Goal: Information Seeking & Learning: Learn about a topic

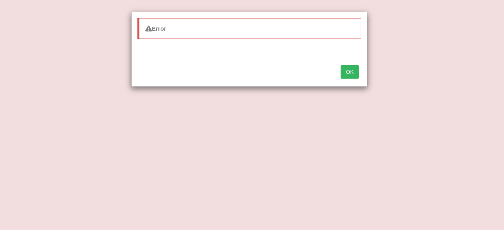
click at [355, 69] on button "OK" at bounding box center [350, 71] width 18 height 13
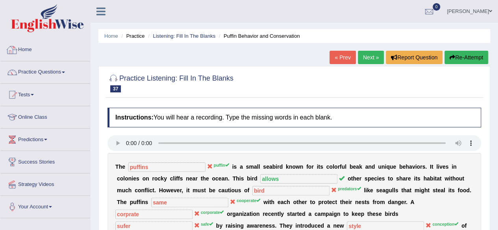
click at [26, 47] on link "Home" at bounding box center [45, 49] width 90 height 20
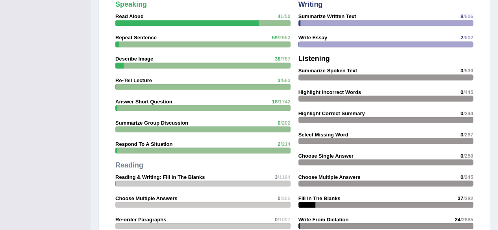
scroll to position [650, 0]
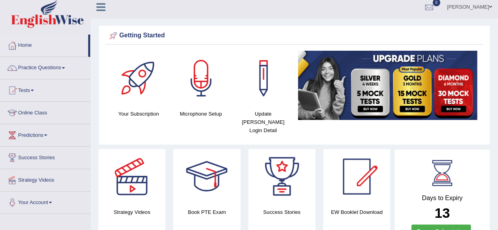
scroll to position [2, 0]
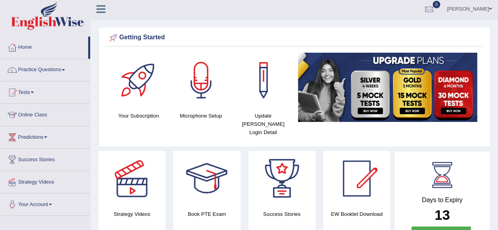
click at [27, 70] on link "Practice Questions" at bounding box center [45, 69] width 90 height 20
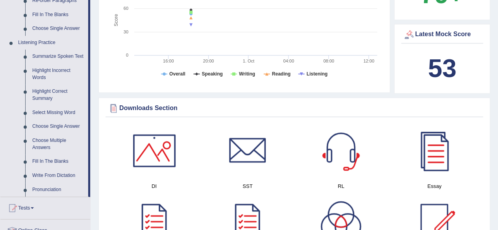
scroll to position [311, 0]
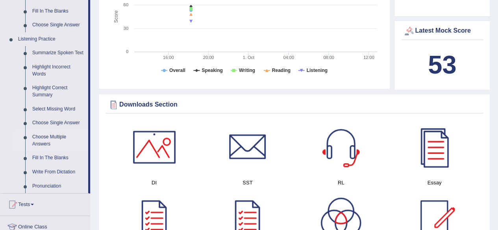
click at [39, 141] on link "Choose Multiple Answers" at bounding box center [58, 140] width 59 height 21
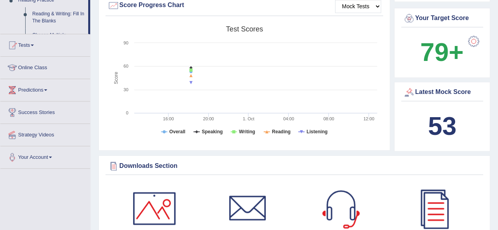
scroll to position [503, 0]
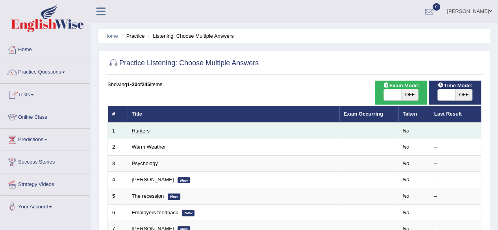
click at [147, 133] on link "Hunters" at bounding box center [141, 131] width 18 height 6
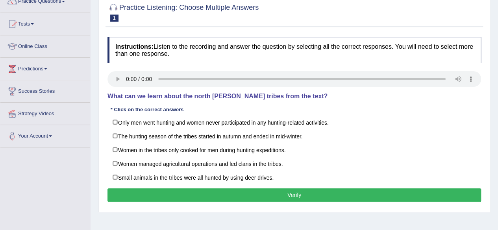
scroll to position [72, 0]
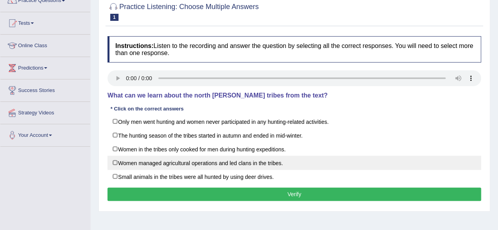
click at [115, 160] on label "Women managed agricultural operations and led clans in the tribes." at bounding box center [295, 163] width 374 height 14
checkbox input "true"
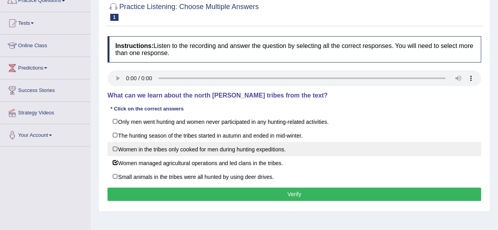
click at [113, 147] on label "Women in the tribes only cooked for men during hunting expeditions." at bounding box center [295, 149] width 374 height 14
checkbox input "true"
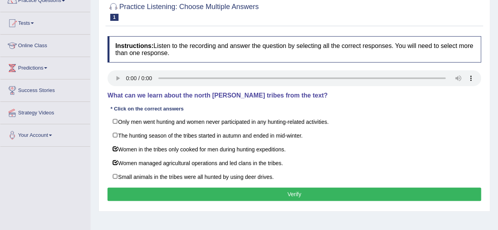
click at [266, 190] on button "Verify" at bounding box center [295, 194] width 374 height 13
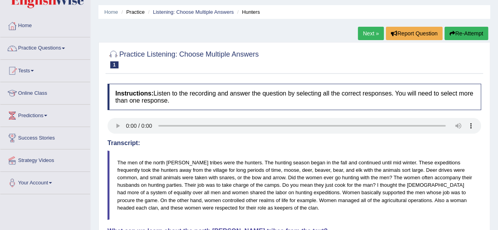
scroll to position [0, 0]
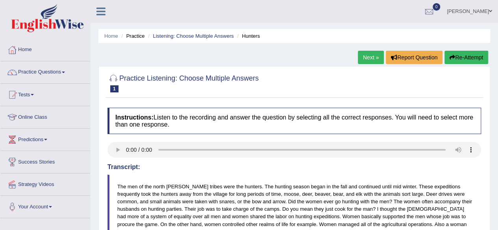
click at [453, 63] on button "Re-Attempt" at bounding box center [467, 57] width 44 height 13
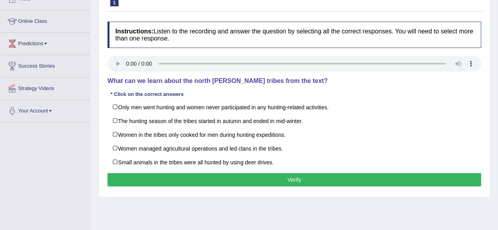
scroll to position [96, 0]
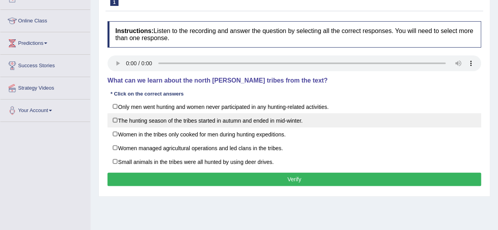
click at [117, 123] on label "The hunting season of the tribes started in autumn and ended in mid-winter." at bounding box center [295, 120] width 374 height 14
checkbox input "true"
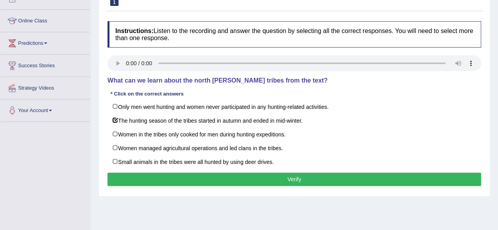
click at [182, 175] on button "Verify" at bounding box center [295, 179] width 374 height 13
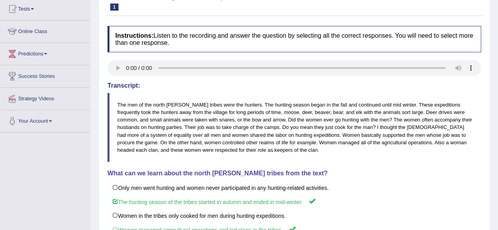
scroll to position [0, 0]
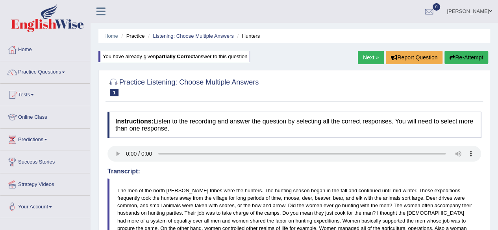
click at [360, 57] on link "Next »" at bounding box center [371, 57] width 26 height 13
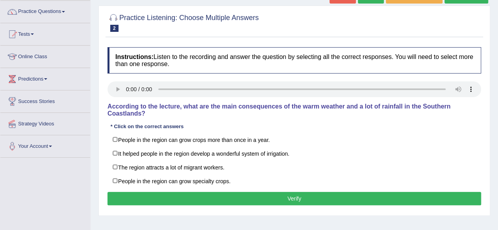
scroll to position [62, 0]
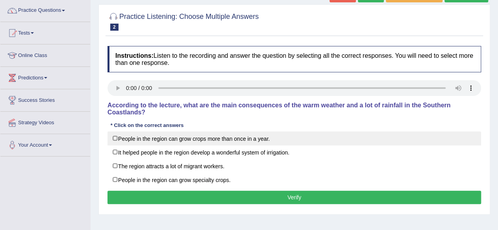
click at [116, 137] on label "People in the region can grow crops more than once in a year." at bounding box center [295, 139] width 374 height 14
checkbox input "true"
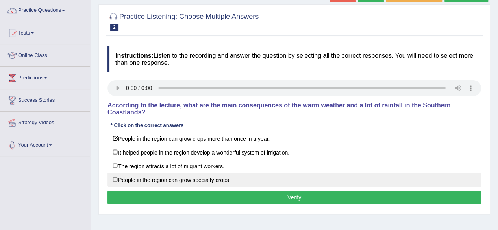
click at [115, 176] on label "People in the region can grow specialty crops." at bounding box center [295, 180] width 374 height 14
checkbox input "true"
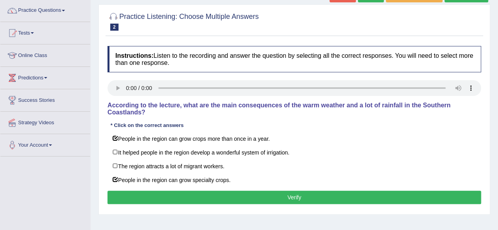
click at [187, 199] on button "Verify" at bounding box center [295, 197] width 374 height 13
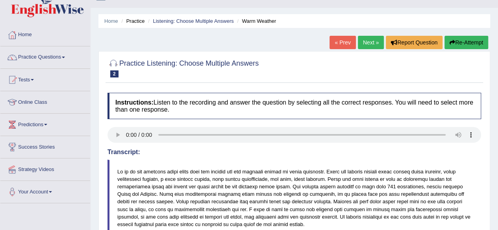
scroll to position [13, 0]
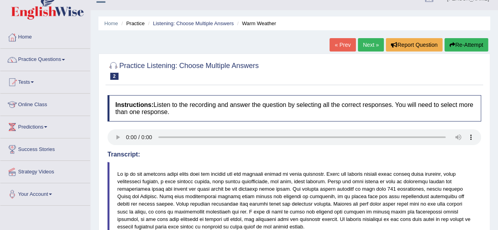
click at [372, 50] on link "Next »" at bounding box center [371, 44] width 26 height 13
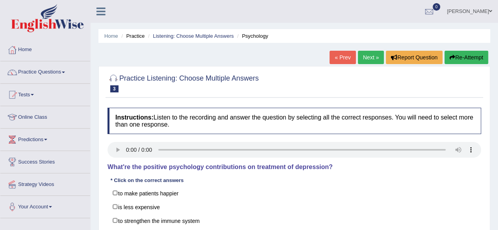
click at [28, 74] on link "Practice Questions" at bounding box center [45, 71] width 90 height 20
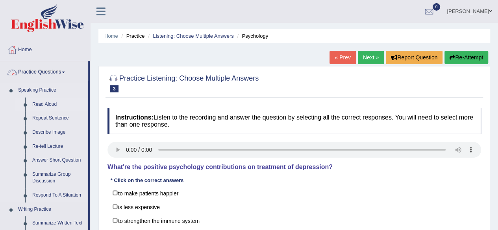
click at [15, 110] on li "Read Aloud" at bounding box center [52, 105] width 74 height 14
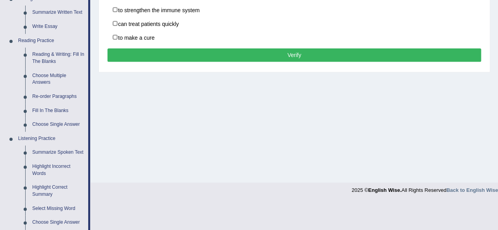
scroll to position [212, 0]
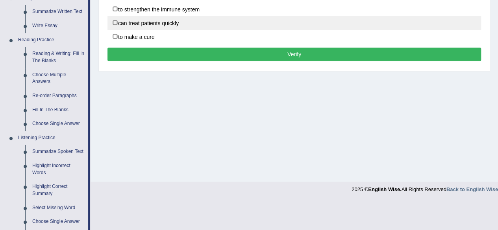
click at [342, 22] on label "can treat patients quickly" at bounding box center [295, 23] width 374 height 14
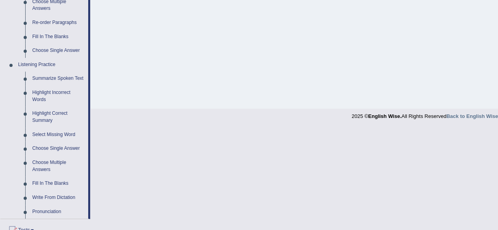
scroll to position [286, 0]
checkbox input "false"
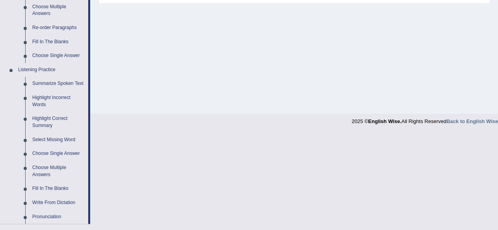
scroll to position [282, 0]
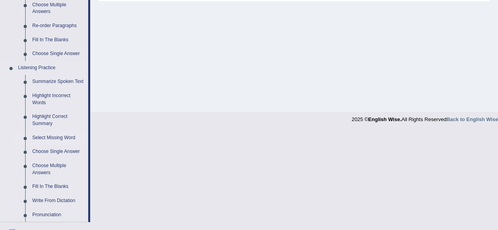
click at [63, 141] on link "Select Missing Word" at bounding box center [58, 138] width 59 height 14
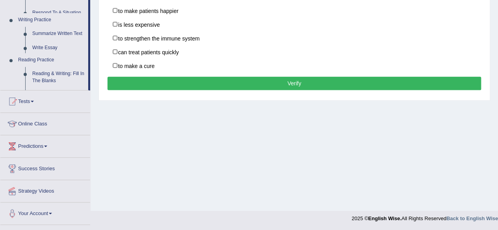
scroll to position [189, 0]
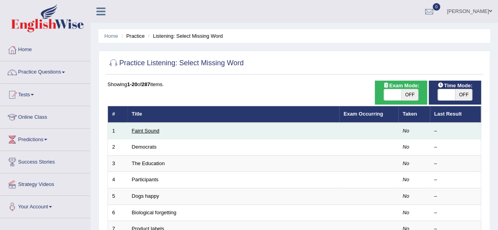
click at [142, 132] on link "Faint Sound" at bounding box center [146, 131] width 28 height 6
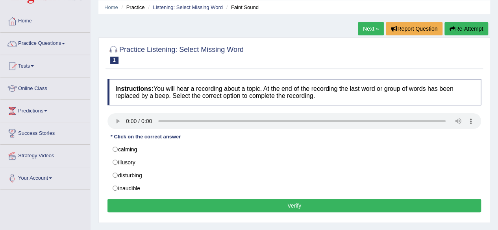
scroll to position [36, 0]
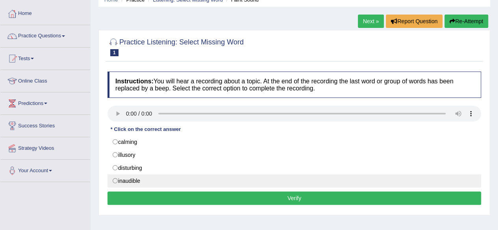
click at [113, 177] on label "inaudible" at bounding box center [295, 180] width 374 height 13
radio input "true"
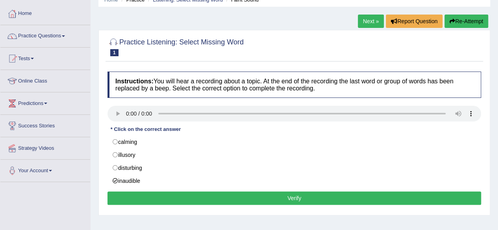
click at [221, 204] on div "Instructions: You will hear a recording about a topic. At the end of the record…" at bounding box center [295, 140] width 378 height 144
click at [229, 200] on button "Verify" at bounding box center [295, 198] width 374 height 13
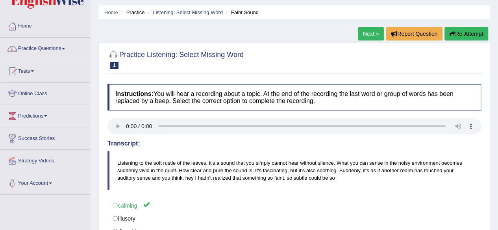
scroll to position [22, 0]
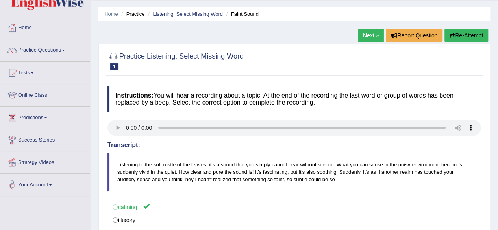
click at [369, 33] on link "Next »" at bounding box center [371, 35] width 26 height 13
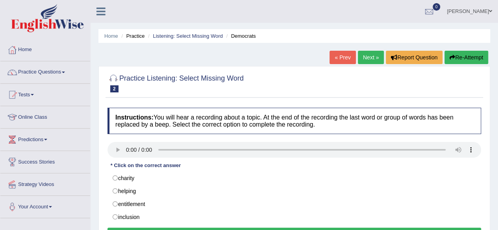
click at [182, 166] on div "* Click on the correct answer" at bounding box center [146, 165] width 76 height 7
click at [63, 72] on link "Practice Questions" at bounding box center [45, 71] width 90 height 20
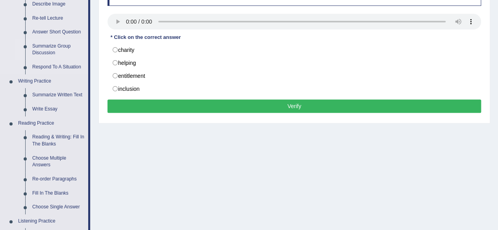
scroll to position [129, 0]
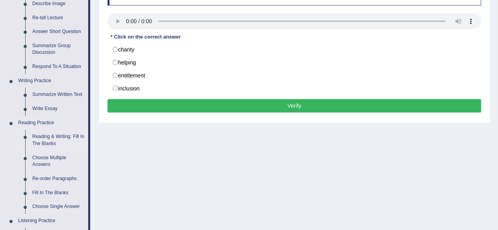
click at [51, 136] on link "Reading & Writing: Fill In The Blanks" at bounding box center [58, 140] width 59 height 21
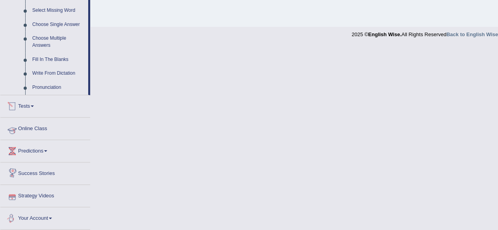
scroll to position [355, 0]
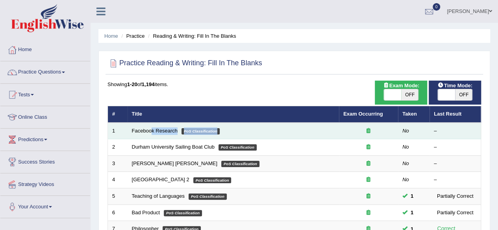
drag, startPoint x: 152, startPoint y: 127, endPoint x: 267, endPoint y: 137, distance: 115.8
click at [267, 137] on td "Facebook Research PoS Classification" at bounding box center [233, 131] width 211 height 17
click at [132, 128] on link "Facebook Research" at bounding box center [155, 131] width 46 height 6
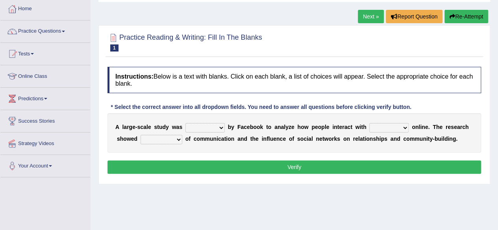
scroll to position [41, 0]
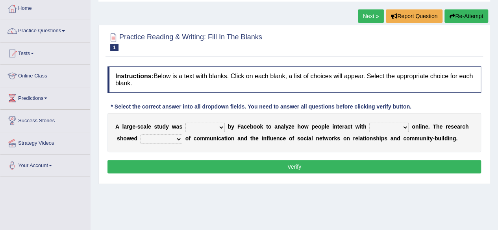
click at [222, 127] on select "surveyed had asked made" at bounding box center [204, 127] width 39 height 9
select select "surveyed"
click at [185, 123] on select "surveyed had asked made" at bounding box center [204, 127] width 39 height 9
click at [403, 125] on select "together all each other another" at bounding box center [388, 127] width 39 height 9
select select "each other"
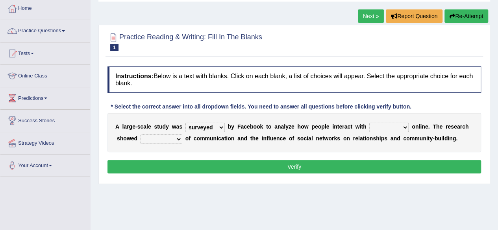
click at [369, 123] on select "together all each other another" at bounding box center [388, 127] width 39 height 9
click at [178, 139] on select "advantages standards fellowships patterns" at bounding box center [162, 139] width 42 height 9
select select "advantages"
click at [141, 135] on select "advantages standards fellowships patterns" at bounding box center [162, 139] width 42 height 9
click at [214, 161] on button "Verify" at bounding box center [295, 166] width 374 height 13
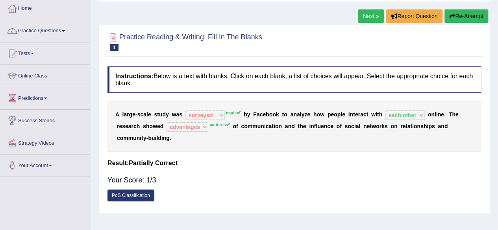
click at [373, 20] on link "Next »" at bounding box center [371, 15] width 26 height 13
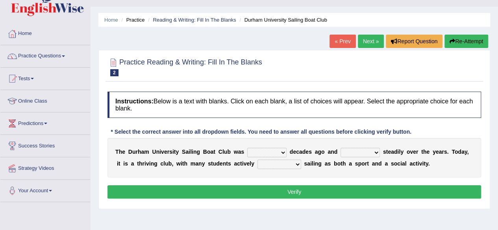
scroll to position [20, 0]
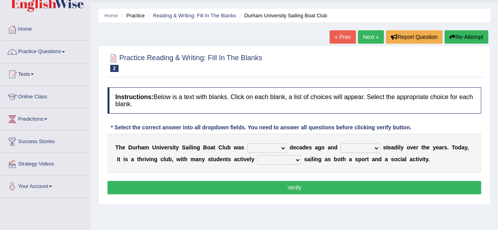
click at [283, 148] on select "found fund founded find" at bounding box center [266, 148] width 39 height 9
select select "founded"
click at [247, 144] on select "found fund founded find" at bounding box center [266, 148] width 39 height 9
click at [375, 147] on select "grow growing has grown grown" at bounding box center [360, 148] width 39 height 9
select select "has grown"
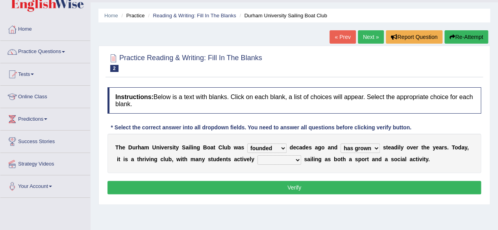
click at [341, 144] on select "grow growing has grown grown" at bounding box center [360, 148] width 39 height 9
click at [294, 160] on select "enjoy enjoyed are enjoying enjoying" at bounding box center [280, 160] width 44 height 9
select select "enjoying"
click at [258, 156] on select "enjoy enjoyed are enjoying enjoying" at bounding box center [280, 160] width 44 height 9
click at [337, 186] on button "Verify" at bounding box center [295, 187] width 374 height 13
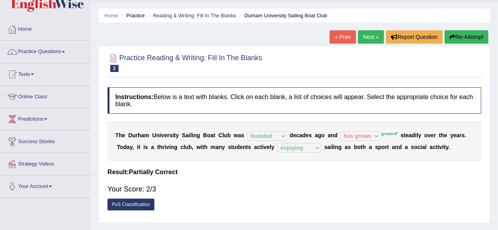
click at [367, 38] on link "Next »" at bounding box center [371, 36] width 26 height 13
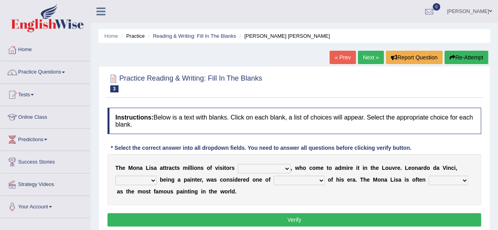
click at [286, 167] on select "around the year the all year all year round per year" at bounding box center [264, 168] width 53 height 9
click at [238, 164] on select "around the year the all year all year round per year" at bounding box center [264, 168] width 53 height 9
click at [282, 170] on select "around the year the all year all year round per year" at bounding box center [264, 168] width 53 height 9
select select "around the year"
click at [238, 164] on select "around the year the all year all year round per year" at bounding box center [264, 168] width 53 height 9
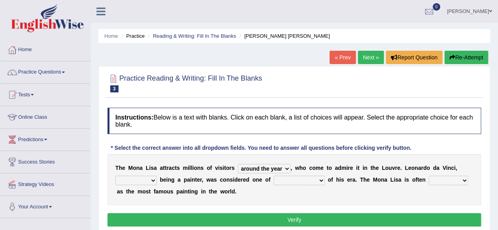
click at [151, 181] on select "rather than as much as as well as as long as" at bounding box center [135, 180] width 41 height 9
select select "rather than"
click at [115, 176] on select "rather than as much as as well as as long as" at bounding box center [135, 180] width 41 height 9
click at [317, 178] on select "better artists artist the better artist the best artists" at bounding box center [299, 180] width 51 height 9
select select "the best artists"
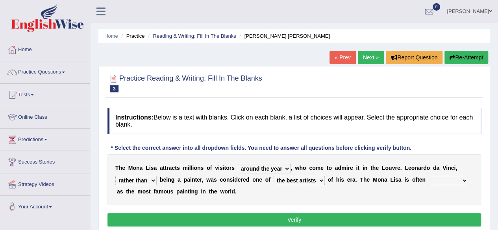
click at [274, 176] on select "better artists artist the better artist the best artists" at bounding box center [299, 180] width 51 height 9
click at [461, 179] on select "classified suggested predicted described" at bounding box center [448, 180] width 39 height 9
select select "described"
click at [429, 176] on select "classified suggested predicted described" at bounding box center [448, 180] width 39 height 9
click at [268, 216] on button "Verify" at bounding box center [295, 219] width 374 height 13
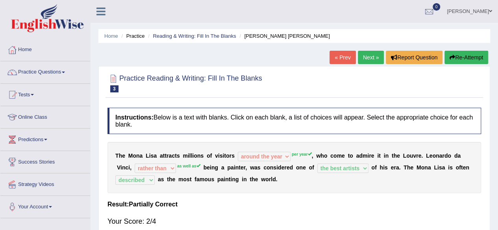
click at [371, 60] on link "Next »" at bounding box center [371, 57] width 26 height 13
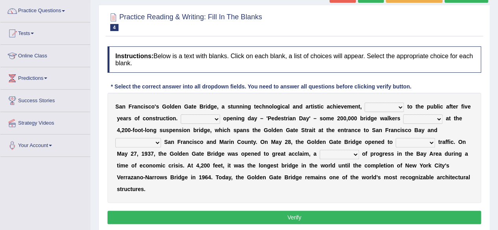
scroll to position [62, 0]
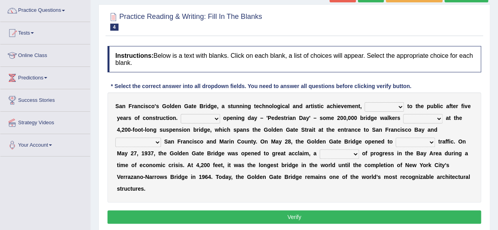
click at [399, 107] on select "opens closes appears equals" at bounding box center [384, 106] width 39 height 9
select select "opens"
click at [365, 102] on select "opens closes appears equals" at bounding box center [384, 106] width 39 height 9
click at [216, 117] on select "On During Since When" at bounding box center [200, 118] width 39 height 9
select select "During"
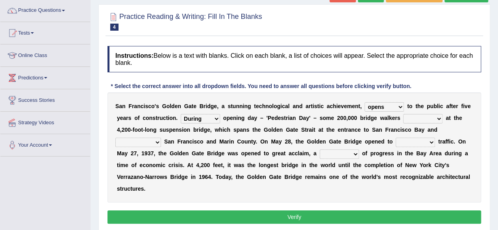
click at [181, 114] on select "On During Since When" at bounding box center [200, 118] width 39 height 9
click at [439, 121] on select "stationed looked marveled laughed" at bounding box center [422, 118] width 39 height 9
click at [403, 114] on select "stationed looked marveled laughed" at bounding box center [422, 118] width 39 height 9
click at [436, 118] on select "stationed looked marveled laughed" at bounding box center [422, 118] width 39 height 9
select select "stationed"
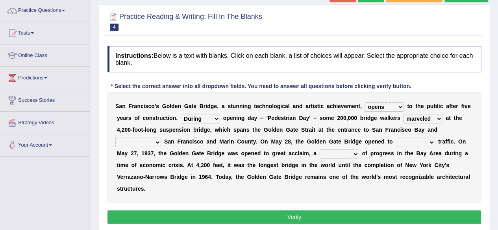
click at [403, 114] on select "stationed looked marveled laughed" at bounding box center [422, 118] width 39 height 9
click at [157, 141] on select "separates connects channels differentiates" at bounding box center [138, 142] width 46 height 9
select select "separates"
click at [115, 138] on select "separates connects channels differentiates" at bounding box center [138, 142] width 46 height 9
click at [432, 141] on select "aquatic vehicular airborne watertight" at bounding box center [415, 142] width 39 height 9
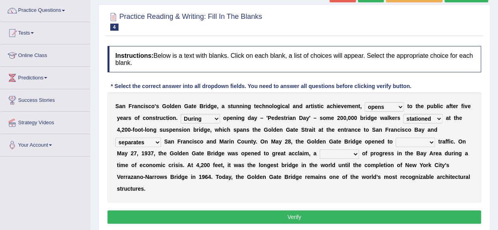
select select "watertight"
click at [396, 138] on select "aquatic vehicular airborne watertight" at bounding box center [415, 142] width 39 height 9
click at [353, 154] on select "denial symbol technique yield" at bounding box center [339, 154] width 39 height 9
select select "symbol"
click at [320, 150] on select "denial symbol technique yield" at bounding box center [339, 154] width 39 height 9
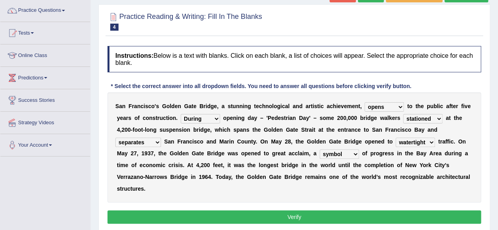
click at [235, 218] on button "Verify" at bounding box center [295, 217] width 374 height 13
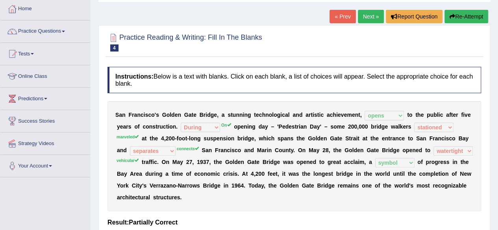
scroll to position [36, 0]
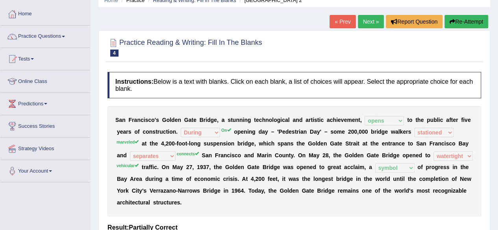
click at [369, 20] on link "Next »" at bounding box center [371, 21] width 26 height 13
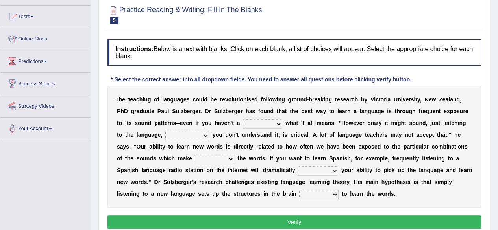
scroll to position [79, 0]
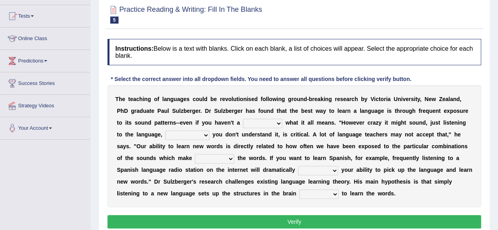
click at [279, 122] on select "dew claw clue due" at bounding box center [262, 123] width 39 height 9
select select "clue"
click at [243, 119] on select "dew claw clue due" at bounding box center [262, 123] width 39 height 9
click at [205, 134] on select "but also all together even though if so" at bounding box center [187, 135] width 44 height 9
select select "even though"
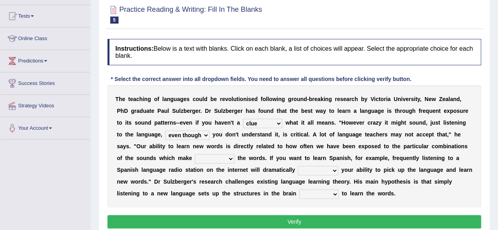
click at [165, 131] on select "but also all together even though if so" at bounding box center [187, 135] width 44 height 9
click at [229, 158] on select "down up of on" at bounding box center [214, 158] width 39 height 9
select select "up"
click at [195, 154] on select "down up of on" at bounding box center [214, 158] width 39 height 9
click at [334, 171] on select "evaluate exaggerate describe boost" at bounding box center [318, 170] width 40 height 9
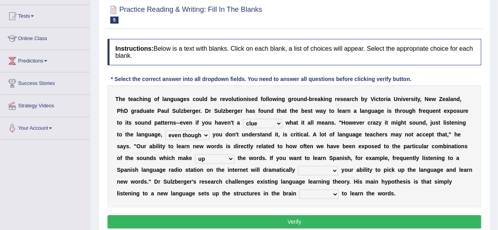
select select "boost"
click at [298, 166] on select "evaluate exaggerate describe boost" at bounding box center [318, 170] width 40 height 9
click at [336, 192] on select "requiring required directed to require" at bounding box center [318, 194] width 39 height 9
select select "required"
click at [299, 190] on select "requiring required directed to require" at bounding box center [318, 194] width 39 height 9
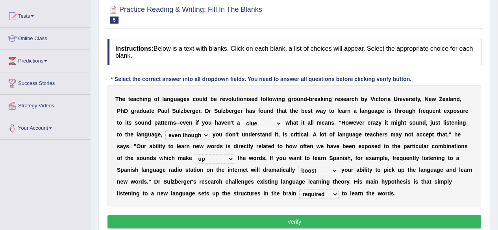
click at [297, 219] on button "Verify" at bounding box center [295, 221] width 374 height 13
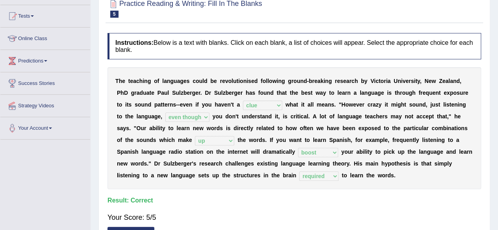
scroll to position [0, 0]
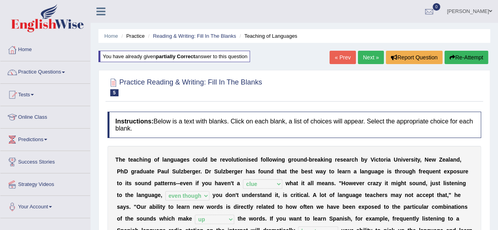
click at [370, 55] on link "Next »" at bounding box center [371, 57] width 26 height 13
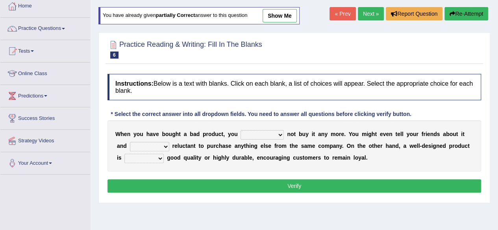
scroll to position [46, 0]
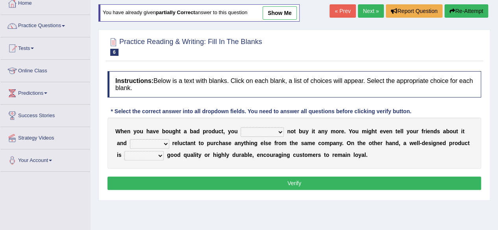
click at [280, 130] on select "would have should have should" at bounding box center [262, 132] width 43 height 9
select select "would"
click at [241, 128] on select "would have should have should" at bounding box center [262, 132] width 43 height 9
click at [165, 145] on select "is are be being" at bounding box center [149, 143] width 39 height 9
select select "is"
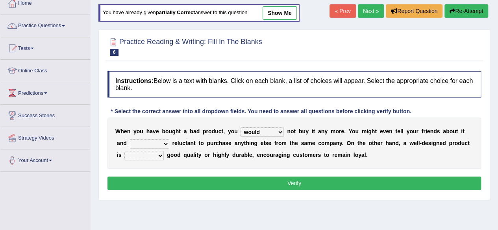
click at [130, 139] on select "is are be being" at bounding box center [149, 143] width 39 height 9
click at [165, 144] on select "is are be being" at bounding box center [149, 143] width 39 height 9
click at [159, 154] on select "both also neither either" at bounding box center [143, 155] width 39 height 9
select select "neither"
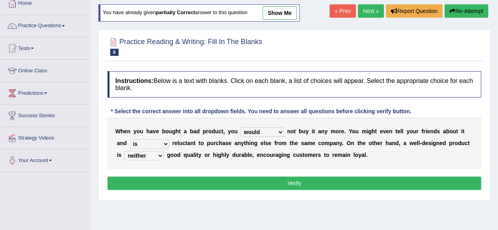
click at [124, 151] on select "both also neither either" at bounding box center [143, 155] width 39 height 9
click at [209, 182] on button "Verify" at bounding box center [295, 183] width 374 height 13
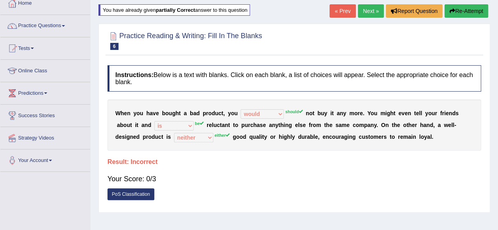
click at [372, 12] on link "Next »" at bounding box center [371, 10] width 26 height 13
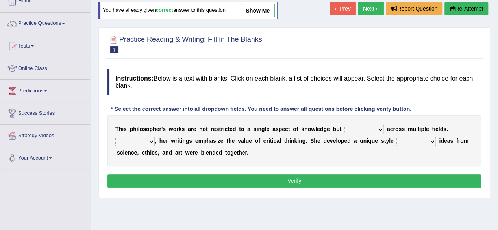
scroll to position [48, 0]
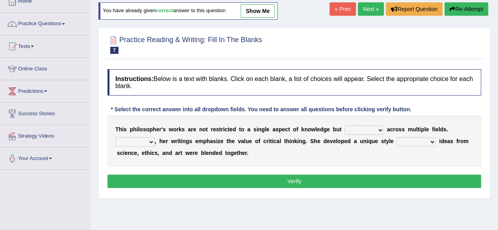
click at [379, 129] on select "constrain contain assemble extend" at bounding box center [364, 130] width 39 height 9
select select "extend"
click at [345, 126] on select "constrain contain assemble extend" at bounding box center [364, 130] width 39 height 9
click at [149, 143] on select "Rather So Moreover Likely" at bounding box center [134, 141] width 39 height 9
select select "Likely"
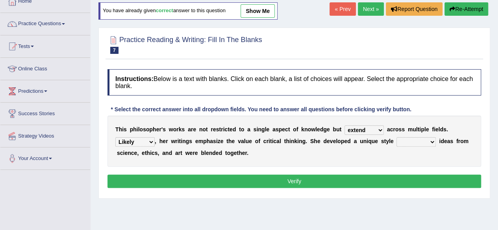
click at [115, 137] on select "Rather So Moreover Likely" at bounding box center [134, 141] width 39 height 9
click at [433, 141] on select "in that that which in which" at bounding box center [416, 141] width 39 height 9
select select "in which"
click at [397, 137] on select "in that that which in which" at bounding box center [416, 141] width 39 height 9
click at [256, 177] on button "Verify" at bounding box center [295, 181] width 374 height 13
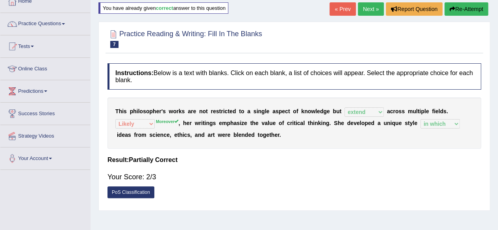
click at [371, 14] on link "Next »" at bounding box center [371, 8] width 26 height 13
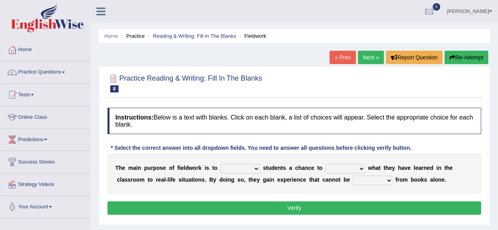
click at [255, 167] on select "resemble stow rave offer" at bounding box center [240, 168] width 39 height 9
select select "offer"
click at [221, 164] on select "resemble stow rave offer" at bounding box center [240, 168] width 39 height 9
click at [358, 169] on select "compare align apply dismount" at bounding box center [345, 168] width 39 height 9
select select "compare"
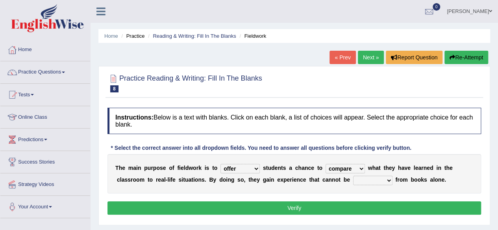
click at [326, 164] on select "compare align apply dismount" at bounding box center [345, 168] width 39 height 9
click at [255, 167] on select "resemble stow rave offer" at bounding box center [240, 168] width 39 height 9
click at [389, 181] on select "originated prepared obtained touted" at bounding box center [372, 180] width 39 height 9
select select "obtained"
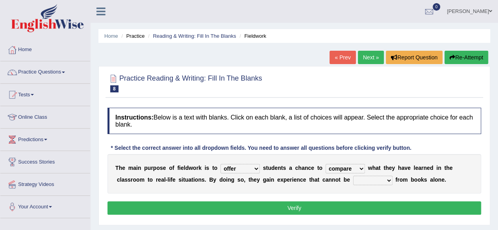
click at [353, 176] on select "originated prepared obtained touted" at bounding box center [372, 180] width 39 height 9
click at [370, 204] on button "Verify" at bounding box center [295, 208] width 374 height 13
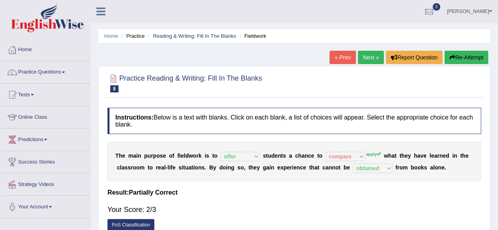
click at [369, 56] on link "Next »" at bounding box center [371, 57] width 26 height 13
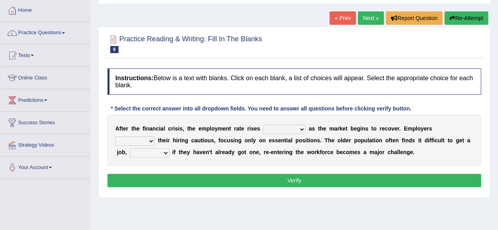
scroll to position [40, 0]
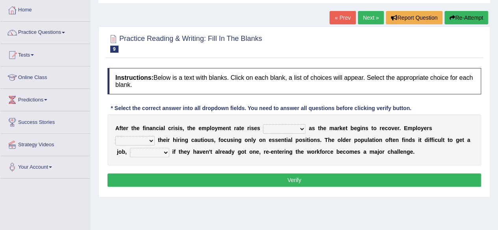
click at [300, 129] on select "normally conversely strenuously sharply" at bounding box center [284, 128] width 43 height 9
select select "sharply"
click at [263, 124] on select "normally conversely strenuously sharply" at bounding box center [284, 128] width 43 height 9
click at [150, 142] on select "keeping kept keep are kept" at bounding box center [134, 140] width 39 height 9
select select "keep"
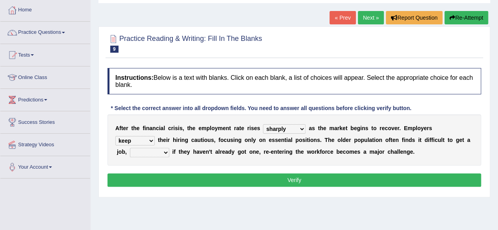
click at [115, 136] on select "keeping kept keep are kept" at bounding box center [134, 140] width 39 height 9
click at [166, 150] on select "although while then because" at bounding box center [149, 152] width 39 height 9
select select "because"
click at [130, 148] on select "although while then because" at bounding box center [149, 152] width 39 height 9
click at [296, 178] on button "Verify" at bounding box center [295, 180] width 374 height 13
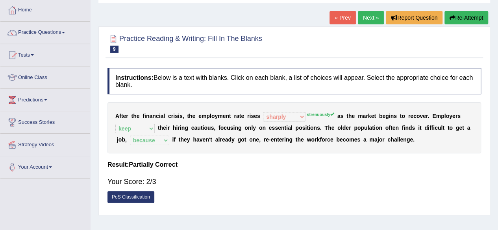
click at [369, 17] on link "Next »" at bounding box center [371, 17] width 26 height 13
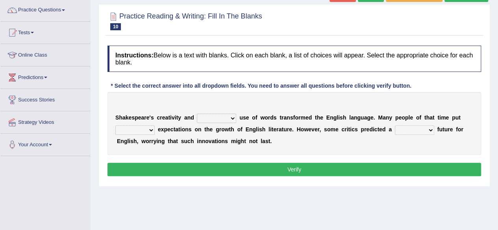
scroll to position [76, 0]
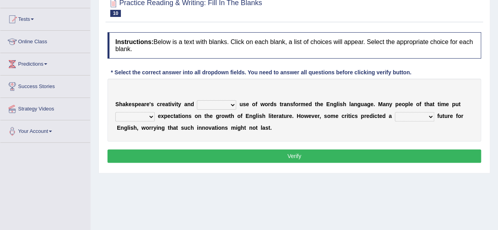
click at [232, 104] on select "idealized intensive fancied inventive" at bounding box center [216, 104] width 39 height 9
select select "intensive"
click at [197, 100] on select "idealized intensive fancied inventive" at bounding box center [216, 104] width 39 height 9
click at [151, 114] on select "wide much high more" at bounding box center [134, 116] width 39 height 9
select select "high"
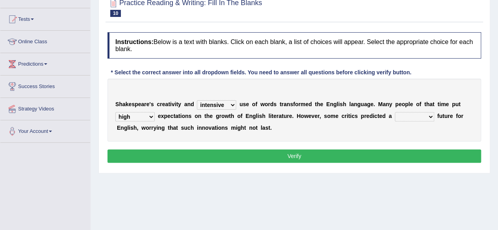
click at [115, 112] on select "wide much high more" at bounding box center [134, 116] width 39 height 9
click at [430, 116] on select "monetary promising irresistible daunting" at bounding box center [414, 116] width 39 height 9
select select "promising"
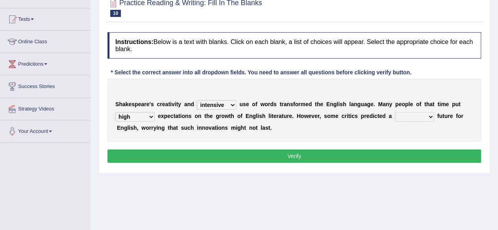
click at [395, 112] on select "monetary promising irresistible daunting" at bounding box center [414, 116] width 39 height 9
click at [278, 157] on button "Verify" at bounding box center [295, 156] width 374 height 13
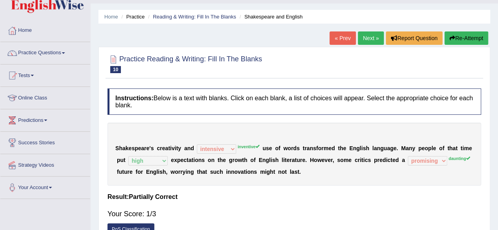
scroll to position [19, 0]
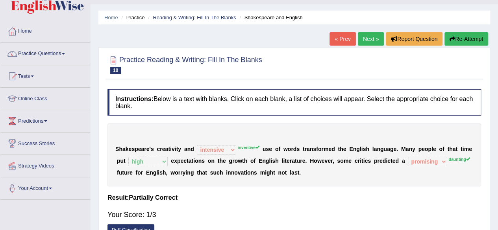
click at [366, 40] on link "Next »" at bounding box center [371, 38] width 26 height 13
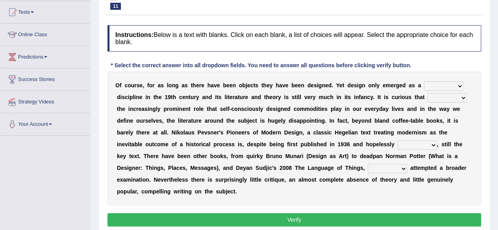
scroll to position [83, 0]
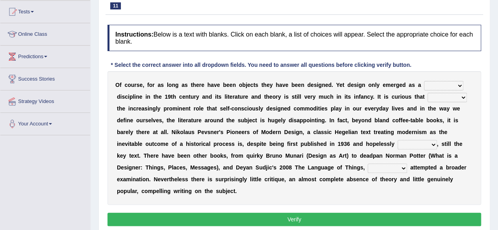
drag, startPoint x: 503, startPoint y: 65, endPoint x: 504, endPoint y: 109, distance: 44.5
click at [498, 109] on html "Toggle navigation Home Practice Questions Speaking Practice Read Aloud Repeat S…" at bounding box center [249, 32] width 498 height 230
click at [457, 83] on select "bilateral ubiquitous foremost dedicated" at bounding box center [443, 85] width 39 height 9
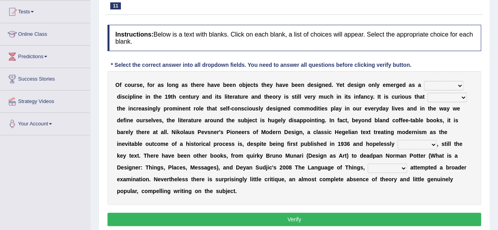
select select "foremost"
click at [424, 81] on select "bilateral ubiquitous foremost dedicated" at bounding box center [443, 85] width 39 height 9
click at [461, 95] on select "since despite within through" at bounding box center [447, 97] width 39 height 9
click at [457, 95] on select "since despite within through" at bounding box center [447, 97] width 39 height 9
select select "through"
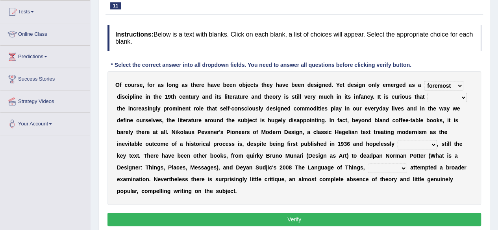
click at [428, 93] on select "since despite within through" at bounding box center [447, 97] width 39 height 9
drag, startPoint x: 445, startPoint y: 143, endPoint x: 430, endPoint y: 141, distance: 14.6
click at [430, 141] on div "O f c o u r s e , f o r a s l o n g a s t h e r e h a v e b e e n o b j e c t s…" at bounding box center [295, 138] width 374 height 134
click at [434, 145] on select "dates dating date dated" at bounding box center [417, 144] width 39 height 9
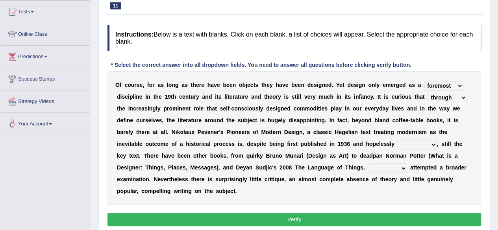
click at [434, 145] on select "dates dating date dated" at bounding box center [417, 144] width 39 height 9
select select "dating"
click at [398, 140] on select "dates dating date dated" at bounding box center [417, 144] width 39 height 9
click at [401, 169] on select "which then however as" at bounding box center [387, 168] width 39 height 9
select select "which"
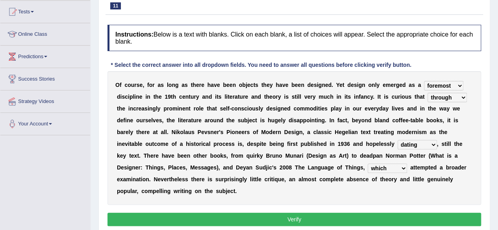
click at [368, 164] on select "which then however as" at bounding box center [387, 168] width 39 height 9
click at [339, 222] on button "Verify" at bounding box center [295, 219] width 374 height 13
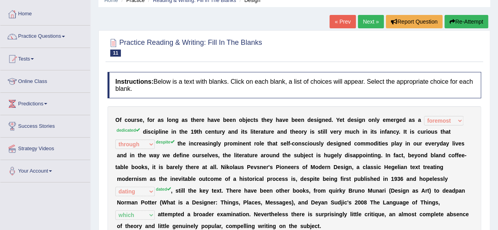
scroll to position [35, 0]
click at [369, 23] on link "Next »" at bounding box center [371, 21] width 26 height 13
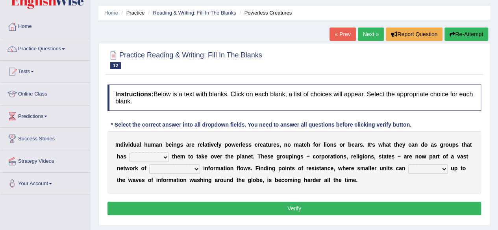
scroll to position [24, 0]
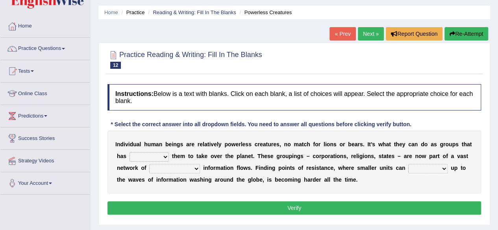
click at [165, 158] on select "enabled contended embodied conjured" at bounding box center [149, 156] width 39 height 9
select select "contended"
click at [130, 152] on select "enabled contended embodied conjured" at bounding box center [149, 156] width 39 height 9
click at [154, 184] on div "I n d i v i d u a l h u m a n b e i n g s a r e r e l a t i v e l y p o w e r l…" at bounding box center [295, 162] width 374 height 63
click at [195, 167] on select "interconnected overlapping fastened exploited" at bounding box center [174, 168] width 51 height 9
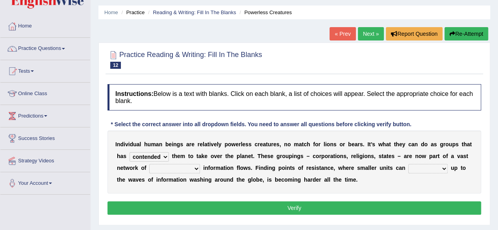
select select "fastened"
click at [149, 164] on select "interconnected overlapping fastened exploited" at bounding box center [174, 168] width 51 height 9
click at [438, 169] on select "stand raise hail pump" at bounding box center [427, 168] width 39 height 9
select select "raise"
click at [408, 164] on select "stand raise hail pump" at bounding box center [427, 168] width 39 height 9
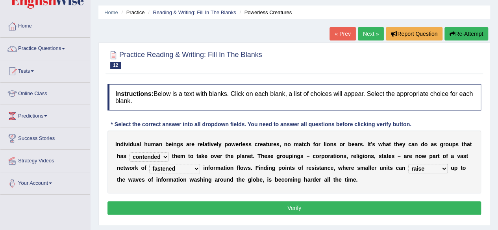
click at [391, 207] on button "Verify" at bounding box center [295, 208] width 374 height 13
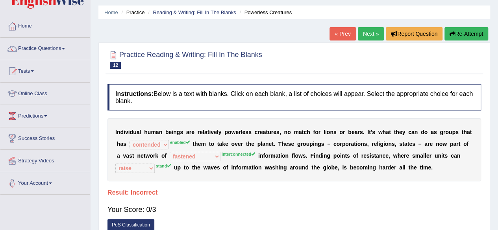
click at [370, 36] on link "Next »" at bounding box center [371, 33] width 26 height 13
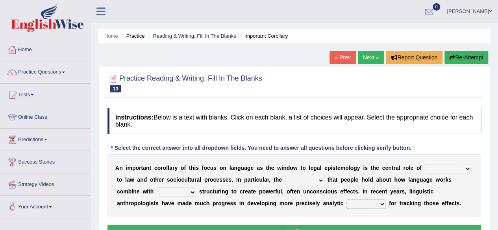
click at [464, 169] on select "discourse epoch dialect acquaintance" at bounding box center [448, 168] width 46 height 9
select select "dialect"
click at [425, 164] on select "discourse epoch dialect acquaintance" at bounding box center [448, 168] width 46 height 9
click at [320, 180] on select "deviation besmirch consent ideas" at bounding box center [304, 180] width 39 height 9
select select "consent"
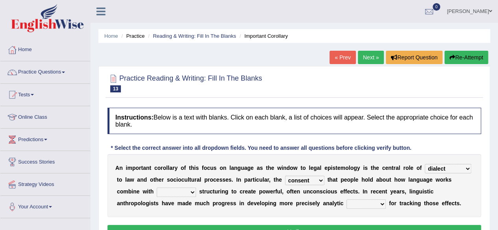
click at [285, 176] on select "deviation besmirch consent ideas" at bounding box center [304, 180] width 39 height 9
click at [189, 194] on select "mandatory linguistic legitimate customary" at bounding box center [176, 192] width 39 height 9
select select "legitimate"
click at [157, 188] on select "mandatory linguistic legitimate customary" at bounding box center [176, 192] width 39 height 9
click at [369, 207] on select "tools appetite albums stroke" at bounding box center [366, 204] width 39 height 9
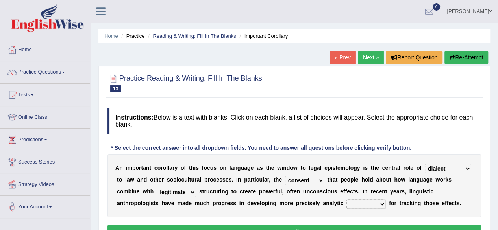
select select "albums"
click at [347, 200] on select "tools appetite albums stroke" at bounding box center [366, 204] width 39 height 9
click at [333, 226] on button "Verify" at bounding box center [295, 231] width 374 height 13
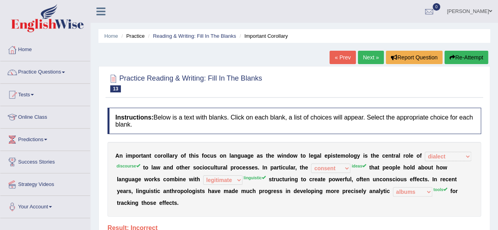
click at [463, 63] on button "Re-Attempt" at bounding box center [467, 57] width 44 height 13
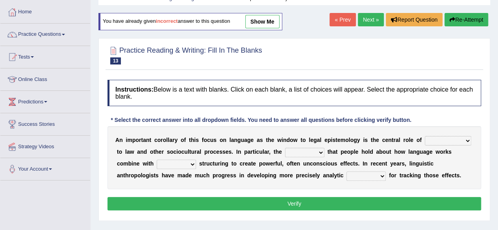
scroll to position [40, 0]
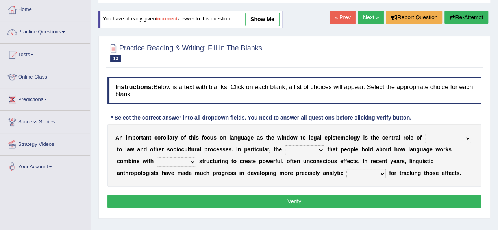
click at [464, 137] on select "discourse epoch dialect acquaintance" at bounding box center [448, 138] width 46 height 9
select select "discourse"
click at [425, 134] on select "discourse epoch dialect acquaintance" at bounding box center [448, 138] width 46 height 9
click at [322, 150] on select "deviation besmirch consent ideas" at bounding box center [304, 150] width 39 height 9
select select "ideas"
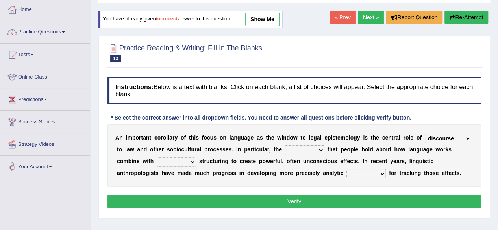
click at [285, 146] on select "deviation besmirch consent ideas" at bounding box center [304, 150] width 39 height 9
click at [195, 162] on select "mandatory linguistic legitimate customary" at bounding box center [176, 162] width 39 height 9
select select "legitimate"
click at [157, 158] on select "mandatory linguistic legitimate customary" at bounding box center [176, 162] width 39 height 9
click at [379, 171] on select "tools appetite albums stroke" at bounding box center [366, 173] width 39 height 9
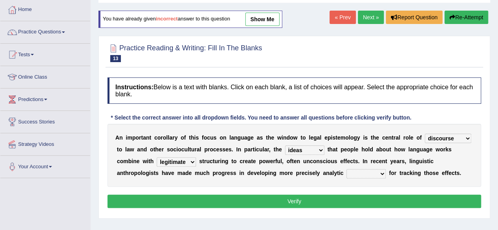
select select "tools"
click at [347, 169] on select "tools appetite albums stroke" at bounding box center [366, 173] width 39 height 9
click at [338, 198] on button "Verify" at bounding box center [295, 201] width 374 height 13
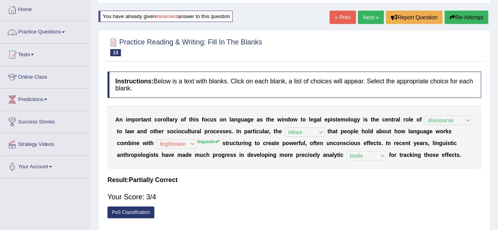
click at [66, 30] on link "Practice Questions" at bounding box center [45, 31] width 90 height 20
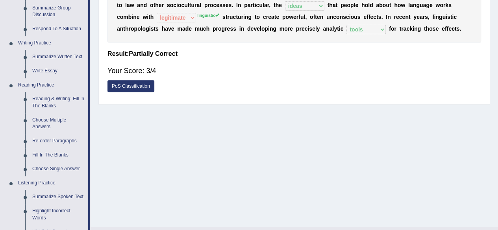
scroll to position [173, 0]
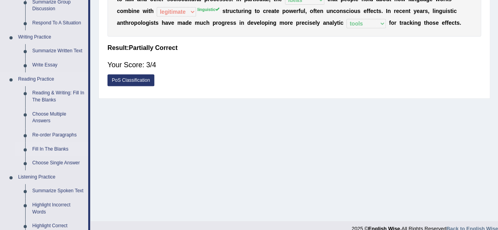
click at [54, 147] on link "Fill In The Blanks" at bounding box center [58, 150] width 59 height 14
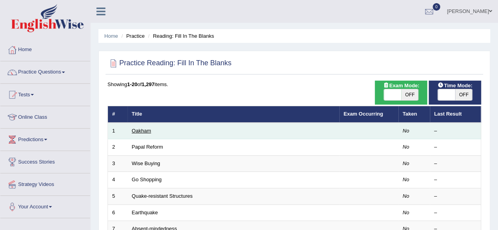
click at [146, 132] on link "Oakham" at bounding box center [141, 131] width 19 height 6
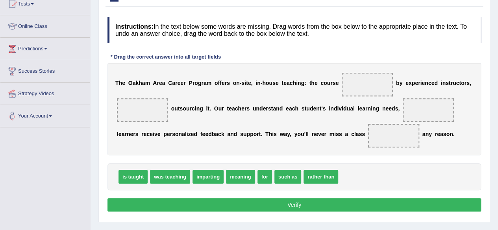
scroll to position [93, 0]
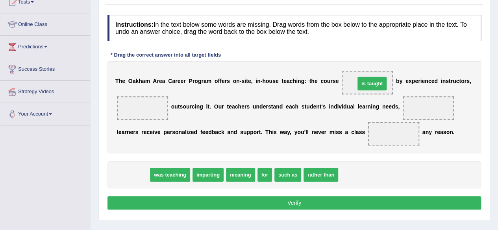
drag, startPoint x: 137, startPoint y: 174, endPoint x: 375, endPoint y: 82, distance: 255.2
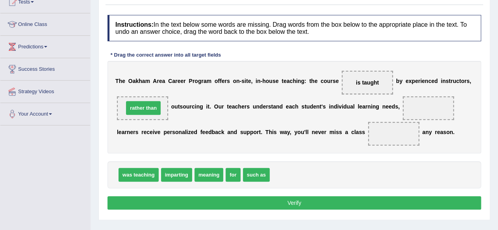
drag, startPoint x: 289, startPoint y: 174, endPoint x: 143, endPoint y: 107, distance: 160.6
drag, startPoint x: 394, startPoint y: 107, endPoint x: 245, endPoint y: 115, distance: 149.9
click at [245, 115] on div "T h e O a k h a m A r e a C a r e e r P r o g r a m o f f e r s o n - s i t e ,…" at bounding box center [295, 107] width 374 height 93
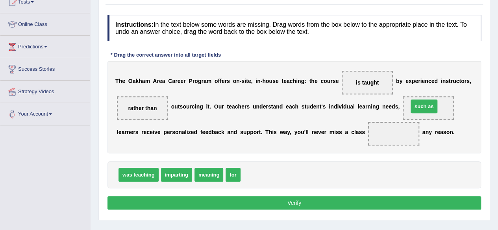
drag, startPoint x: 248, startPoint y: 170, endPoint x: 416, endPoint y: 101, distance: 181.2
drag, startPoint x: 230, startPoint y: 177, endPoint x: 390, endPoint y: 138, distance: 164.2
click at [318, 203] on button "Verify" at bounding box center [295, 203] width 374 height 13
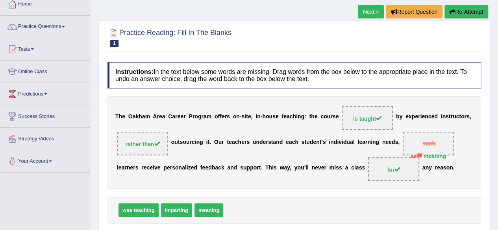
scroll to position [30, 0]
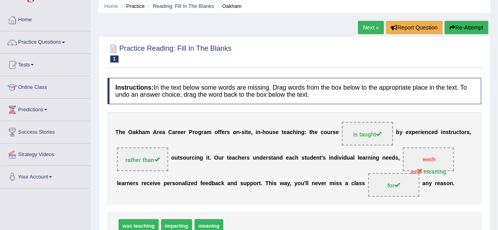
click at [376, 28] on link "Next »" at bounding box center [371, 27] width 26 height 13
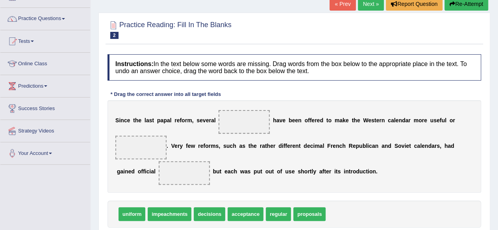
scroll to position [64, 0]
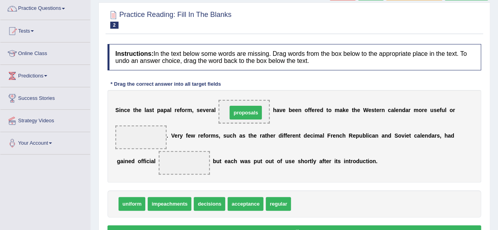
drag, startPoint x: 307, startPoint y: 204, endPoint x: 243, endPoint y: 112, distance: 111.4
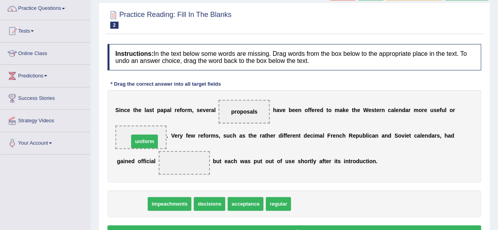
drag, startPoint x: 134, startPoint y: 208, endPoint x: 147, endPoint y: 145, distance: 64.3
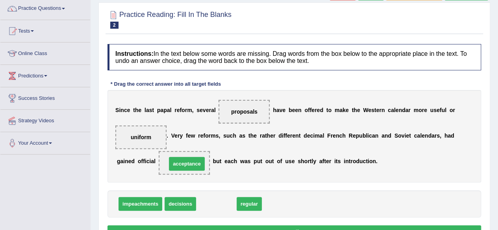
drag, startPoint x: 217, startPoint y: 203, endPoint x: 188, endPoint y: 163, distance: 49.5
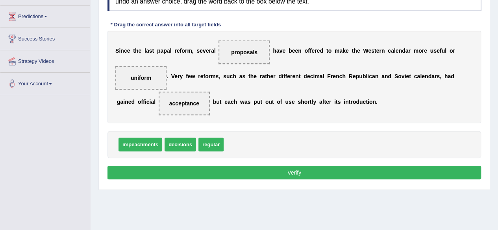
scroll to position [126, 0]
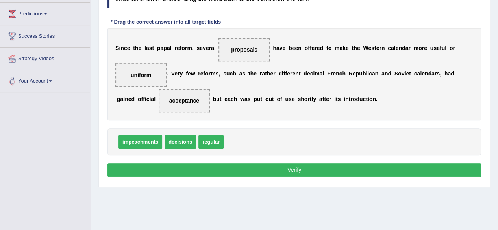
click at [325, 169] on button "Verify" at bounding box center [295, 169] width 374 height 13
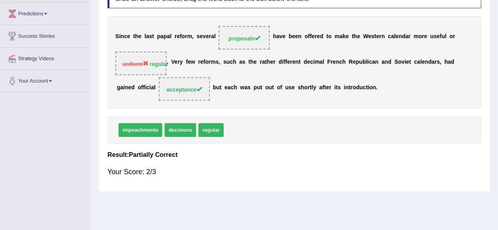
scroll to position [0, 0]
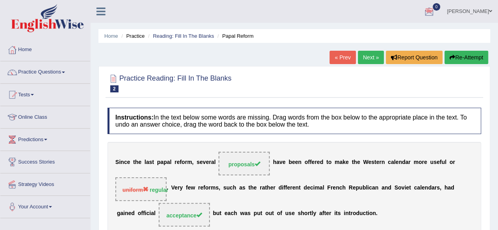
click at [365, 60] on link "Next »" at bounding box center [371, 57] width 26 height 13
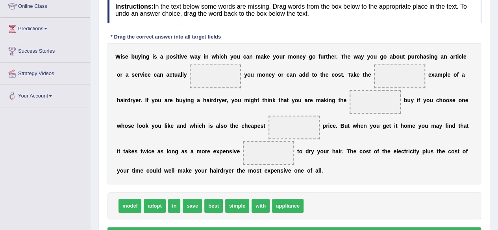
scroll to position [113, 0]
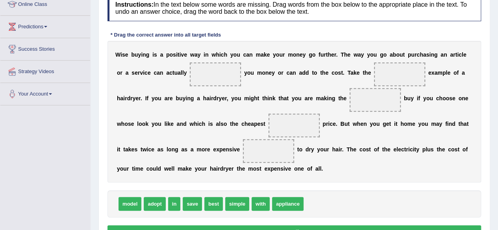
click at [196, 204] on span "save" at bounding box center [192, 204] width 19 height 14
drag, startPoint x: 196, startPoint y: 204, endPoint x: 226, endPoint y: 74, distance: 133.3
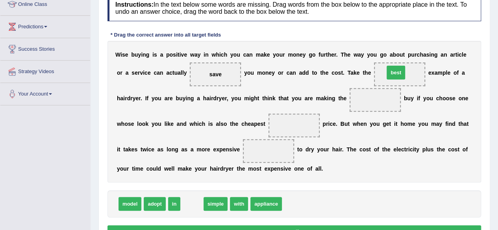
drag, startPoint x: 192, startPoint y: 205, endPoint x: 396, endPoint y: 74, distance: 242.7
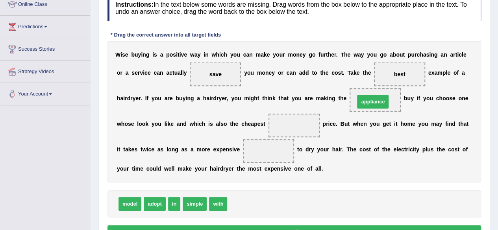
drag, startPoint x: 245, startPoint y: 207, endPoint x: 373, endPoint y: 104, distance: 164.7
drag, startPoint x: 173, startPoint y: 205, endPoint x: 299, endPoint y: 130, distance: 147.1
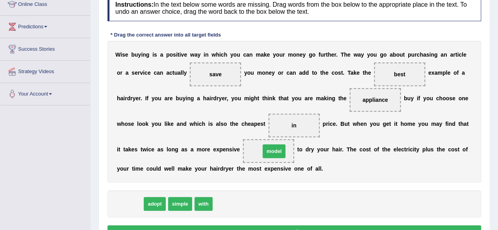
drag, startPoint x: 130, startPoint y: 205, endPoint x: 273, endPoint y: 152, distance: 153.1
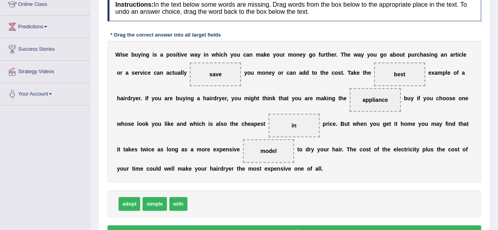
click at [324, 228] on button "Verify" at bounding box center [295, 232] width 374 height 13
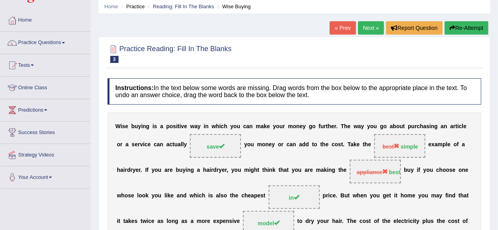
scroll to position [28, 0]
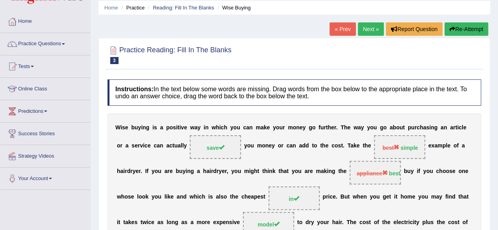
click at [369, 29] on link "Next »" at bounding box center [371, 28] width 26 height 13
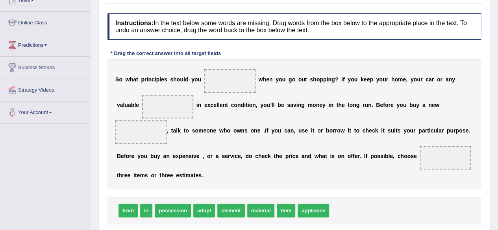
scroll to position [95, 0]
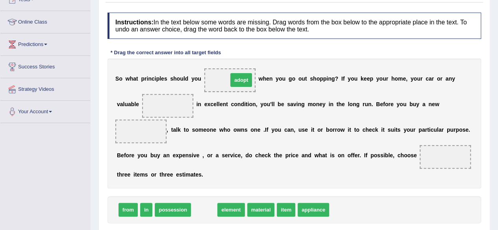
drag, startPoint x: 208, startPoint y: 210, endPoint x: 245, endPoint y: 80, distance: 135.1
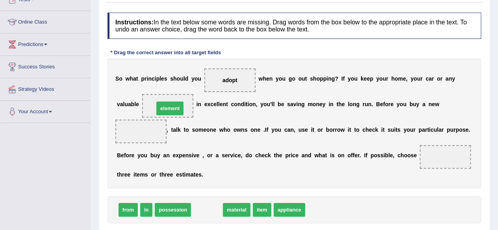
drag, startPoint x: 213, startPoint y: 208, endPoint x: 176, endPoint y: 106, distance: 108.5
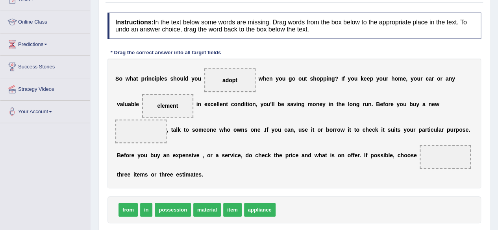
click at [174, 108] on span "element" at bounding box center [167, 106] width 51 height 24
click at [173, 108] on span "element" at bounding box center [167, 106] width 51 height 24
drag, startPoint x: 173, startPoint y: 106, endPoint x: 223, endPoint y: 149, distance: 65.6
click at [223, 149] on span "element" at bounding box center [211, 142] width 29 height 14
drag, startPoint x: 167, startPoint y: 104, endPoint x: 308, endPoint y: 199, distance: 170.2
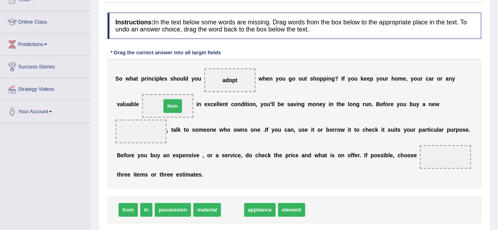
drag, startPoint x: 233, startPoint y: 208, endPoint x: 173, endPoint y: 104, distance: 120.0
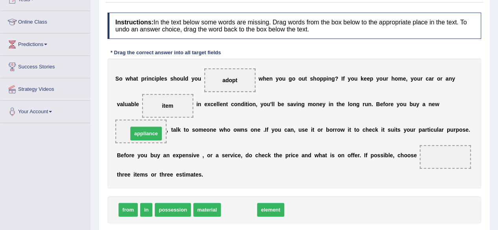
drag, startPoint x: 246, startPoint y: 209, endPoint x: 153, endPoint y: 133, distance: 120.1
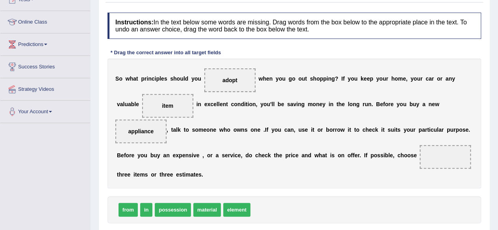
click at [153, 133] on span "appliance" at bounding box center [141, 131] width 26 height 6
drag, startPoint x: 130, startPoint y: 210, endPoint x: 319, endPoint y: 179, distance: 191.6
click at [258, 191] on span "from" at bounding box center [248, 198] width 19 height 14
drag, startPoint x: 128, startPoint y: 211, endPoint x: 436, endPoint y: 157, distance: 313.1
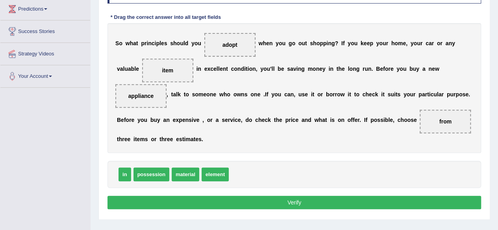
scroll to position [135, 0]
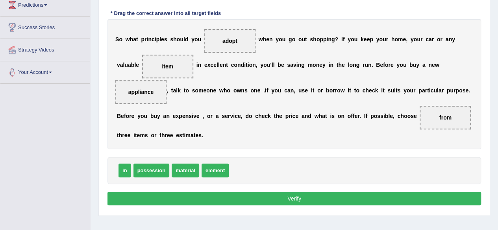
click at [373, 201] on button "Verify" at bounding box center [295, 198] width 374 height 13
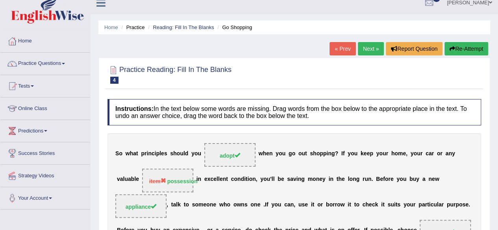
scroll to position [7, 0]
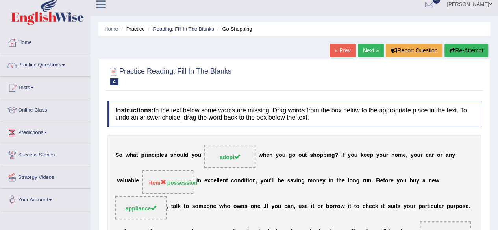
click at [373, 56] on link "Next »" at bounding box center [371, 50] width 26 height 13
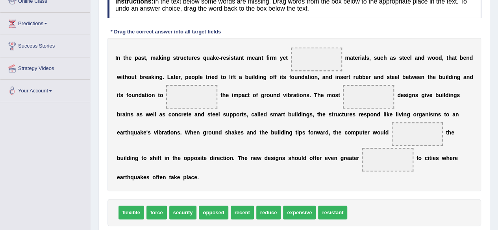
scroll to position [116, 0]
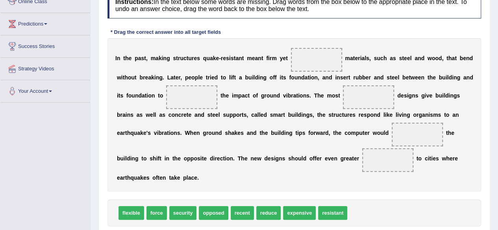
click at [299, 216] on span "expensive" at bounding box center [299, 213] width 33 height 14
drag, startPoint x: 299, startPoint y: 216, endPoint x: 319, endPoint y: 67, distance: 149.9
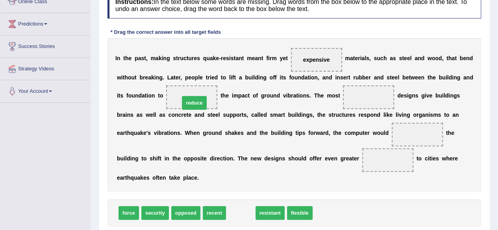
drag, startPoint x: 241, startPoint y: 211, endPoint x: 195, endPoint y: 100, distance: 120.5
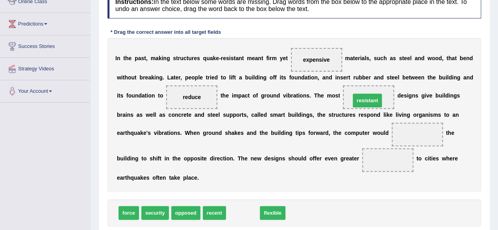
drag, startPoint x: 240, startPoint y: 209, endPoint x: 365, endPoint y: 96, distance: 168.1
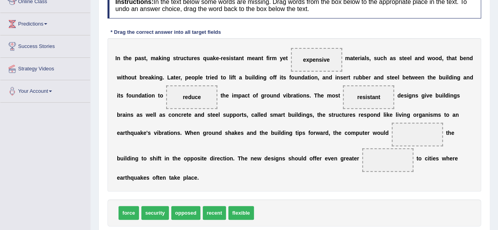
click at [194, 211] on span "opposed" at bounding box center [185, 213] width 29 height 14
drag, startPoint x: 194, startPoint y: 211, endPoint x: 430, endPoint y: 132, distance: 249.1
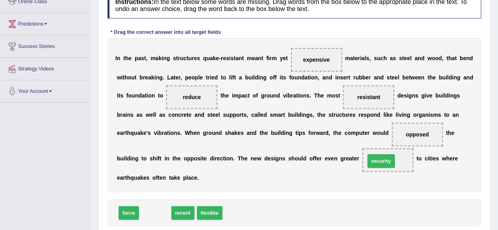
drag, startPoint x: 158, startPoint y: 215, endPoint x: 384, endPoint y: 163, distance: 232.0
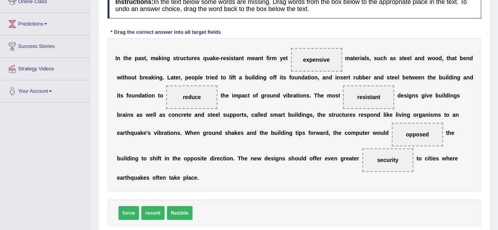
scroll to position [183, 0]
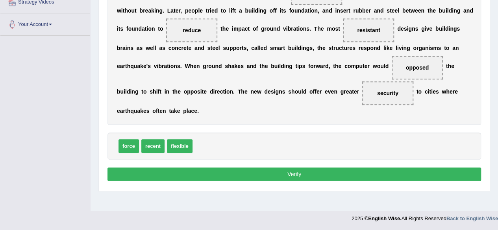
click at [386, 174] on button "Verify" at bounding box center [295, 174] width 374 height 13
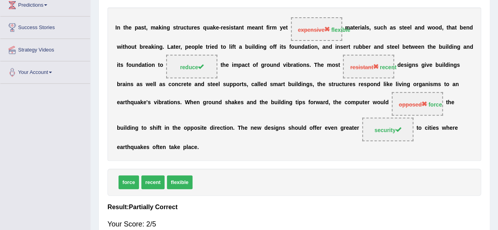
scroll to position [0, 0]
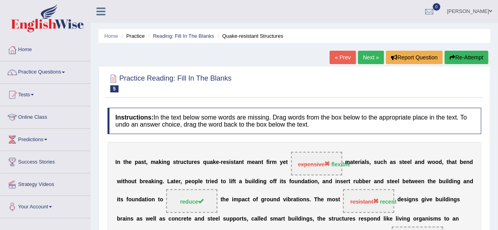
click at [370, 59] on link "Next »" at bounding box center [371, 57] width 26 height 13
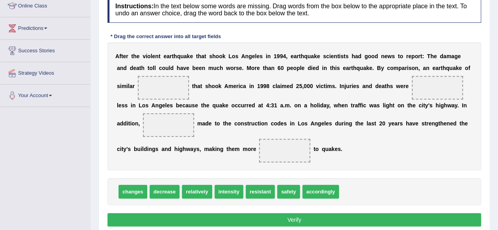
scroll to position [115, 0]
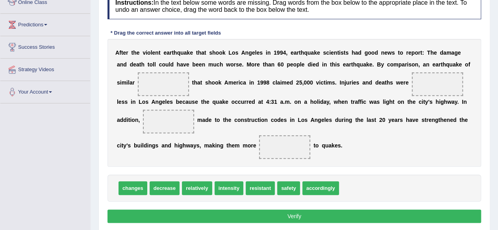
click at [227, 191] on span "intensity" at bounding box center [229, 189] width 29 height 14
drag, startPoint x: 227, startPoint y: 191, endPoint x: 169, endPoint y: 89, distance: 117.1
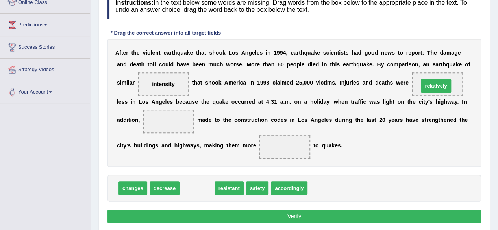
drag, startPoint x: 201, startPoint y: 187, endPoint x: 440, endPoint y: 84, distance: 260.1
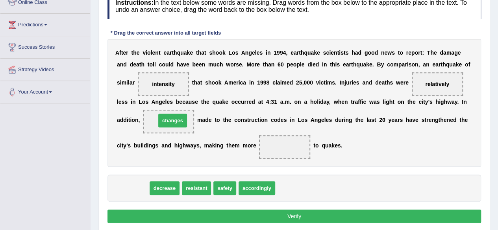
drag, startPoint x: 131, startPoint y: 184, endPoint x: 170, endPoint y: 117, distance: 77.8
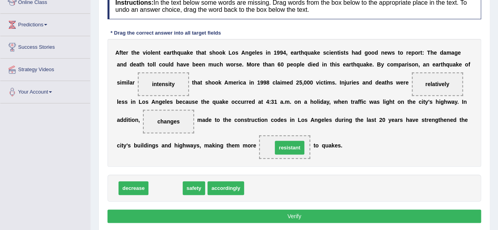
drag, startPoint x: 167, startPoint y: 188, endPoint x: 291, endPoint y: 148, distance: 130.5
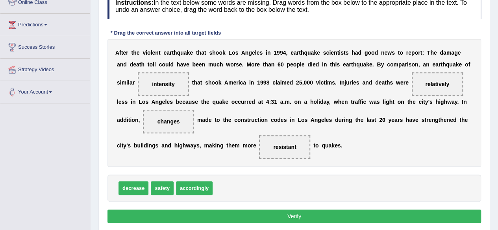
click at [268, 219] on button "Verify" at bounding box center [295, 216] width 374 height 13
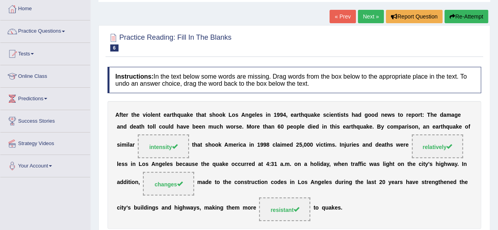
scroll to position [0, 0]
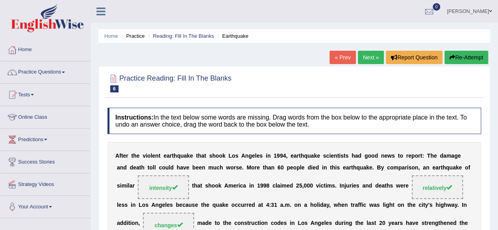
click at [43, 74] on link "Practice Questions" at bounding box center [45, 71] width 90 height 20
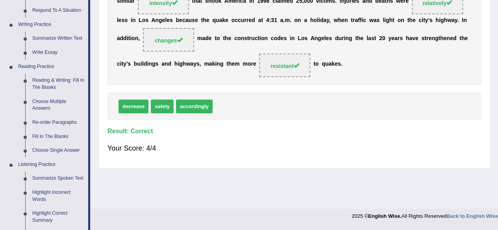
scroll to position [185, 0]
click at [37, 120] on link "Re-order Paragraphs" at bounding box center [58, 123] width 59 height 14
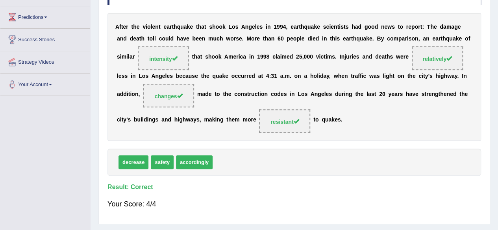
scroll to position [102, 0]
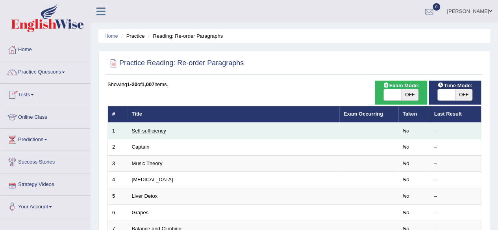
click at [157, 132] on link "Self-sufficiency" at bounding box center [149, 131] width 34 height 6
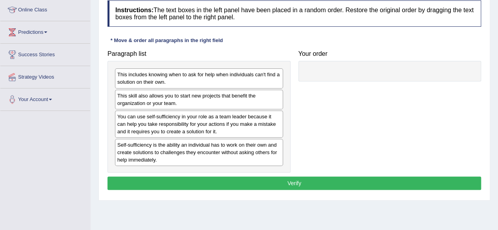
scroll to position [111, 0]
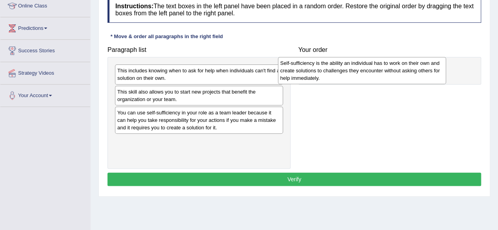
drag, startPoint x: 166, startPoint y: 144, endPoint x: 330, endPoint y: 69, distance: 180.4
click at [330, 69] on div "Self-sufficiency is the ability an individual has to work on their own and crea…" at bounding box center [362, 70] width 168 height 27
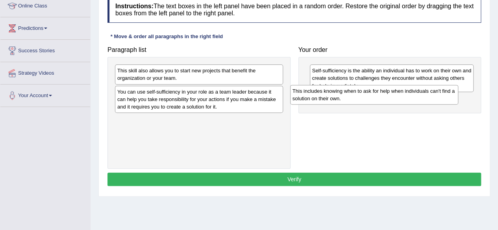
drag, startPoint x: 247, startPoint y: 70, endPoint x: 422, endPoint y: 91, distance: 176.5
click at [422, 91] on div "This includes knowing when to ask for help when individuals can't find a soluti…" at bounding box center [374, 95] width 168 height 20
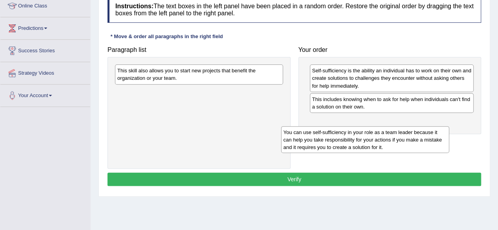
drag, startPoint x: 197, startPoint y: 98, endPoint x: 363, endPoint y: 139, distance: 171.3
click at [363, 139] on div "You can use self-sufficiency in your role as a team leader because it can help …" at bounding box center [365, 139] width 168 height 27
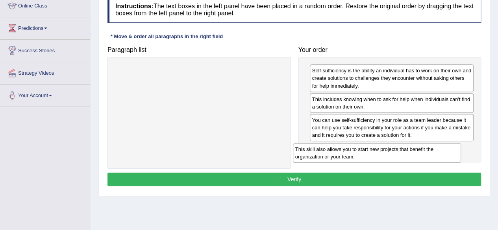
drag, startPoint x: 202, startPoint y: 76, endPoint x: 384, endPoint y: 151, distance: 197.3
click at [384, 151] on div "This skill also allows you to start new projects that benefit the organization …" at bounding box center [377, 153] width 168 height 20
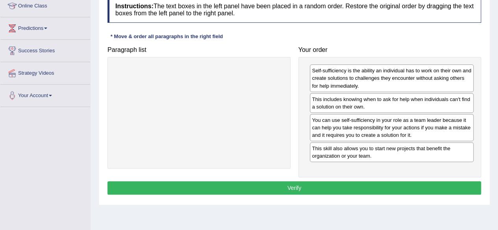
click at [308, 182] on button "Verify" at bounding box center [295, 188] width 374 height 13
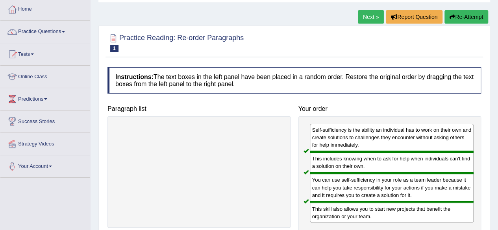
scroll to position [39, 0]
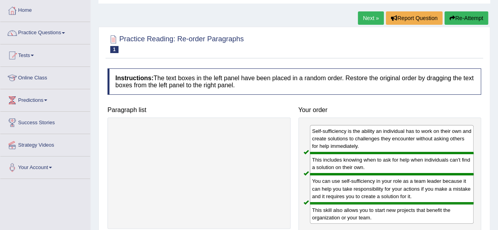
click at [374, 20] on link "Next »" at bounding box center [371, 17] width 26 height 13
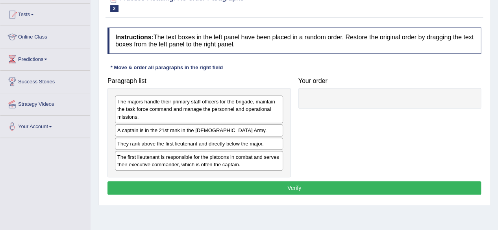
scroll to position [81, 0]
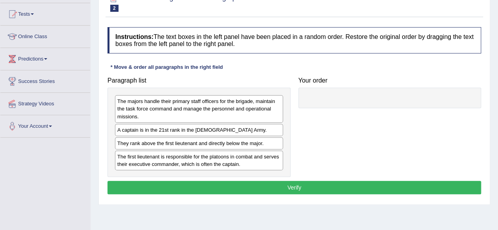
click at [141, 127] on div "A captain is in the 21st rank in the US Army." at bounding box center [199, 130] width 168 height 12
click at [248, 130] on div "A captain is in the 21st rank in the US Army." at bounding box center [199, 130] width 168 height 12
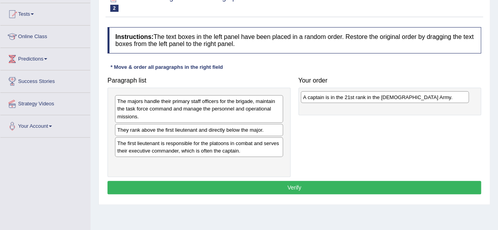
drag, startPoint x: 250, startPoint y: 130, endPoint x: 436, endPoint y: 98, distance: 188.7
click at [436, 98] on div "A captain is in the 21st rank in the US Army." at bounding box center [385, 97] width 168 height 12
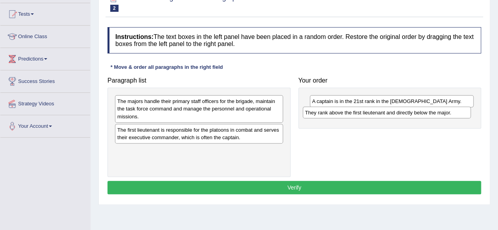
drag, startPoint x: 198, startPoint y: 131, endPoint x: 386, endPoint y: 115, distance: 188.6
click at [386, 115] on div "They rank above the first lieutenant and directly below the major." at bounding box center [387, 113] width 168 height 12
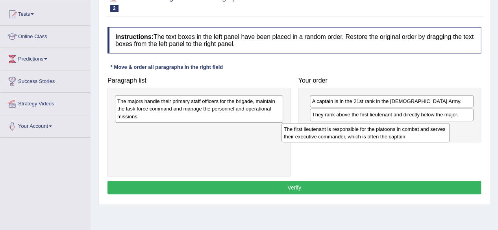
drag, startPoint x: 173, startPoint y: 130, endPoint x: 339, endPoint y: 130, distance: 166.6
click at [339, 130] on div "The first lieutenant is responsible for the platoons in combat and serves their…" at bounding box center [366, 133] width 168 height 20
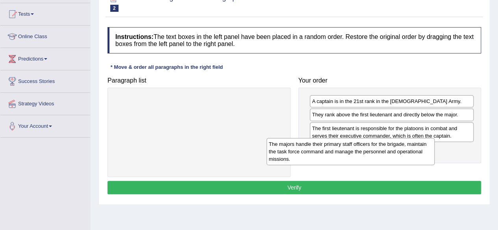
drag, startPoint x: 230, startPoint y: 113, endPoint x: 381, endPoint y: 156, distance: 157.5
click at [381, 156] on div "The majors handle their primary staff officers for the brigade, maintain the ta…" at bounding box center [351, 151] width 168 height 27
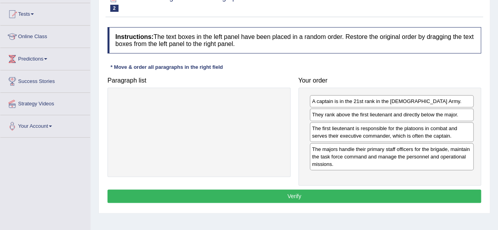
click at [317, 192] on button "Verify" at bounding box center [295, 196] width 374 height 13
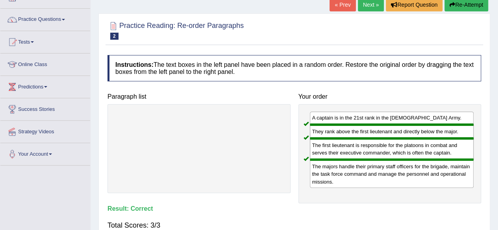
scroll to position [53, 0]
click at [377, 2] on link "Next »" at bounding box center [371, 4] width 26 height 13
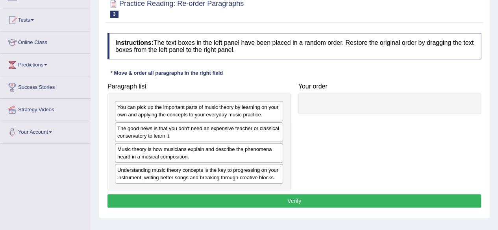
scroll to position [76, 0]
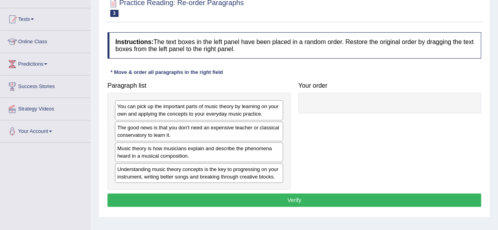
click at [265, 72] on div "Instructions: The text boxes in the left panel have been placed in a random ord…" at bounding box center [295, 120] width 378 height 185
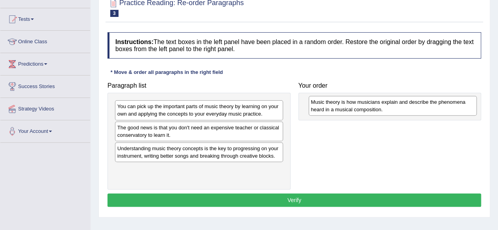
drag, startPoint x: 158, startPoint y: 150, endPoint x: 352, endPoint y: 104, distance: 199.2
click at [352, 104] on div "Music theory is how musicians explain and describe the phenomena heard in a mus…" at bounding box center [393, 106] width 168 height 20
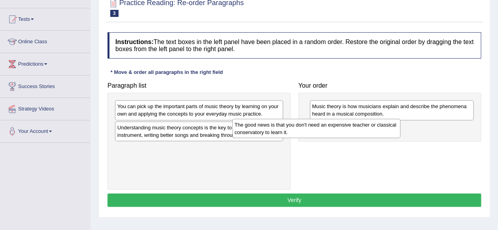
drag, startPoint x: 248, startPoint y: 128, endPoint x: 365, endPoint y: 126, distance: 117.4
click at [365, 126] on div "The good news is that you don't need an expensive teacher or classical conserva…" at bounding box center [316, 129] width 168 height 20
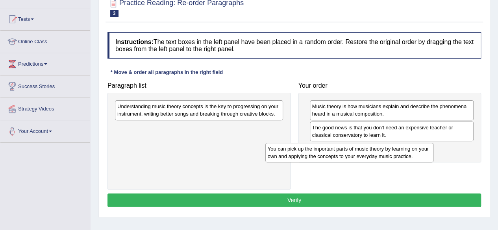
drag, startPoint x: 239, startPoint y: 112, endPoint x: 391, endPoint y: 155, distance: 157.9
click at [391, 155] on div "You can pick up the important parts of music theory by learning on your own and…" at bounding box center [349, 153] width 168 height 20
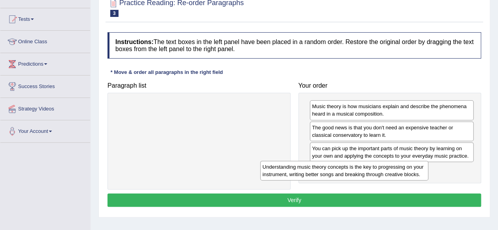
drag, startPoint x: 215, startPoint y: 113, endPoint x: 360, endPoint y: 174, distance: 157.5
click at [360, 174] on div "Understanding music theory concepts is the key to progressing on your instrumen…" at bounding box center [344, 171] width 168 height 20
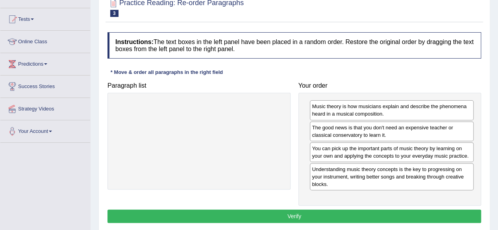
click at [320, 211] on button "Verify" at bounding box center [295, 216] width 374 height 13
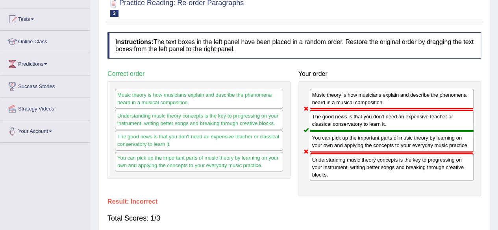
scroll to position [0, 0]
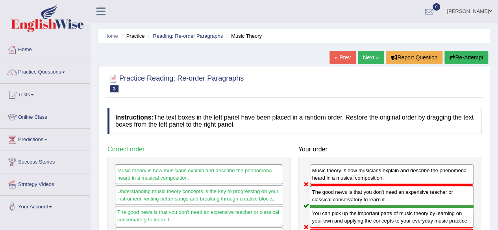
click at [467, 54] on button "Re-Attempt" at bounding box center [467, 57] width 44 height 13
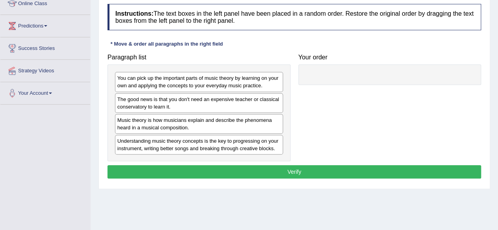
scroll to position [115, 0]
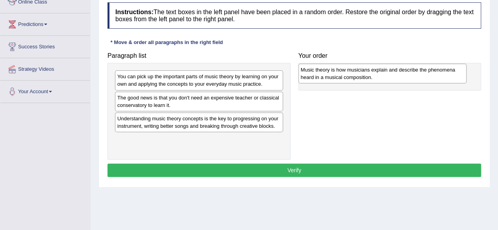
drag, startPoint x: 173, startPoint y: 119, endPoint x: 356, endPoint y: 72, distance: 189.6
click at [356, 72] on div "Music theory is how musicians explain and describe the phenomena heard in a mus…" at bounding box center [383, 74] width 168 height 20
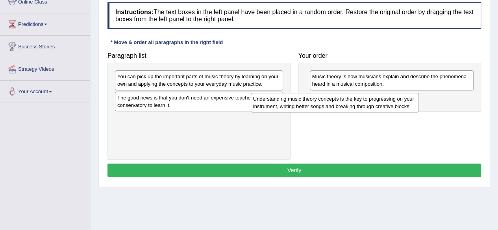
drag, startPoint x: 233, startPoint y: 121, endPoint x: 369, endPoint y: 101, distance: 137.2
click at [369, 101] on div "Understanding music theory concepts is the key to progressing on your instrumen…" at bounding box center [335, 103] width 168 height 20
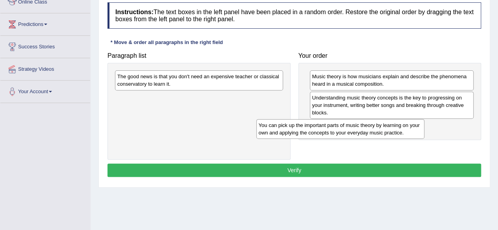
drag, startPoint x: 232, startPoint y: 77, endPoint x: 373, endPoint y: 126, distance: 150.0
click at [373, 126] on div "You can pick up the important parts of music theory by learning on your own and…" at bounding box center [340, 129] width 168 height 20
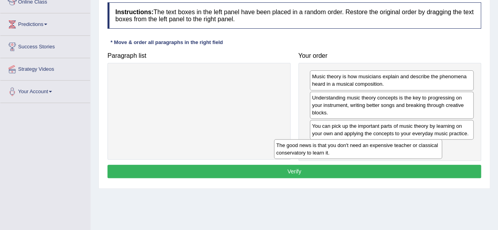
drag, startPoint x: 229, startPoint y: 82, endPoint x: 390, endPoint y: 150, distance: 175.1
click at [390, 150] on div "The good news is that you don't need an expensive teacher or classical conserva…" at bounding box center [358, 149] width 168 height 20
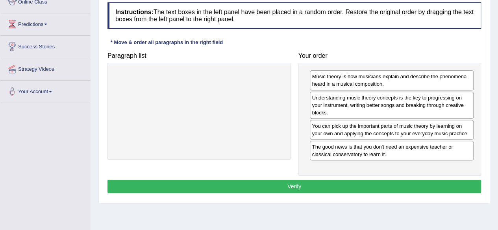
click at [340, 181] on button "Verify" at bounding box center [295, 186] width 374 height 13
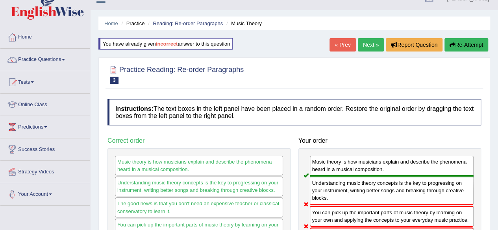
scroll to position [11, 0]
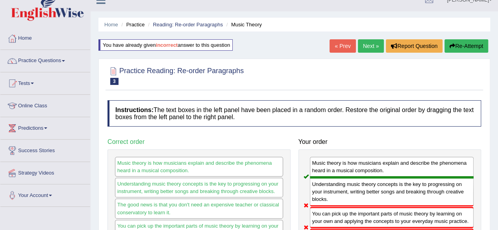
click at [362, 47] on link "Next »" at bounding box center [371, 45] width 26 height 13
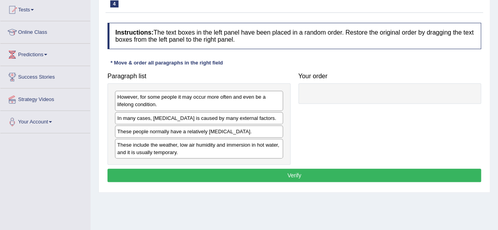
scroll to position [85, 0]
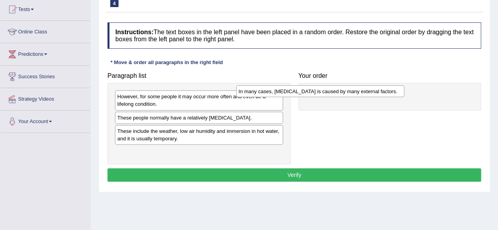
drag, startPoint x: 228, startPoint y: 115, endPoint x: 349, endPoint y: 90, distance: 124.0
click at [349, 90] on div "In many cases, dry skin is caused by many external factors." at bounding box center [320, 91] width 168 height 12
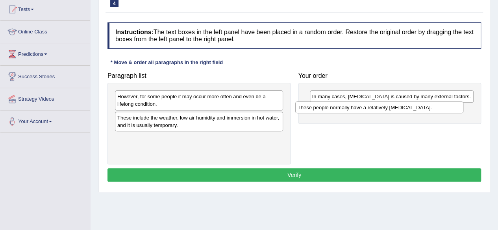
drag, startPoint x: 187, startPoint y: 117, endPoint x: 368, endPoint y: 108, distance: 180.6
click at [368, 108] on div "These people normally have a relatively sensitive skin." at bounding box center [379, 108] width 168 height 12
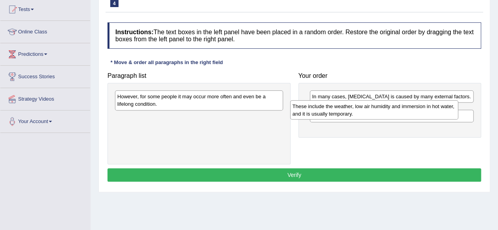
drag, startPoint x: 223, startPoint y: 122, endPoint x: 399, endPoint y: 111, distance: 177.2
click at [399, 111] on div "These include the weather, low air humidity and immersion in hot water, and it …" at bounding box center [374, 110] width 168 height 20
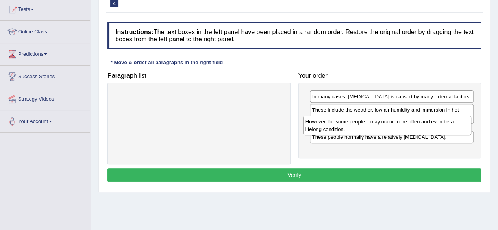
drag, startPoint x: 236, startPoint y: 104, endPoint x: 424, endPoint y: 130, distance: 189.9
click at [424, 130] on div "However, for some people it may occur more often and even be a lifelong conditi…" at bounding box center [387, 126] width 168 height 20
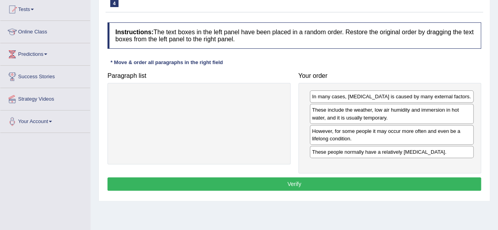
click at [358, 185] on button "Verify" at bounding box center [295, 184] width 374 height 13
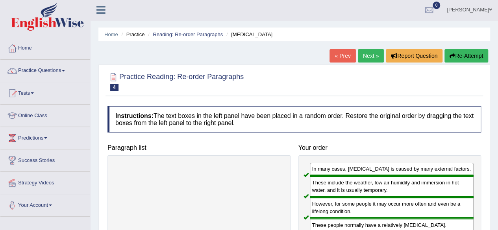
scroll to position [0, 0]
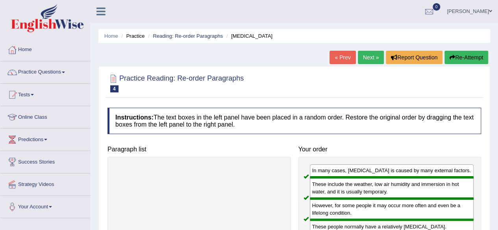
click at [365, 57] on link "Next »" at bounding box center [371, 57] width 26 height 13
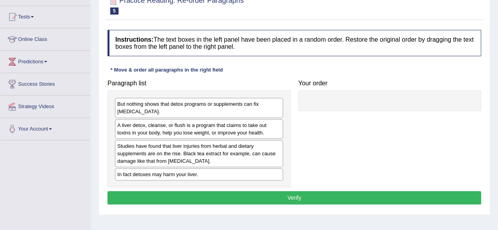
scroll to position [78, 0]
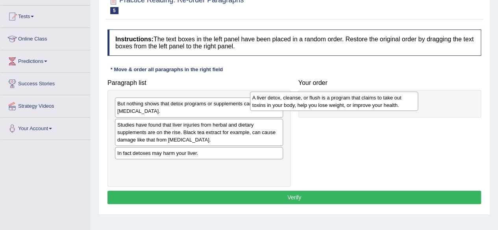
drag, startPoint x: 185, startPoint y: 130, endPoint x: 321, endPoint y: 103, distance: 138.0
click at [321, 103] on div "A liver detox, cleanse, or flush is a program that claims to take out toxins in…" at bounding box center [334, 102] width 168 height 20
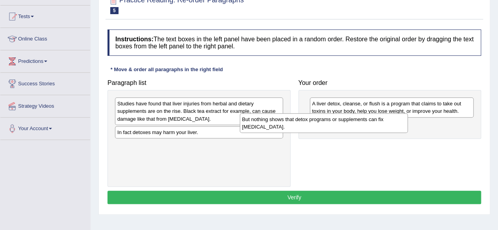
drag, startPoint x: 193, startPoint y: 105, endPoint x: 317, endPoint y: 121, distance: 125.8
click at [317, 121] on div "But nothing shows that detox programs or supplements can fix [MEDICAL_DATA]." at bounding box center [324, 123] width 168 height 20
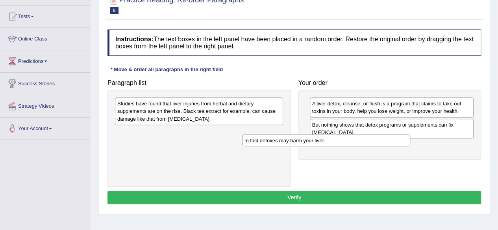
drag, startPoint x: 224, startPoint y: 134, endPoint x: 352, endPoint y: 143, distance: 127.5
click at [352, 143] on div "In fact detoxes may harm your liver." at bounding box center [326, 141] width 168 height 12
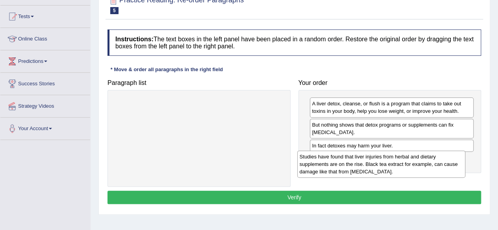
drag, startPoint x: 221, startPoint y: 111, endPoint x: 404, endPoint y: 164, distance: 189.9
click at [404, 164] on div "Studies have found that liver injuries from herbal and dietary supplements are …" at bounding box center [381, 164] width 168 height 27
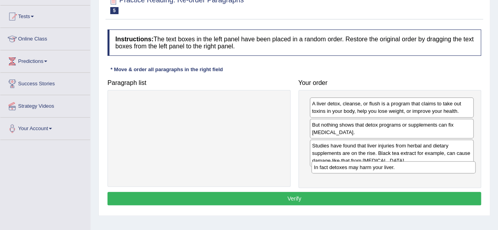
drag, startPoint x: 355, startPoint y: 147, endPoint x: 358, endPoint y: 163, distance: 16.8
click at [358, 163] on div "In fact detoxes may harm your liver." at bounding box center [394, 167] width 164 height 12
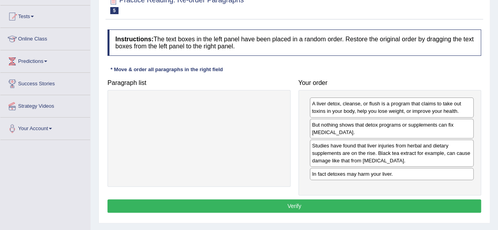
click at [306, 200] on button "Verify" at bounding box center [295, 206] width 374 height 13
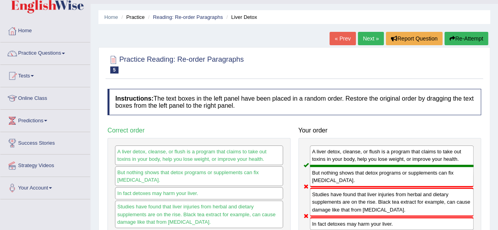
scroll to position [15, 0]
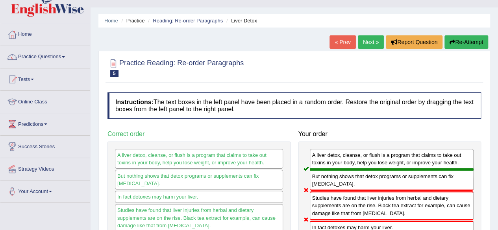
click at [460, 39] on button "Re-Attempt" at bounding box center [467, 41] width 44 height 13
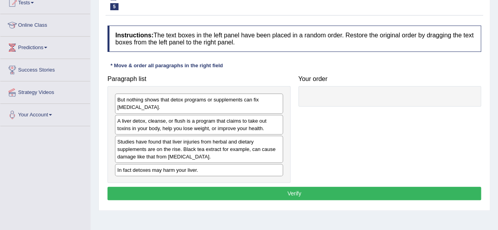
scroll to position [93, 0]
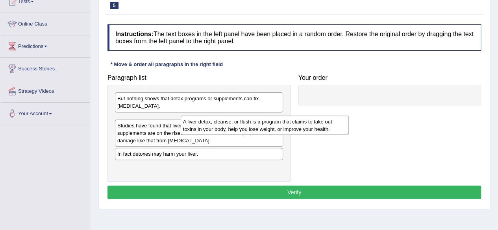
drag, startPoint x: 165, startPoint y: 120, endPoint x: 231, endPoint y: 122, distance: 65.8
click at [231, 122] on div "A liver detox, cleanse, or flush is a program that claims to take out toxins in…" at bounding box center [265, 126] width 168 height 20
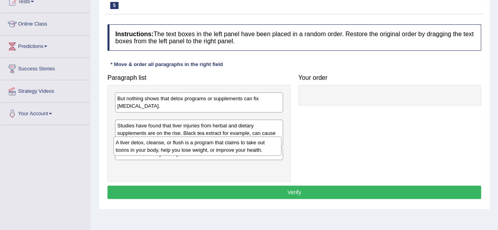
drag, startPoint x: 231, startPoint y: 123, endPoint x: 229, endPoint y: 147, distance: 23.3
click at [229, 147] on div "A liver detox, cleanse, or flush is a program that claims to take out toxins in…" at bounding box center [197, 147] width 168 height 20
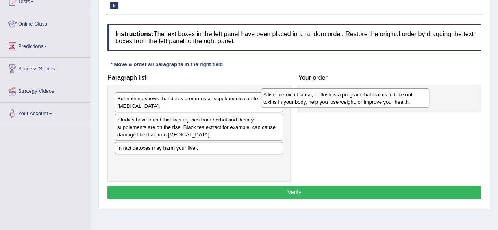
drag, startPoint x: 217, startPoint y: 130, endPoint x: 364, endPoint y: 105, distance: 148.7
click at [364, 105] on div "A liver detox, cleanse, or flush is a program that claims to take out toxins in…" at bounding box center [345, 99] width 168 height 20
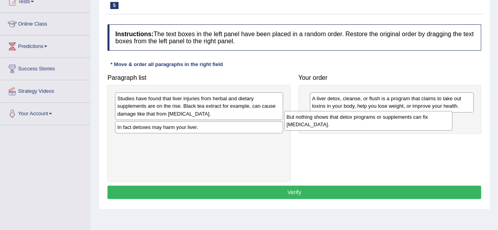
drag, startPoint x: 216, startPoint y: 104, endPoint x: 389, endPoint y: 121, distance: 174.0
click at [389, 121] on div "But nothing shows that detox programs or supplements can fix [MEDICAL_DATA]." at bounding box center [368, 121] width 168 height 20
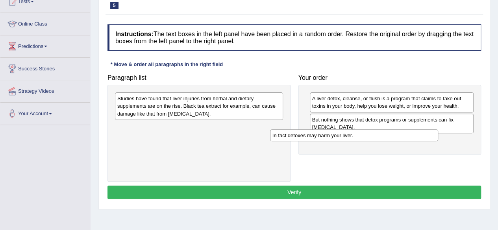
drag, startPoint x: 210, startPoint y: 125, endPoint x: 368, endPoint y: 135, distance: 157.9
click at [368, 135] on div "In fact detoxes may harm your liver." at bounding box center [354, 136] width 168 height 12
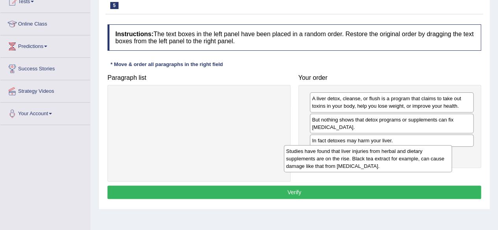
drag, startPoint x: 256, startPoint y: 106, endPoint x: 428, endPoint y: 158, distance: 180.0
click at [428, 158] on div "Studies have found that liver injuries from herbal and dietary supplements are …" at bounding box center [368, 158] width 168 height 27
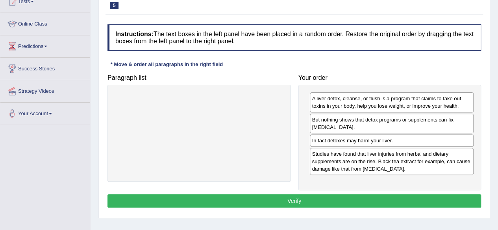
click at [379, 196] on button "Verify" at bounding box center [295, 201] width 374 height 13
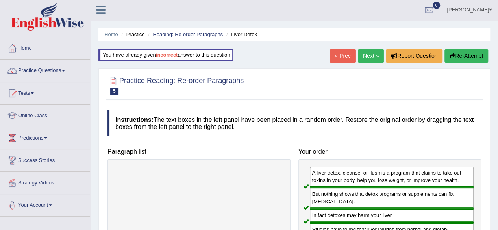
scroll to position [0, 0]
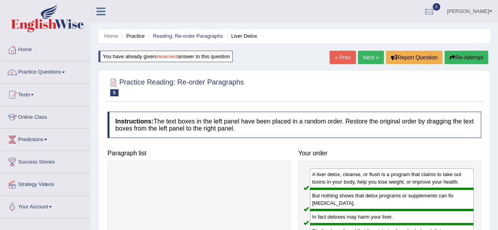
click at [365, 57] on link "Next »" at bounding box center [371, 57] width 26 height 13
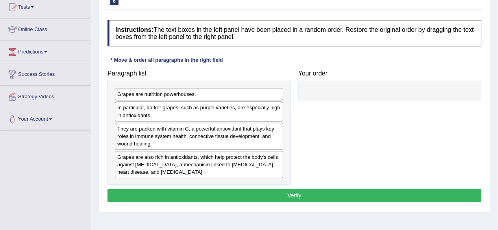
scroll to position [89, 0]
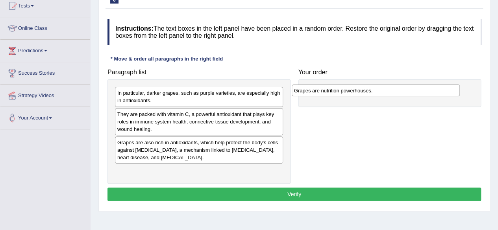
drag, startPoint x: 202, startPoint y: 96, endPoint x: 379, endPoint y: 93, distance: 177.2
click at [379, 93] on div "Grapes are nutrition powerhouses." at bounding box center [376, 91] width 168 height 12
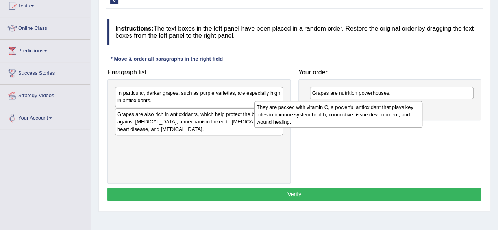
drag, startPoint x: 202, startPoint y: 122, endPoint x: 342, endPoint y: 115, distance: 140.4
click at [342, 115] on div "They are packed with vitamin C, a powerful antioxidant that plays key roles in …" at bounding box center [338, 114] width 168 height 27
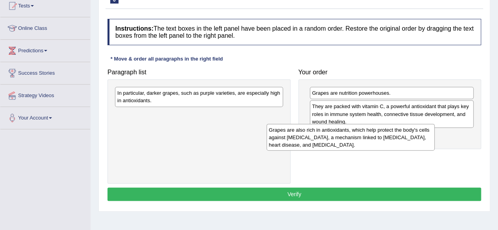
drag, startPoint x: 180, startPoint y: 124, endPoint x: 332, endPoint y: 140, distance: 152.5
click at [332, 140] on div "Grapes are also rich in antioxidants, which help protect the body's cells again…" at bounding box center [351, 137] width 168 height 27
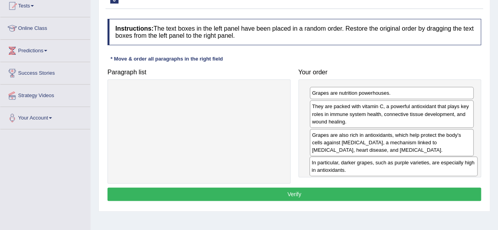
drag, startPoint x: 205, startPoint y: 97, endPoint x: 400, endPoint y: 166, distance: 206.4
click at [400, 166] on div "In particular, darker grapes, such as purple varieties, are especially high in …" at bounding box center [394, 167] width 168 height 20
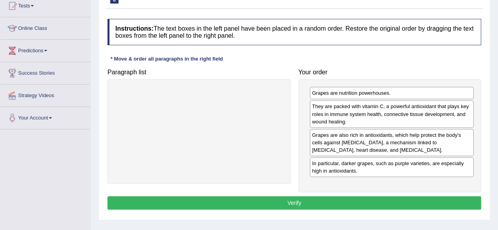
click at [306, 202] on button "Verify" at bounding box center [295, 203] width 374 height 13
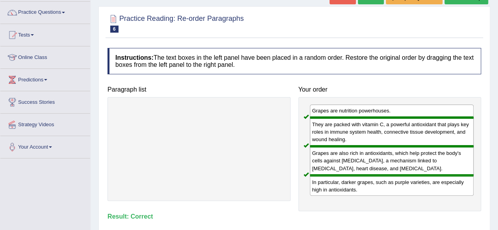
scroll to position [30, 0]
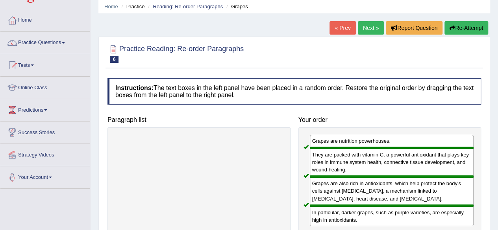
click at [367, 26] on link "Next »" at bounding box center [371, 27] width 26 height 13
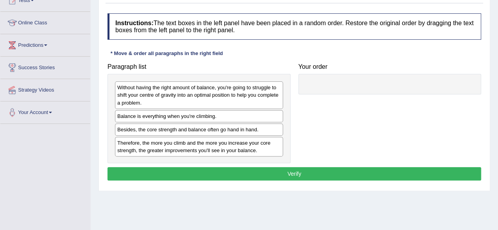
scroll to position [84, 0]
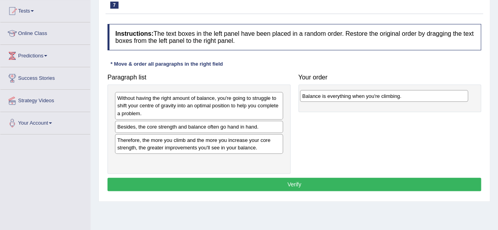
drag, startPoint x: 180, startPoint y: 126, endPoint x: 365, endPoint y: 95, distance: 187.6
click at [365, 95] on div "Balance is everything when you're climbing." at bounding box center [384, 96] width 168 height 12
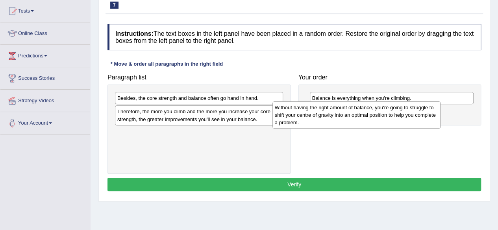
drag, startPoint x: 215, startPoint y: 105, endPoint x: 373, endPoint y: 114, distance: 157.8
click at [373, 114] on div "Without having the right amount of balance, you're going to struggle to shift y…" at bounding box center [357, 115] width 168 height 27
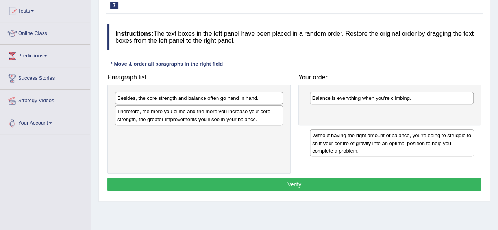
drag, startPoint x: 338, startPoint y: 120, endPoint x: 338, endPoint y: 145, distance: 25.6
click at [338, 145] on div "Without having the right amount of balance, you're going to struggle to shift y…" at bounding box center [392, 143] width 164 height 27
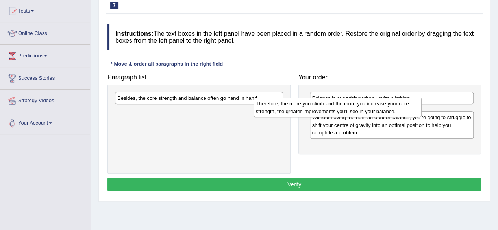
drag, startPoint x: 252, startPoint y: 115, endPoint x: 391, endPoint y: 107, distance: 138.8
click at [391, 107] on div "Therefore, the more you climb and the more you increase your core strength, the…" at bounding box center [338, 108] width 168 height 20
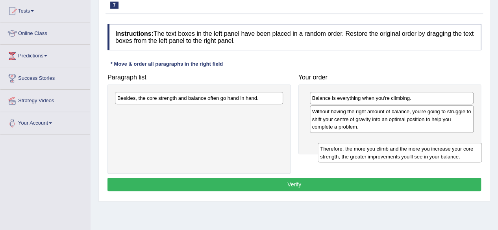
drag, startPoint x: 342, startPoint y: 117, endPoint x: 350, endPoint y: 154, distance: 38.7
click at [350, 154] on div "Therefore, the more you climb and the more you increase your core strength, the…" at bounding box center [400, 153] width 164 height 20
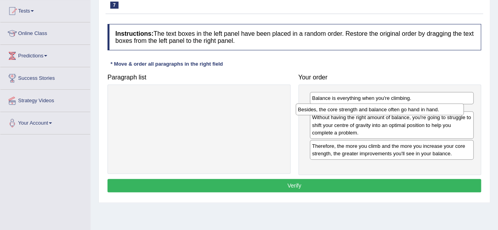
drag, startPoint x: 207, startPoint y: 99, endPoint x: 388, endPoint y: 111, distance: 181.9
click at [388, 111] on div "Besides, the core strength and balance often go hand in hand." at bounding box center [380, 110] width 168 height 12
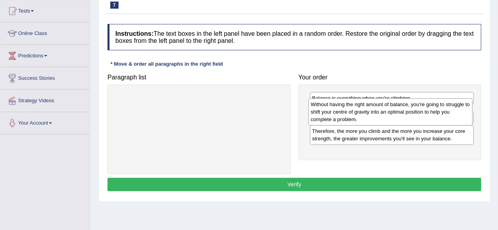
drag, startPoint x: 330, startPoint y: 136, endPoint x: 328, endPoint y: 115, distance: 20.5
click at [328, 115] on div "Without having the right amount of balance, you're going to struggle to shift y…" at bounding box center [390, 111] width 164 height 27
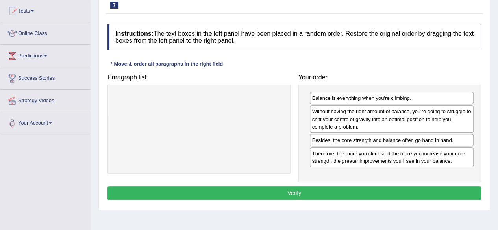
click at [299, 193] on button "Verify" at bounding box center [295, 193] width 374 height 13
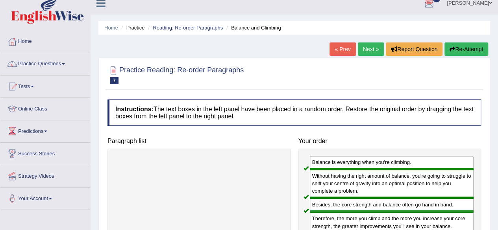
scroll to position [7, 0]
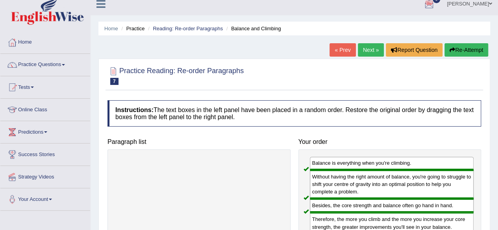
click at [367, 51] on link "Next »" at bounding box center [371, 49] width 26 height 13
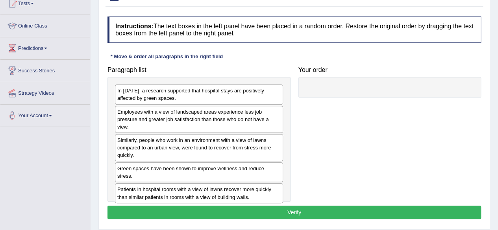
scroll to position [103, 0]
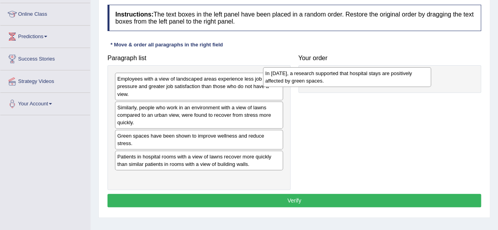
drag, startPoint x: 200, startPoint y: 82, endPoint x: 348, endPoint y: 76, distance: 148.2
click at [348, 76] on div "In [DATE], a research supported that hospital stays are positively affected by …" at bounding box center [347, 77] width 168 height 20
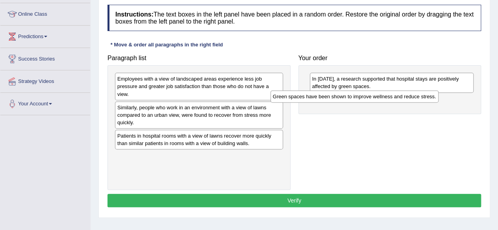
drag, startPoint x: 270, startPoint y: 137, endPoint x: 426, endPoint y: 98, distance: 160.3
click at [426, 98] on div "Green spaces have been shown to improve wellness and reduce stress." at bounding box center [355, 97] width 168 height 12
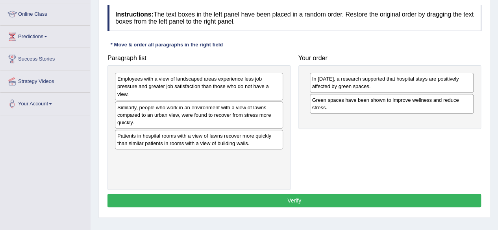
click at [316, 142] on div "Paragraph list Employees with a view of landscaped areas experience less job pr…" at bounding box center [295, 121] width 382 height 140
click at [218, 137] on div "Patients in hospital rooms with a view of lawns recover more quickly than simil…" at bounding box center [199, 140] width 168 height 20
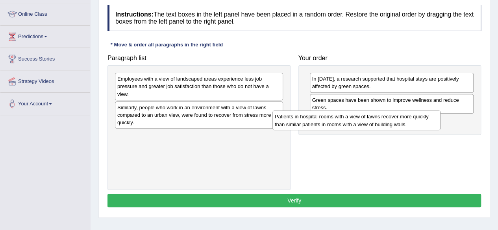
drag, startPoint x: 218, startPoint y: 140, endPoint x: 384, endPoint y: 118, distance: 167.7
click at [384, 118] on div "Patients in hospital rooms with a view of lawns recover more quickly than simil…" at bounding box center [357, 121] width 168 height 20
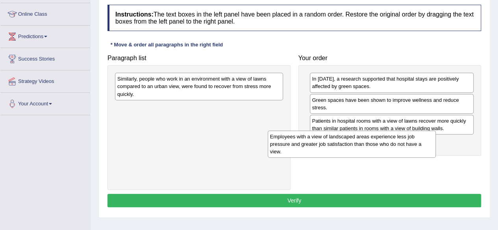
drag, startPoint x: 184, startPoint y: 89, endPoint x: 337, endPoint y: 148, distance: 164.4
click at [337, 148] on div "Employees with a view of landscaped areas experience less job pressure and grea…" at bounding box center [352, 144] width 168 height 27
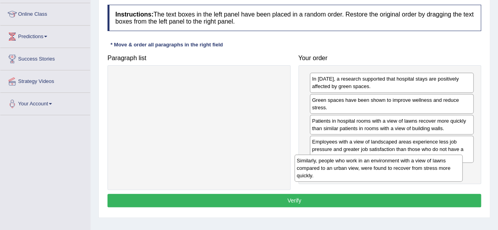
drag, startPoint x: 208, startPoint y: 83, endPoint x: 388, endPoint y: 165, distance: 197.9
click at [388, 165] on div "Similarly, people who work in an environment with a view of lawns compared to a…" at bounding box center [379, 168] width 168 height 27
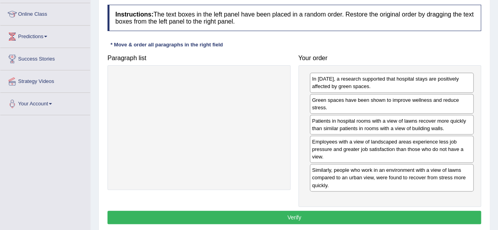
click at [295, 217] on button "Verify" at bounding box center [295, 217] width 374 height 13
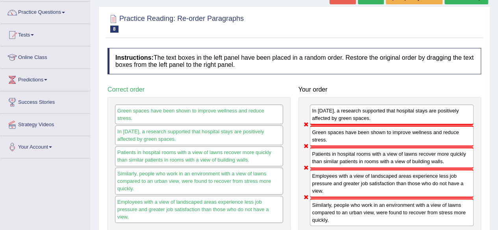
scroll to position [59, 0]
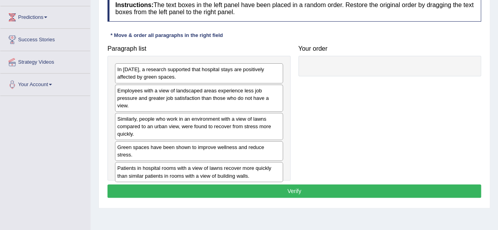
scroll to position [123, 0]
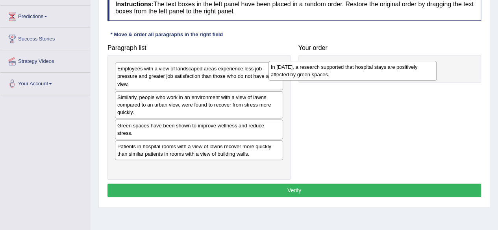
drag, startPoint x: 194, startPoint y: 70, endPoint x: 350, endPoint y: 69, distance: 155.6
click at [350, 69] on div "In [DATE], a research supported that hospital stays are positively affected by …" at bounding box center [353, 71] width 168 height 20
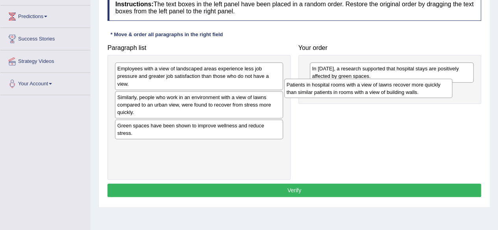
drag, startPoint x: 211, startPoint y: 143, endPoint x: 381, endPoint y: 90, distance: 178.4
click at [381, 90] on div "Patients in hospital rooms with a view of lawns recover more quickly than simil…" at bounding box center [368, 89] width 168 height 20
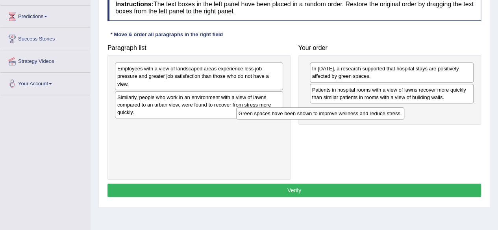
drag, startPoint x: 223, startPoint y: 126, endPoint x: 356, endPoint y: 116, distance: 133.5
click at [356, 116] on div "Green spaces have been shown to improve wellness and reduce stress." at bounding box center [320, 114] width 168 height 12
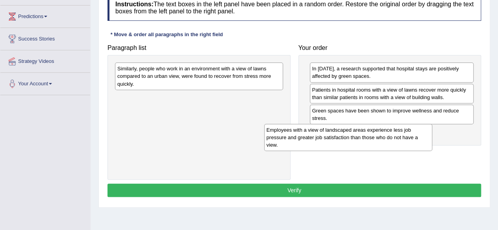
drag, startPoint x: 248, startPoint y: 74, endPoint x: 399, endPoint y: 135, distance: 163.6
click at [399, 135] on div "Employees with a view of landscaped areas experience less job pressure and grea…" at bounding box center [348, 137] width 168 height 27
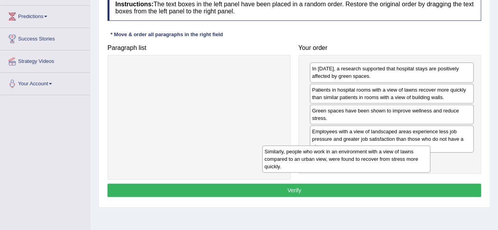
drag, startPoint x: 246, startPoint y: 80, endPoint x: 394, endPoint y: 163, distance: 169.5
click at [394, 163] on div "Similarly, people who work in an environment with a view of lawns compared to a…" at bounding box center [346, 159] width 168 height 27
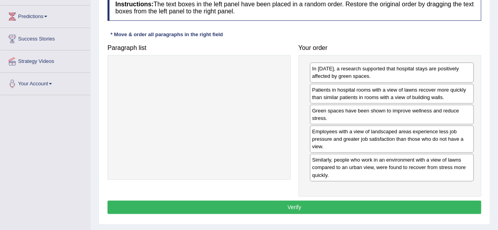
click at [332, 207] on button "Verify" at bounding box center [295, 207] width 374 height 13
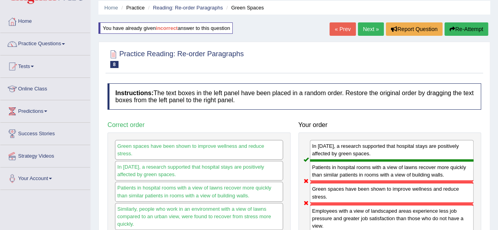
scroll to position [17, 0]
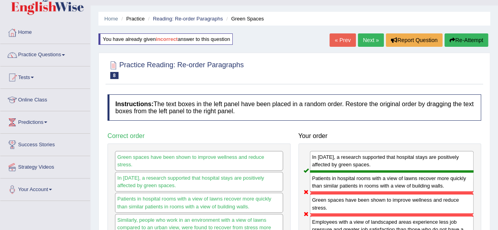
click at [465, 39] on button "Re-Attempt" at bounding box center [467, 39] width 44 height 13
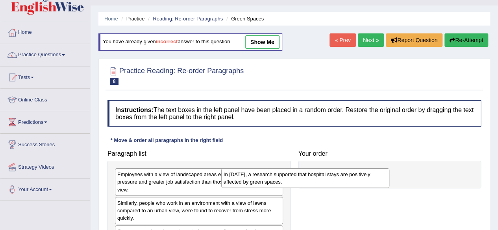
drag, startPoint x: 275, startPoint y: 181, endPoint x: 378, endPoint y: 181, distance: 103.6
click at [378, 181] on div "In [DATE], a research supported that hospital stays are positively affected by …" at bounding box center [305, 179] width 168 height 20
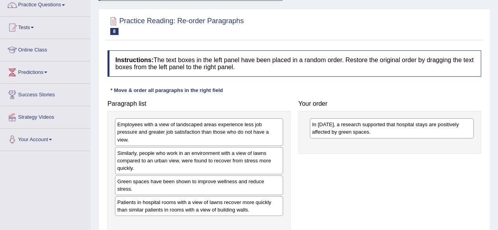
scroll to position [69, 0]
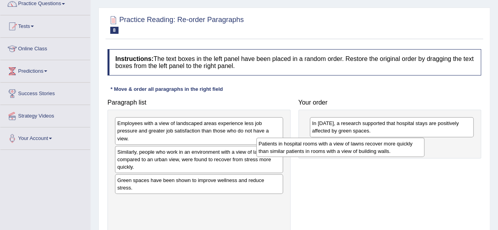
drag, startPoint x: 260, startPoint y: 200, endPoint x: 403, endPoint y: 151, distance: 151.7
click at [403, 151] on div "Patients in hospital rooms with a view of lawns recover more quickly than simil…" at bounding box center [340, 148] width 168 height 20
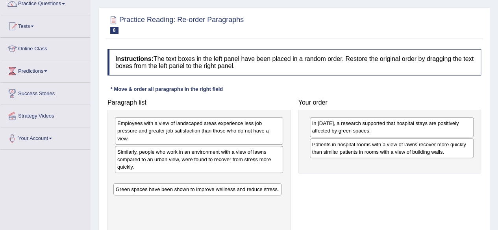
drag, startPoint x: 173, startPoint y: 182, endPoint x: 172, endPoint y: 191, distance: 10.0
click at [172, 191] on div "Green spaces have been shown to improve wellness and reduce stress." at bounding box center [197, 190] width 168 height 12
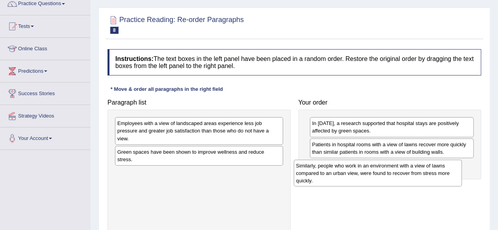
drag, startPoint x: 172, startPoint y: 155, endPoint x: 351, endPoint y: 169, distance: 179.8
click at [351, 169] on div "Similarly, people who work in an environment with a view of lawns compared to a…" at bounding box center [378, 173] width 168 height 27
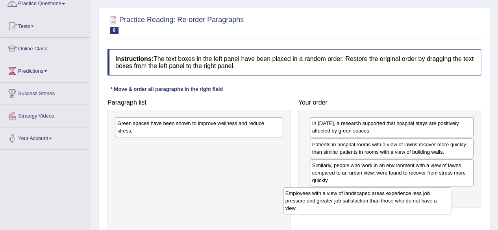
drag, startPoint x: 216, startPoint y: 127, endPoint x: 388, endPoint y: 197, distance: 185.1
click at [388, 197] on div "Employees with a view of landscaped areas experience less job pressure and grea…" at bounding box center [367, 200] width 168 height 27
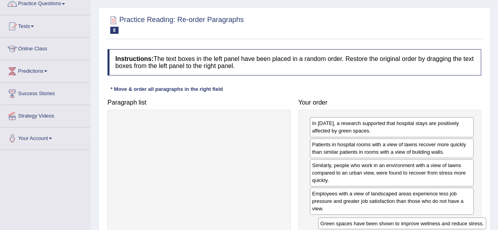
drag, startPoint x: 176, startPoint y: 122, endPoint x: 380, endPoint y: 223, distance: 227.2
click at [380, 223] on div "Green spaces have been shown to improve wellness and reduce stress." at bounding box center [402, 224] width 168 height 12
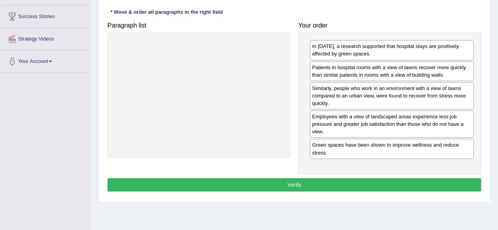
scroll to position [147, 0]
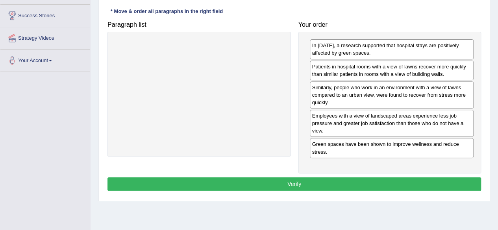
click at [363, 180] on button "Verify" at bounding box center [295, 184] width 374 height 13
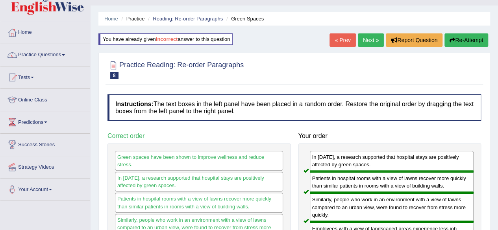
scroll to position [15, 0]
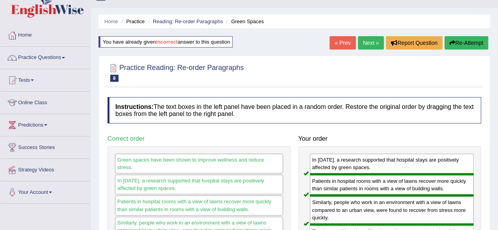
click at [456, 40] on button "Re-Attempt" at bounding box center [467, 42] width 44 height 13
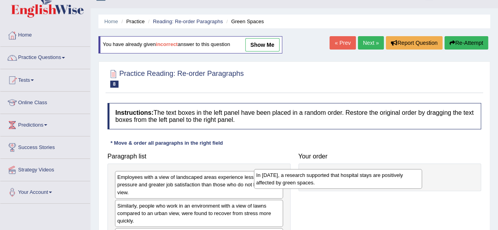
drag, startPoint x: 206, startPoint y: 184, endPoint x: 346, endPoint y: 182, distance: 139.4
click at [346, 182] on div "In [DATE], a research supported that hospital stays are positively affected by …" at bounding box center [338, 179] width 168 height 20
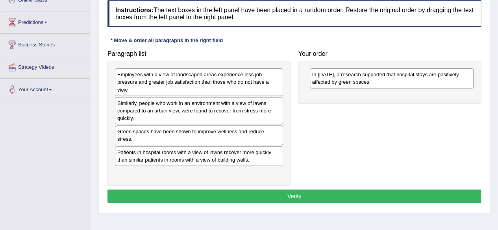
scroll to position [130, 0]
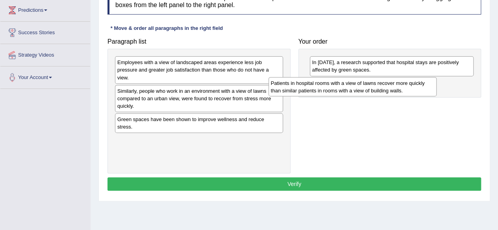
drag, startPoint x: 202, startPoint y: 142, endPoint x: 356, endPoint y: 94, distance: 161.1
click at [356, 94] on div "Patients in hospital rooms with a view of lawns recover more quickly than simil…" at bounding box center [353, 87] width 168 height 20
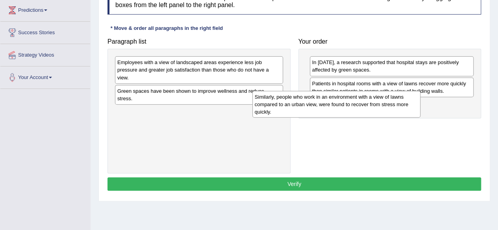
drag, startPoint x: 219, startPoint y: 104, endPoint x: 356, endPoint y: 110, distance: 137.6
click at [356, 110] on div "Similarly, people who work in an environment with a view of lawns compared to a…" at bounding box center [336, 104] width 168 height 27
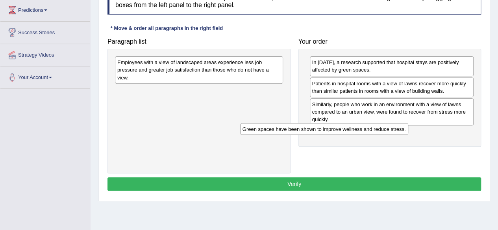
drag, startPoint x: 258, startPoint y: 88, endPoint x: 391, endPoint y: 127, distance: 138.1
click at [391, 127] on div "Green spaces have been shown to improve wellness and reduce stress." at bounding box center [324, 129] width 168 height 12
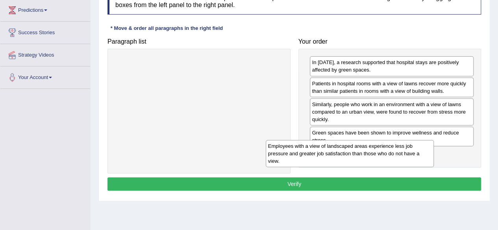
drag, startPoint x: 294, startPoint y: 89, endPoint x: 398, endPoint y: 158, distance: 124.5
click at [398, 158] on div "Employees with a view of landscaped areas experience less job pressure and grea…" at bounding box center [350, 153] width 168 height 27
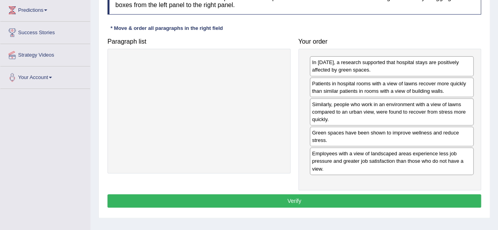
click at [330, 196] on button "Verify" at bounding box center [295, 201] width 374 height 13
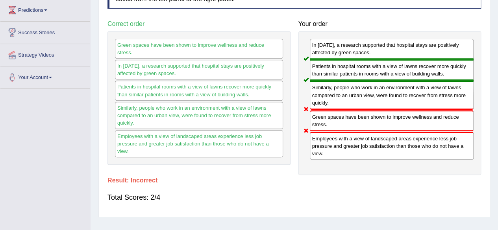
scroll to position [0, 0]
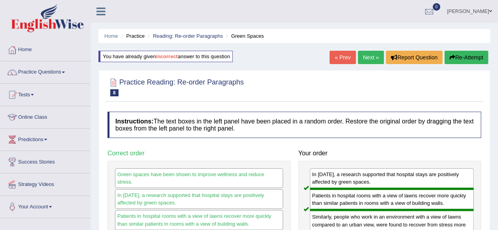
click at [366, 56] on link "Next »" at bounding box center [371, 57] width 26 height 13
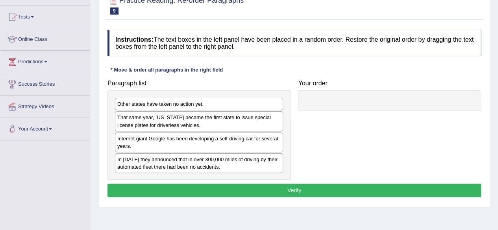
scroll to position [80, 0]
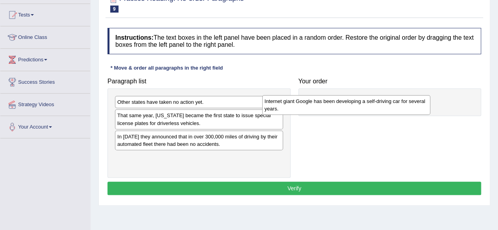
drag, startPoint x: 223, startPoint y: 140, endPoint x: 371, endPoint y: 106, distance: 151.6
click at [371, 106] on div "Internet giant Google has been developing a self-driving car for several years." at bounding box center [346, 105] width 168 height 20
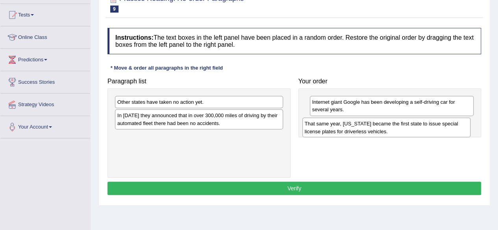
drag, startPoint x: 203, startPoint y: 118, endPoint x: 390, endPoint y: 126, distance: 187.7
click at [390, 126] on div "That same year, [US_STATE] became the first state to issue special license plat…" at bounding box center [386, 128] width 168 height 20
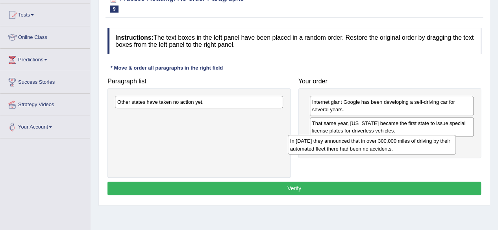
drag, startPoint x: 196, startPoint y: 124, endPoint x: 369, endPoint y: 150, distance: 175.2
click at [369, 150] on div "In [DATE] they announced that in over 300,000 miles of driving by their automat…" at bounding box center [372, 145] width 168 height 20
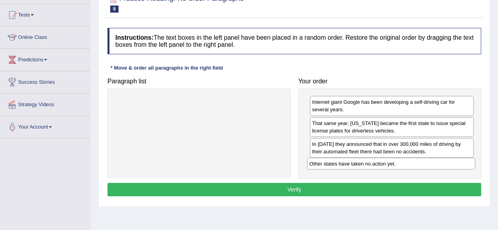
drag, startPoint x: 181, startPoint y: 103, endPoint x: 373, endPoint y: 165, distance: 202.0
click at [373, 165] on div "Other states have taken no action yet." at bounding box center [391, 164] width 168 height 12
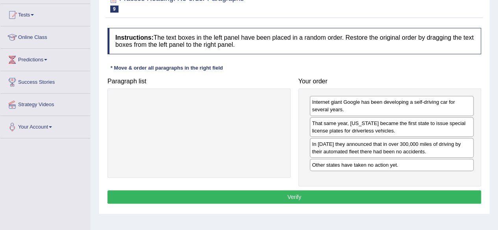
click at [294, 195] on button "Verify" at bounding box center [295, 197] width 374 height 13
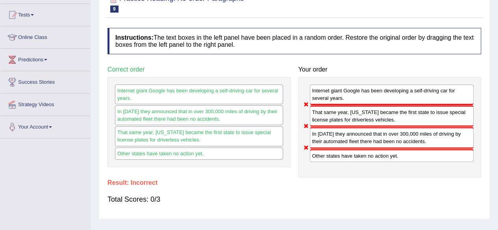
click at [294, 195] on div "Total Scores: 0/3" at bounding box center [295, 199] width 374 height 19
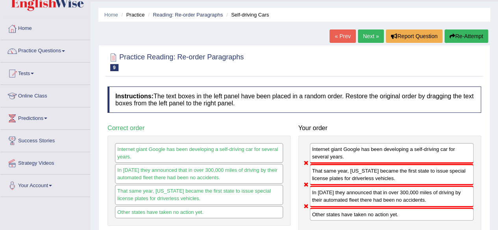
scroll to position [21, 0]
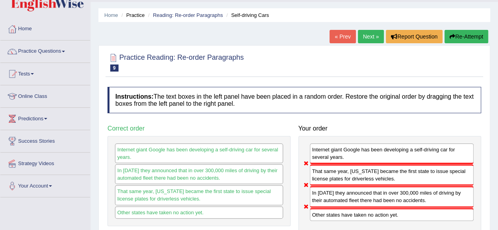
click at [462, 40] on button "Re-Attempt" at bounding box center [467, 36] width 44 height 13
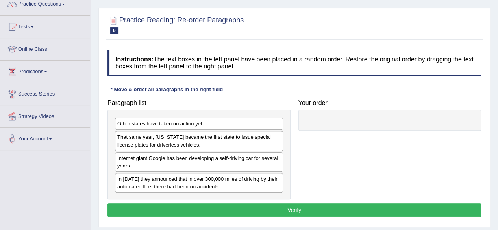
scroll to position [67, 0]
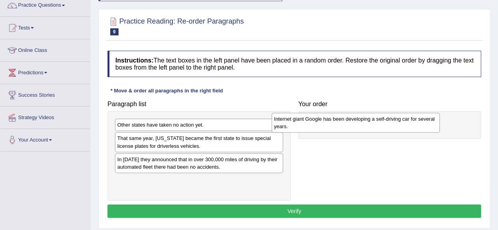
drag, startPoint x: 180, startPoint y: 165, endPoint x: 336, endPoint y: 126, distance: 161.7
click at [336, 126] on div "Internet giant Google has been developing a self-driving car for several years." at bounding box center [356, 123] width 168 height 20
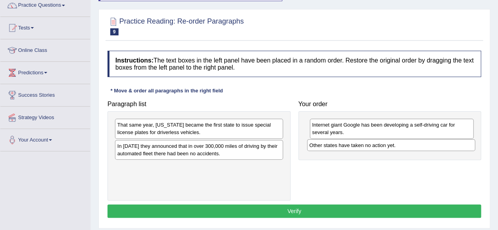
drag, startPoint x: 163, startPoint y: 126, endPoint x: 355, endPoint y: 147, distance: 193.3
click at [355, 147] on div "Other states have taken no action yet." at bounding box center [391, 145] width 168 height 12
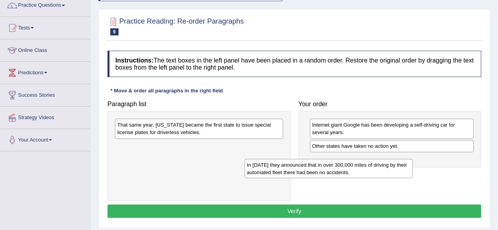
drag, startPoint x: 265, startPoint y: 151, endPoint x: 399, endPoint y: 163, distance: 134.5
click at [399, 163] on div "In [DATE] they announced that in over 300,000 miles of driving by their automat…" at bounding box center [329, 169] width 168 height 20
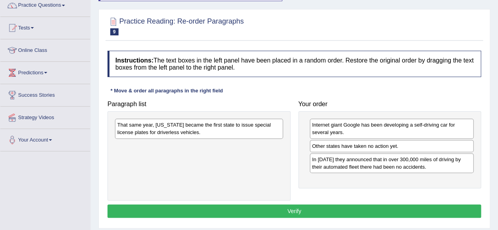
click at [192, 126] on div "That same year, [US_STATE] became the first state to issue special license plat…" at bounding box center [199, 129] width 168 height 20
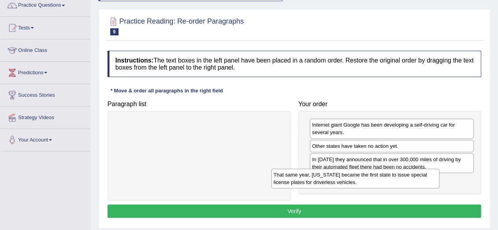
drag, startPoint x: 192, startPoint y: 126, endPoint x: 350, endPoint y: 177, distance: 165.8
click at [350, 177] on div "That same year, [US_STATE] became the first state to issue special license plat…" at bounding box center [355, 179] width 168 height 20
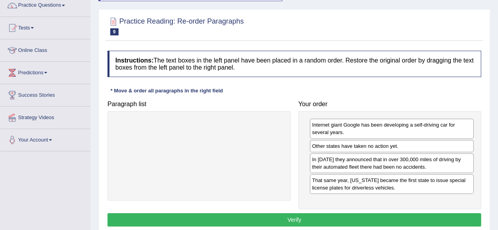
click at [282, 218] on button "Verify" at bounding box center [295, 219] width 374 height 13
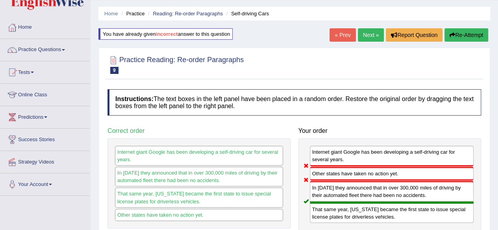
scroll to position [21, 0]
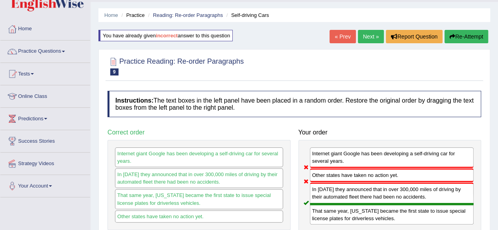
click at [369, 37] on link "Next »" at bounding box center [371, 36] width 26 height 13
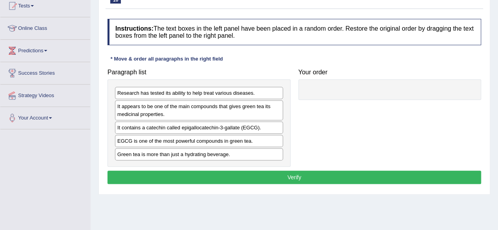
scroll to position [88, 0]
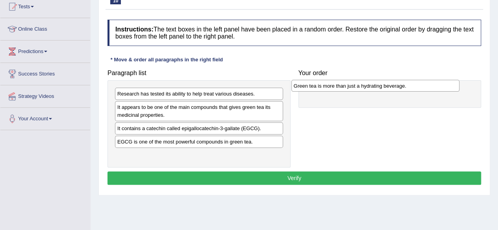
drag, startPoint x: 194, startPoint y: 154, endPoint x: 370, endPoint y: 86, distance: 189.1
click at [370, 86] on div "Green tea is more than just a hydrating beverage." at bounding box center [375, 86] width 168 height 12
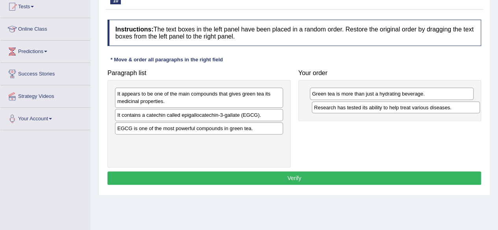
drag, startPoint x: 191, startPoint y: 93, endPoint x: 388, endPoint y: 106, distance: 198.1
click at [388, 106] on div "Research has tested its ability to help treat various diseases." at bounding box center [396, 108] width 168 height 12
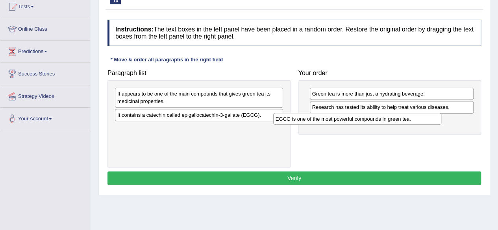
drag, startPoint x: 169, startPoint y: 127, endPoint x: 329, endPoint y: 118, distance: 159.8
click at [329, 118] on div "EGCG is one of the most powerful compounds in green tea." at bounding box center [357, 119] width 168 height 12
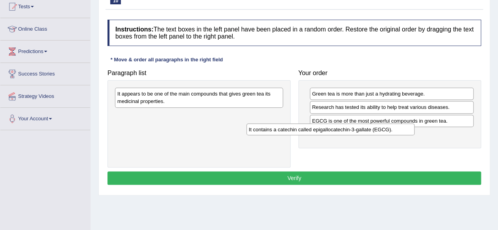
drag, startPoint x: 216, startPoint y: 117, endPoint x: 349, endPoint y: 132, distance: 133.5
click at [349, 132] on div "It contains a catechin called epigallocatechin-3-gallate (EGCG)." at bounding box center [331, 130] width 168 height 12
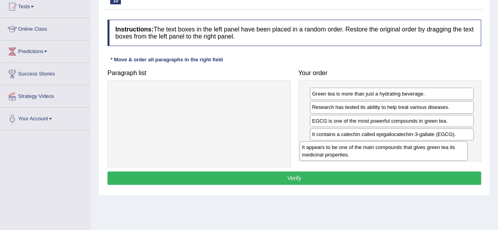
drag, startPoint x: 241, startPoint y: 96, endPoint x: 431, endPoint y: 147, distance: 197.2
click at [431, 147] on div "It appears to be one of the main compounds that gives green tea its medicinal p…" at bounding box center [384, 151] width 168 height 20
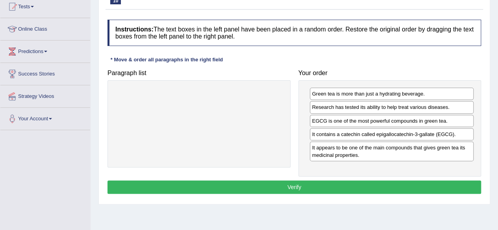
click at [331, 183] on button "Verify" at bounding box center [295, 187] width 374 height 13
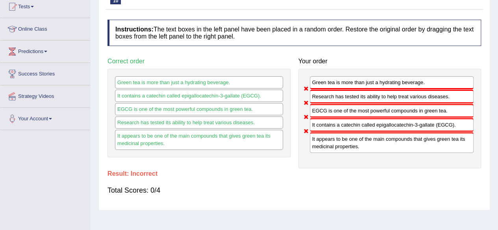
click at [331, 183] on div "Total Scores: 0/4" at bounding box center [295, 190] width 374 height 19
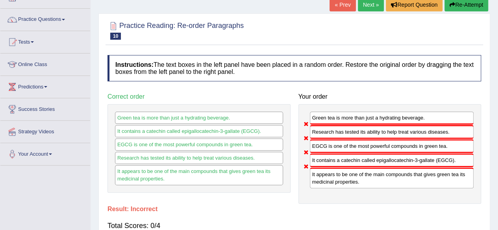
scroll to position [52, 0]
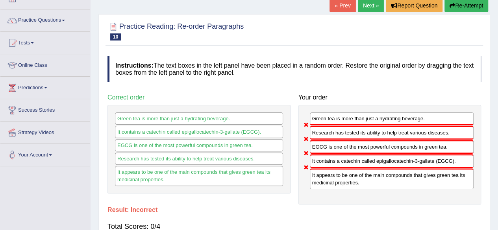
click at [462, 9] on button "Re-Attempt" at bounding box center [467, 5] width 44 height 13
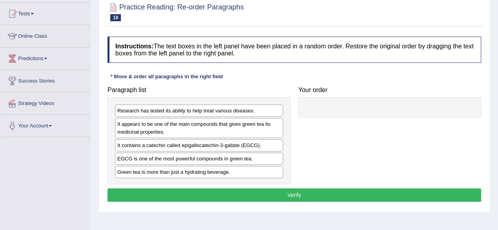
scroll to position [82, 0]
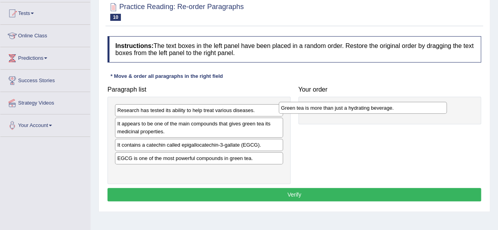
drag, startPoint x: 196, startPoint y: 174, endPoint x: 360, endPoint y: 112, distance: 175.4
click at [360, 112] on div "Green tea is more than just a hydrating beverage." at bounding box center [363, 108] width 168 height 12
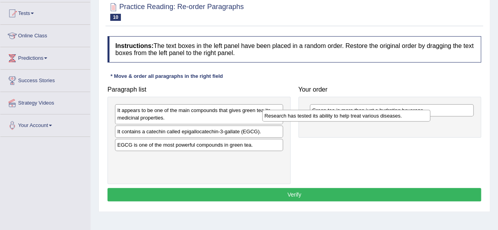
drag, startPoint x: 196, startPoint y: 112, endPoint x: 345, endPoint y: 119, distance: 149.4
click at [345, 119] on div "Research has tested its ability to help treat various diseases." at bounding box center [346, 116] width 168 height 12
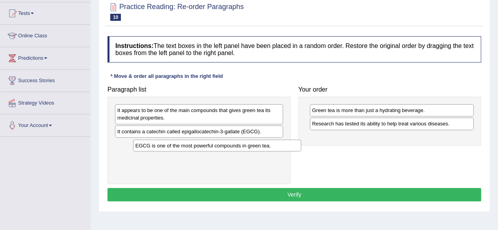
drag, startPoint x: 184, startPoint y: 145, endPoint x: 202, endPoint y: 147, distance: 18.2
click at [202, 147] on div "EGCG is one of the most powerful compounds in green tea." at bounding box center [217, 146] width 168 height 12
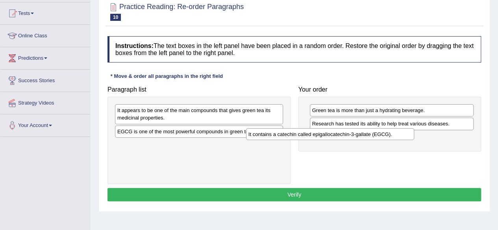
drag, startPoint x: 198, startPoint y: 128, endPoint x: 330, endPoint y: 131, distance: 131.2
click at [330, 131] on div "It contains a catechin called epigallocatechin-3-gallate (EGCG)." at bounding box center [330, 134] width 168 height 12
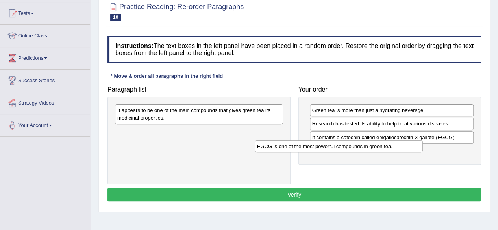
drag, startPoint x: 219, startPoint y: 134, endPoint x: 358, endPoint y: 150, distance: 140.7
click at [358, 150] on div "EGCG is one of the most powerful compounds in green tea." at bounding box center [339, 147] width 168 height 12
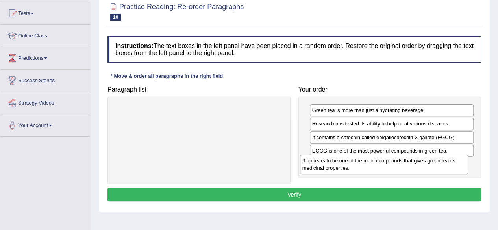
drag, startPoint x: 233, startPoint y: 119, endPoint x: 418, endPoint y: 170, distance: 192.3
click at [418, 170] on div "It appears to be one of the main compounds that gives green tea its medicinal p…" at bounding box center [384, 165] width 168 height 20
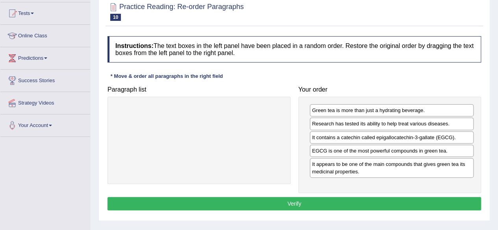
click at [329, 204] on button "Verify" at bounding box center [295, 203] width 374 height 13
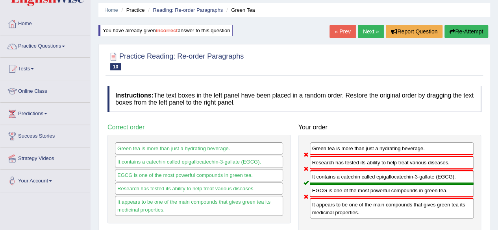
scroll to position [23, 0]
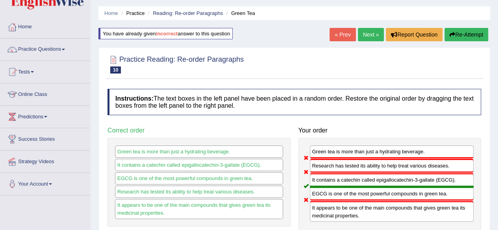
click at [457, 36] on button "Re-Attempt" at bounding box center [467, 34] width 44 height 13
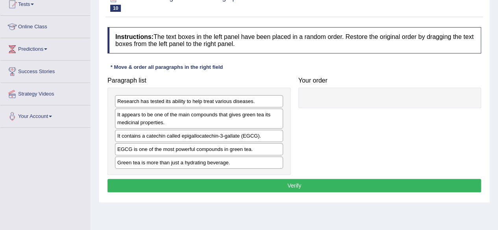
scroll to position [91, 0]
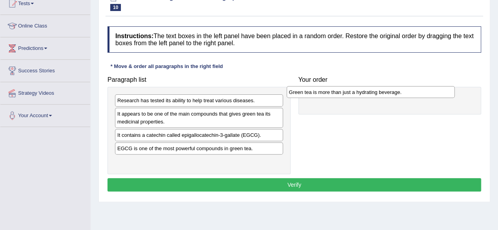
drag, startPoint x: 192, startPoint y: 162, endPoint x: 368, endPoint y: 95, distance: 187.8
click at [368, 95] on div "Green tea is more than just a hydrating beverage." at bounding box center [371, 92] width 168 height 12
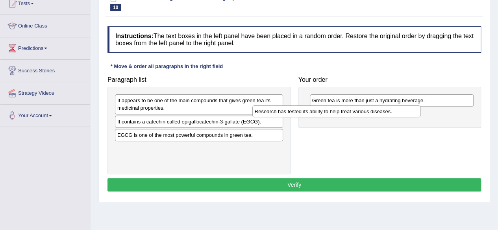
drag, startPoint x: 218, startPoint y: 100, endPoint x: 355, endPoint y: 111, distance: 137.9
click at [355, 111] on div "Research has tested its ability to help treat various diseases." at bounding box center [336, 112] width 168 height 12
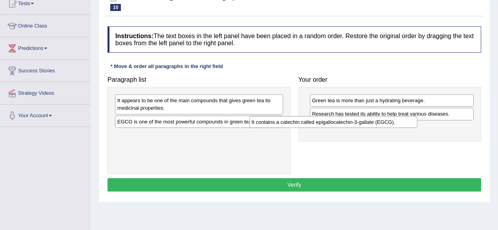
drag, startPoint x: 224, startPoint y: 121, endPoint x: 358, endPoint y: 121, distance: 134.7
click at [358, 121] on div "It contains a catechin called epigallocatechin-3-gallate (EGCG)." at bounding box center [333, 122] width 168 height 12
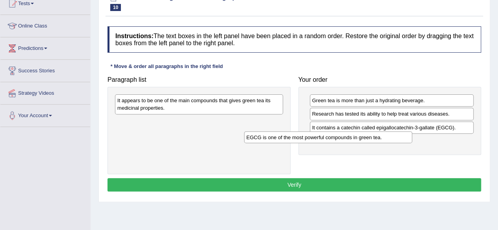
drag, startPoint x: 235, startPoint y: 123, endPoint x: 364, endPoint y: 139, distance: 130.6
click at [364, 139] on div "EGCG is one of the most powerful compounds in green tea." at bounding box center [328, 138] width 168 height 12
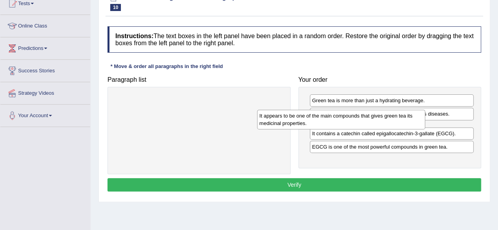
drag, startPoint x: 185, startPoint y: 104, endPoint x: 328, endPoint y: 119, distance: 143.4
click at [328, 119] on div "It appears to be one of the main compounds that gives green tea its medicinal p…" at bounding box center [341, 120] width 168 height 20
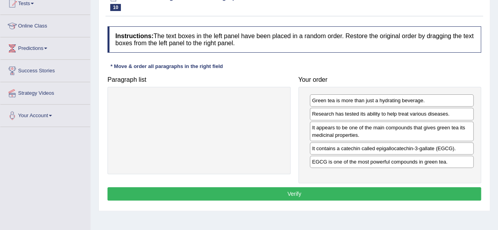
click at [288, 188] on button "Verify" at bounding box center [295, 193] width 374 height 13
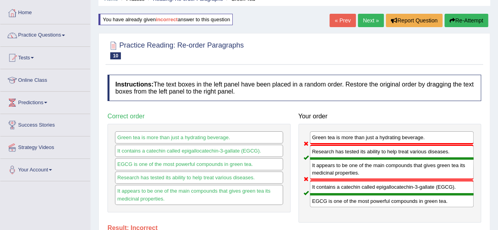
scroll to position [37, 0]
click at [365, 17] on link "Next »" at bounding box center [371, 20] width 26 height 13
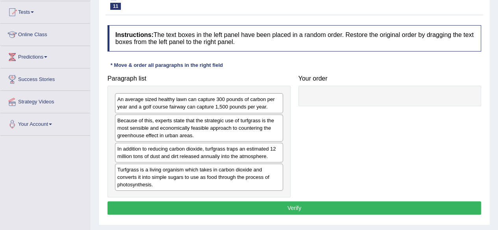
scroll to position [88, 0]
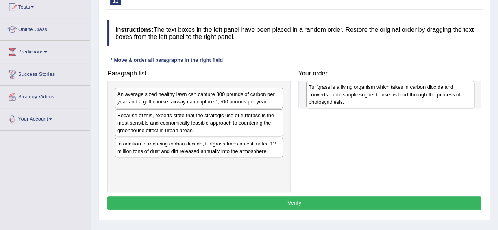
drag, startPoint x: 207, startPoint y: 169, endPoint x: 399, endPoint y: 93, distance: 206.2
click at [399, 93] on div "Turfgrass is a living organism which takes in carbon dioxide and converts it in…" at bounding box center [390, 94] width 168 height 27
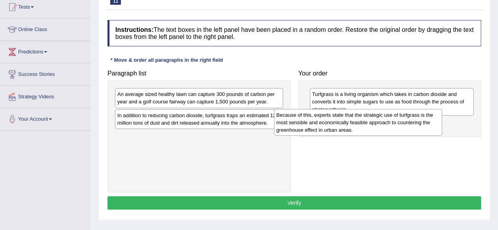
drag, startPoint x: 202, startPoint y: 127, endPoint x: 361, endPoint y: 127, distance: 159.1
click at [361, 127] on div "Because of this, experts state that the strategic use of turfgrass is the most …" at bounding box center [358, 122] width 168 height 27
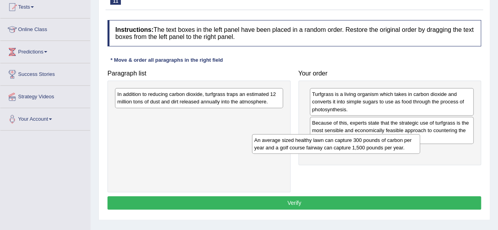
drag, startPoint x: 216, startPoint y: 100, endPoint x: 358, endPoint y: 147, distance: 149.0
click at [358, 147] on div "An average sized healthy lawn can capture 300 pounds of carbon per year and a g…" at bounding box center [336, 144] width 168 height 20
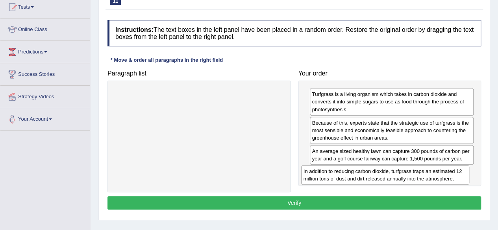
drag, startPoint x: 182, startPoint y: 101, endPoint x: 368, endPoint y: 178, distance: 201.6
click at [368, 178] on div "In addition to reducing carbon dioxide, turfgrass traps an estimated 12 million…" at bounding box center [385, 175] width 168 height 20
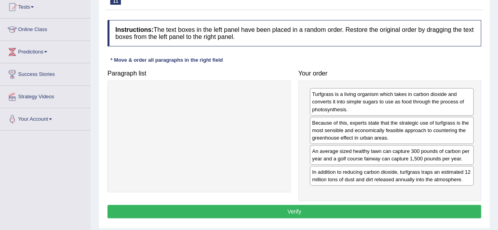
click at [297, 208] on button "Verify" at bounding box center [295, 211] width 374 height 13
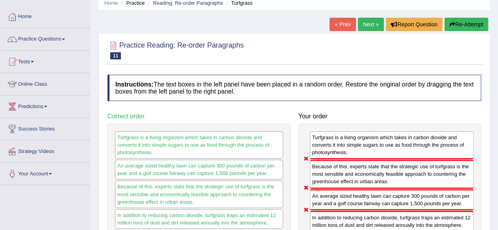
scroll to position [21, 0]
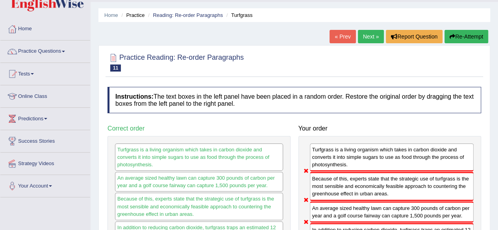
click at [473, 37] on button "Re-Attempt" at bounding box center [467, 36] width 44 height 13
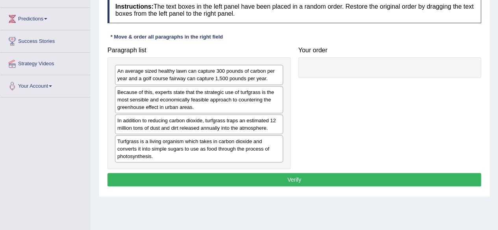
scroll to position [124, 0]
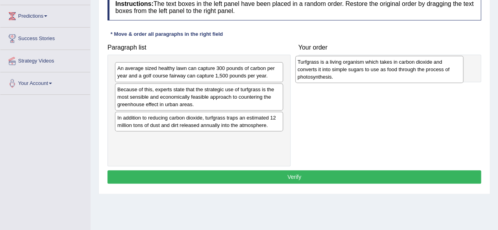
drag, startPoint x: 173, startPoint y: 145, endPoint x: 353, endPoint y: 69, distance: 195.7
click at [353, 69] on div "Turfgrass is a living organism which takes in carbon dioxide and converts it in…" at bounding box center [379, 69] width 168 height 27
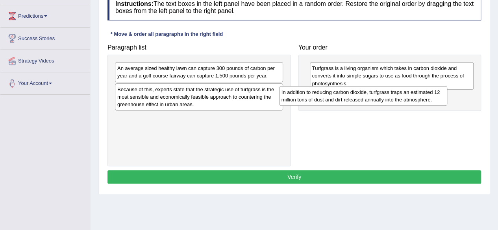
drag, startPoint x: 205, startPoint y: 122, endPoint x: 369, endPoint y: 97, distance: 166.2
click at [369, 97] on div "In addition to reducing carbon dioxide, turfgrass traps an estimated 12 million…" at bounding box center [363, 96] width 168 height 20
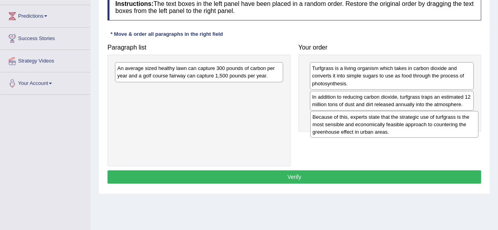
drag, startPoint x: 206, startPoint y: 98, endPoint x: 401, endPoint y: 126, distance: 197.3
click at [401, 126] on div "Because of this, experts state that the strategic use of turfgrass is the most …" at bounding box center [394, 124] width 168 height 27
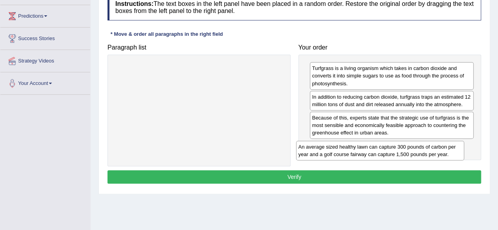
drag, startPoint x: 224, startPoint y: 71, endPoint x: 409, endPoint y: 148, distance: 199.7
click at [409, 148] on div "An average sized healthy lawn can capture 300 pounds of carbon per year and a g…" at bounding box center [380, 151] width 168 height 20
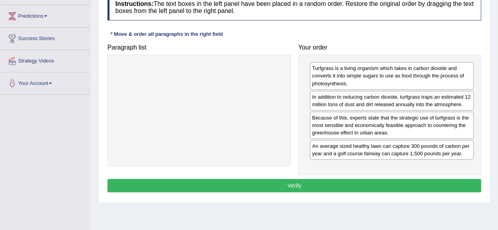
click at [314, 180] on button "Verify" at bounding box center [295, 185] width 374 height 13
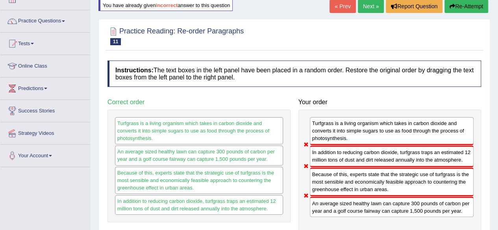
scroll to position [50, 0]
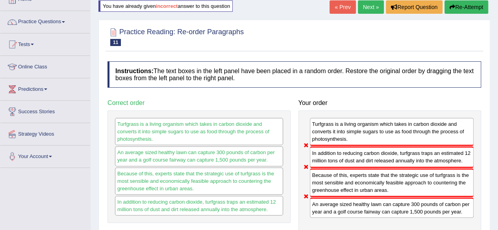
click at [459, 7] on button "Re-Attempt" at bounding box center [467, 6] width 44 height 13
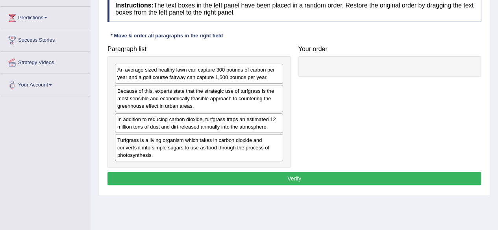
scroll to position [124, 0]
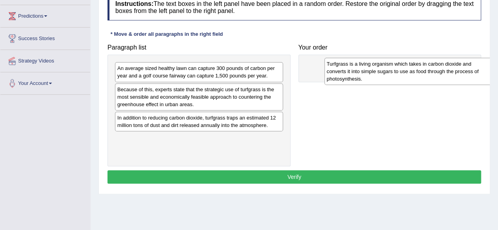
drag, startPoint x: 159, startPoint y: 141, endPoint x: 369, endPoint y: 67, distance: 222.2
click at [369, 67] on div "Turfgrass is a living organism which takes in carbon dioxide and converts it in…" at bounding box center [409, 71] width 168 height 27
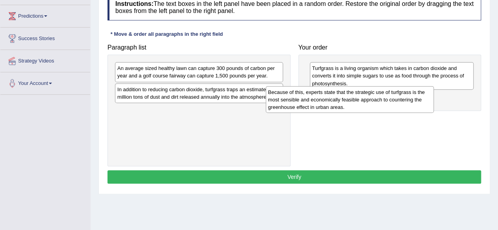
drag, startPoint x: 217, startPoint y: 104, endPoint x: 368, endPoint y: 107, distance: 150.9
click at [368, 107] on div "Because of this, experts state that the strategic use of turfgrass is the most …" at bounding box center [350, 99] width 168 height 27
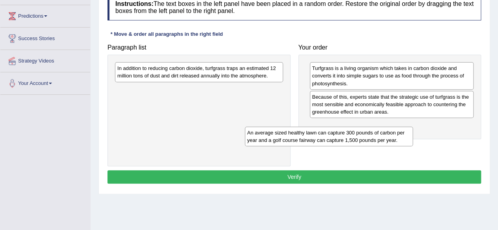
drag, startPoint x: 212, startPoint y: 71, endPoint x: 345, endPoint y: 134, distance: 146.8
click at [345, 134] on div "An average sized healthy lawn can capture 300 pounds of carbon per year and a g…" at bounding box center [329, 137] width 168 height 20
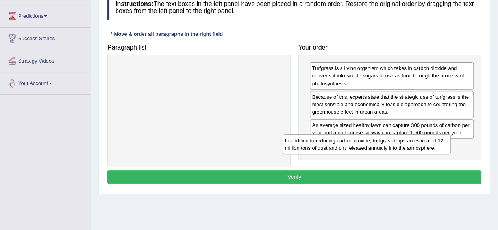
drag, startPoint x: 234, startPoint y: 71, endPoint x: 404, endPoint y: 145, distance: 185.6
click at [404, 145] on div "In addition to reducing carbon dioxide, turfgrass traps an estimated 12 million…" at bounding box center [367, 145] width 168 height 20
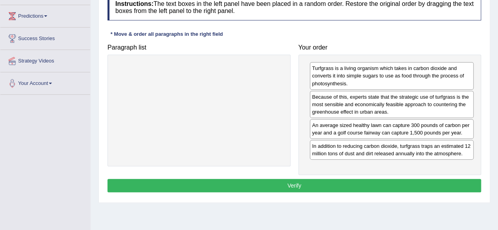
click at [356, 181] on button "Verify" at bounding box center [295, 185] width 374 height 13
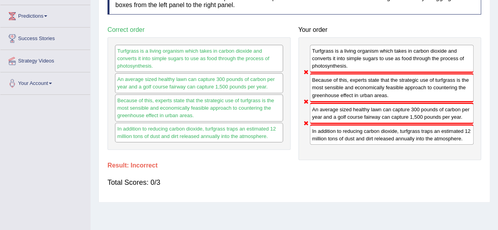
scroll to position [0, 0]
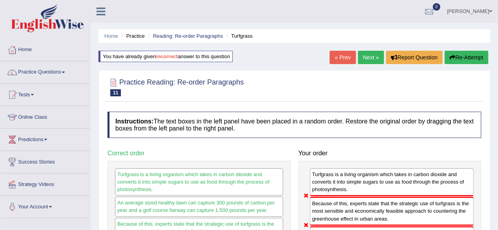
click at [459, 53] on button "Re-Attempt" at bounding box center [467, 57] width 44 height 13
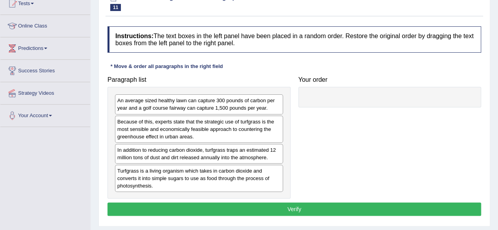
scroll to position [92, 0]
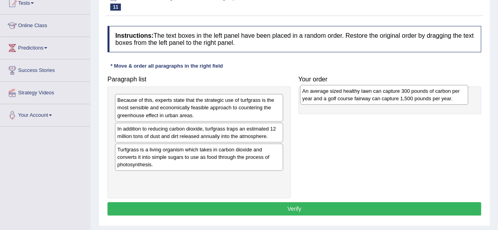
drag, startPoint x: 194, startPoint y: 108, endPoint x: 379, endPoint y: 99, distance: 185.3
click at [379, 99] on div "An average sized healthy lawn can capture 300 pounds of carbon per year and a g…" at bounding box center [384, 95] width 168 height 20
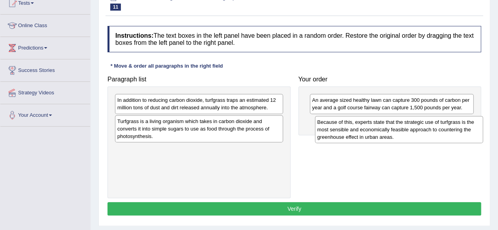
drag, startPoint x: 180, startPoint y: 109, endPoint x: 380, endPoint y: 131, distance: 201.3
click at [380, 131] on div "Because of this, experts state that the strategic use of turfgrass is the most …" at bounding box center [399, 129] width 168 height 27
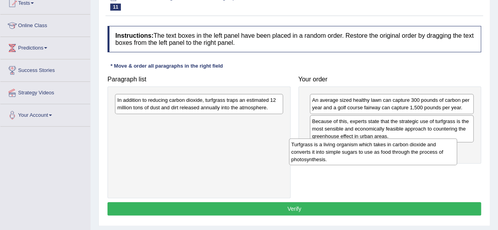
drag, startPoint x: 178, startPoint y: 122, endPoint x: 352, endPoint y: 146, distance: 175.7
click at [352, 146] on div "Turfgrass is a living organism which takes in carbon dioxide and converts it in…" at bounding box center [373, 152] width 168 height 27
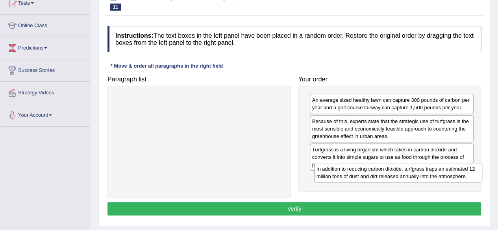
drag, startPoint x: 210, startPoint y: 104, endPoint x: 408, endPoint y: 176, distance: 210.8
click at [408, 176] on div "In addition to reducing carbon dioxide, turfgrass traps an estimated 12 million…" at bounding box center [398, 173] width 168 height 20
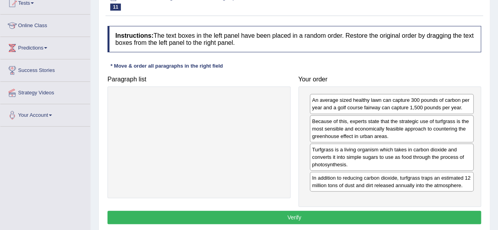
click at [346, 211] on button "Verify" at bounding box center [295, 217] width 374 height 13
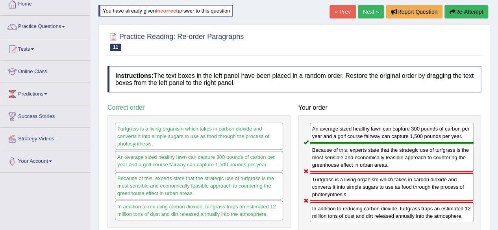
scroll to position [44, 0]
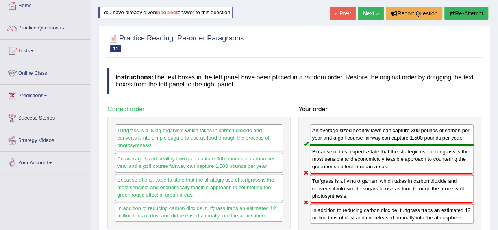
click at [460, 15] on button "Re-Attempt" at bounding box center [467, 13] width 44 height 13
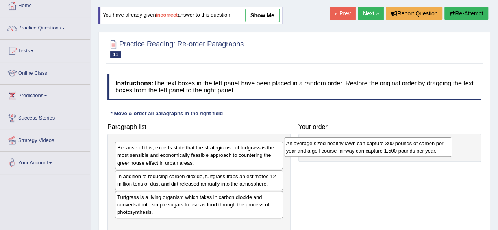
drag, startPoint x: 205, startPoint y: 152, endPoint x: 374, endPoint y: 147, distance: 169.0
click at [374, 147] on div "An average sized healthy lawn can capture 300 pounds of carbon per year and a g…" at bounding box center [368, 147] width 168 height 20
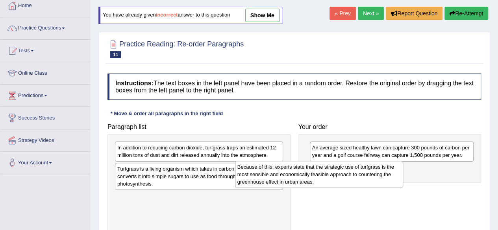
drag, startPoint x: 234, startPoint y: 152, endPoint x: 354, endPoint y: 171, distance: 121.7
click at [354, 171] on div "Because of this, experts state that the strategic use of turfgrass is the most …" at bounding box center [319, 174] width 168 height 27
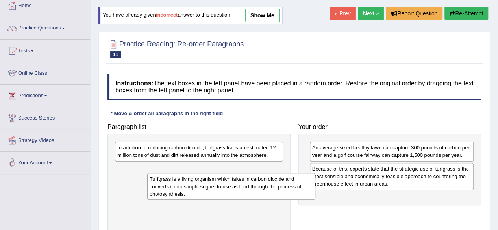
drag, startPoint x: 217, startPoint y: 173, endPoint x: 248, endPoint y: 183, distance: 33.0
click at [248, 183] on div "Turfgrass is a living organism which takes in carbon dioxide and converts it in…" at bounding box center [231, 186] width 168 height 27
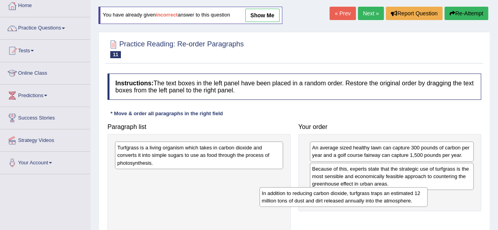
drag, startPoint x: 250, startPoint y: 155, endPoint x: 395, endPoint y: 201, distance: 151.6
click at [395, 201] on div "In addition to reducing carbon dioxide, turfgrass traps an estimated 12 million…" at bounding box center [344, 197] width 168 height 20
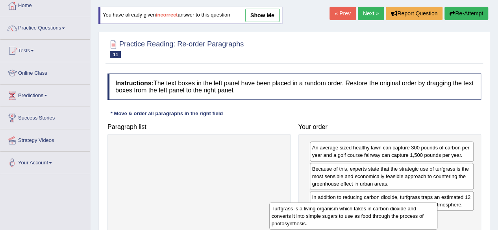
drag, startPoint x: 262, startPoint y: 163, endPoint x: 417, endPoint y: 224, distance: 166.6
click at [417, 224] on div "Turfgrass is a living organism which takes in carbon dioxide and converts it in…" at bounding box center [353, 216] width 168 height 27
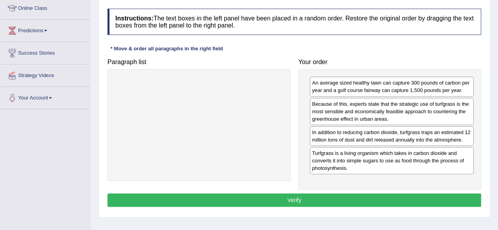
scroll to position [111, 0]
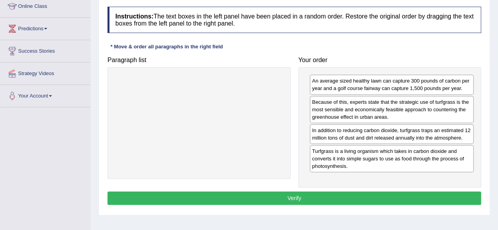
click at [442, 200] on button "Verify" at bounding box center [295, 198] width 374 height 13
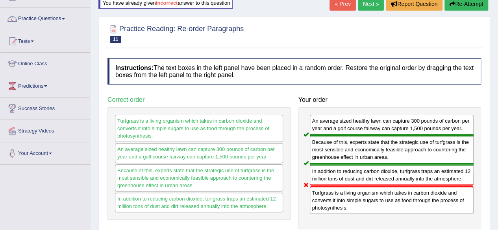
scroll to position [53, 0]
click at [457, 4] on button "Re-Attempt" at bounding box center [467, 4] width 44 height 13
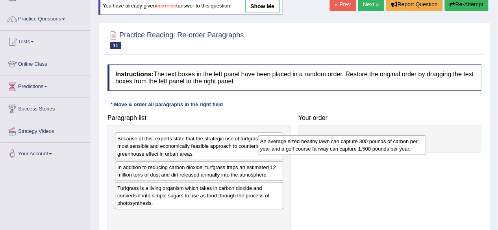
drag, startPoint x: 230, startPoint y: 139, endPoint x: 377, endPoint y: 141, distance: 146.5
click at [377, 141] on div "An average sized healthy lawn can capture 300 pounds of carbon per year and a g…" at bounding box center [342, 145] width 168 height 20
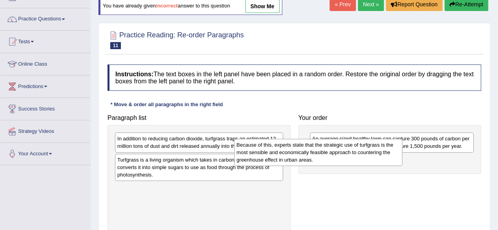
drag, startPoint x: 276, startPoint y: 152, endPoint x: 399, endPoint y: 159, distance: 123.1
click at [399, 159] on div "Because of this, experts state that the strategic use of turfgrass is the most …" at bounding box center [318, 152] width 168 height 27
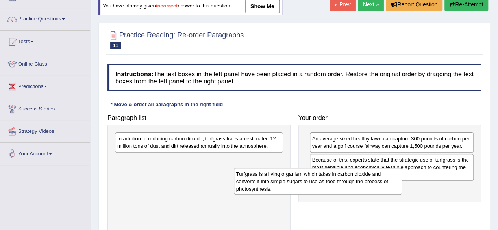
drag, startPoint x: 249, startPoint y: 168, endPoint x: 369, endPoint y: 182, distance: 120.6
click at [369, 182] on div "Turfgrass is a living organism which takes in carbon dioxide and converts it in…" at bounding box center [318, 181] width 168 height 27
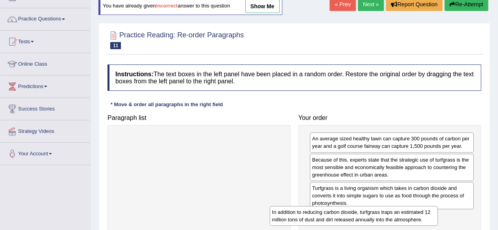
drag, startPoint x: 272, startPoint y: 150, endPoint x: 427, endPoint y: 224, distance: 171.8
click at [427, 224] on div "In addition to reducing carbon dioxide, turfgrass traps an estimated 12 million…" at bounding box center [354, 216] width 168 height 20
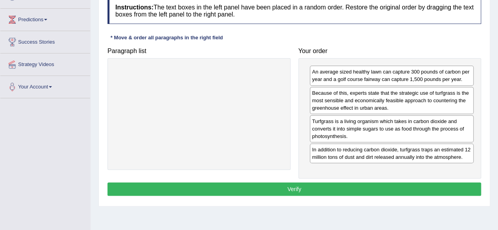
scroll to position [121, 0]
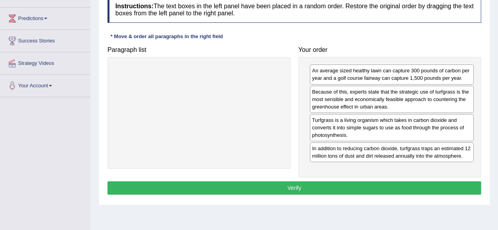
click at [421, 189] on button "Verify" at bounding box center [295, 188] width 374 height 13
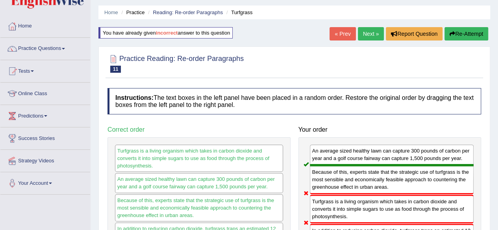
scroll to position [24, 0]
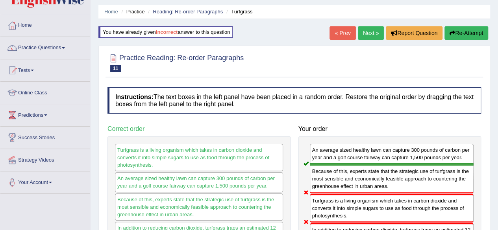
click at [464, 31] on button "Re-Attempt" at bounding box center [467, 32] width 44 height 13
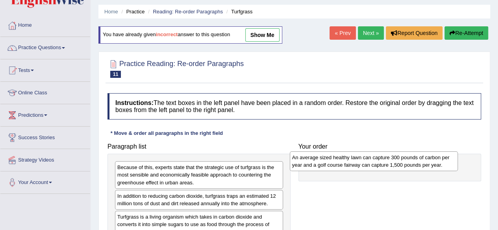
drag, startPoint x: 167, startPoint y: 167, endPoint x: 342, endPoint y: 158, distance: 175.1
click at [342, 158] on div "An average sized healthy lawn can capture 300 pounds of carbon per year and a g…" at bounding box center [374, 162] width 168 height 20
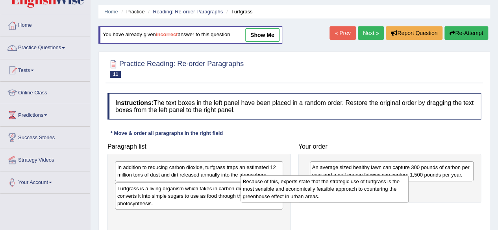
drag, startPoint x: 245, startPoint y: 177, endPoint x: 371, endPoint y: 191, distance: 126.4
click at [371, 191] on div "Because of this, experts state that the strategic use of turfgrass is the most …" at bounding box center [325, 189] width 168 height 27
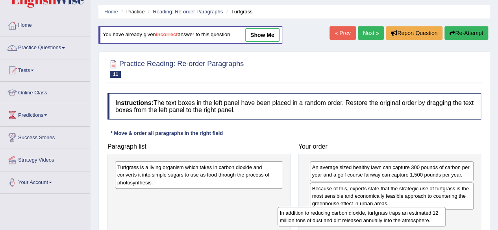
drag, startPoint x: 212, startPoint y: 169, endPoint x: 379, endPoint y: 213, distance: 172.9
click at [379, 213] on div "In addition to reducing carbon dioxide, turfgrass traps an estimated 12 million…" at bounding box center [362, 217] width 168 height 20
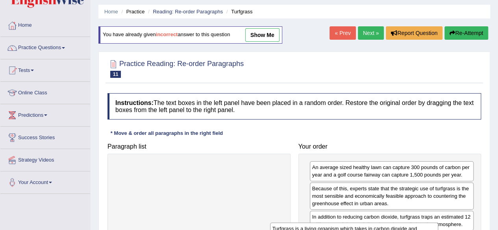
drag, startPoint x: 237, startPoint y: 178, endPoint x: 392, endPoint y: 239, distance: 167.1
click at [392, 206] on html "Toggle navigation Home Practice Questions Speaking Practice Read Aloud Repeat S…" at bounding box center [249, 91] width 498 height 230
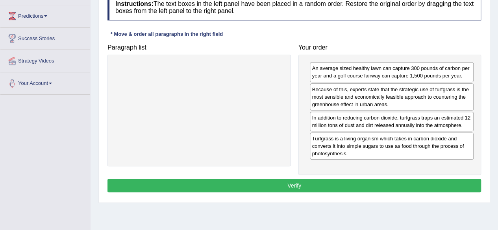
scroll to position [128, 0]
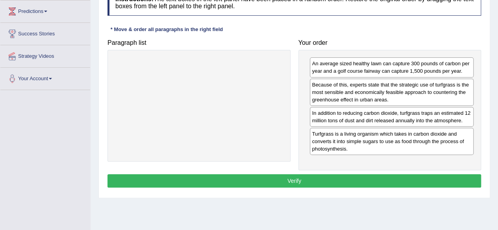
click at [419, 180] on button "Verify" at bounding box center [295, 180] width 374 height 13
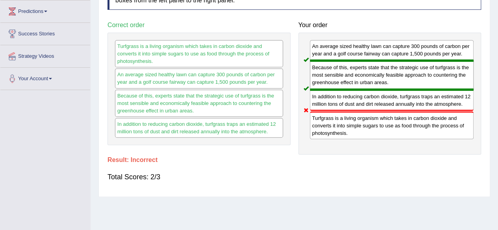
scroll to position [0, 0]
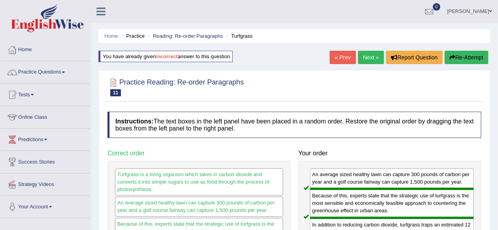
click at [365, 58] on link "Next »" at bounding box center [371, 57] width 26 height 13
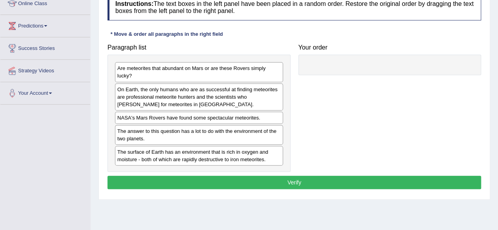
scroll to position [117, 0]
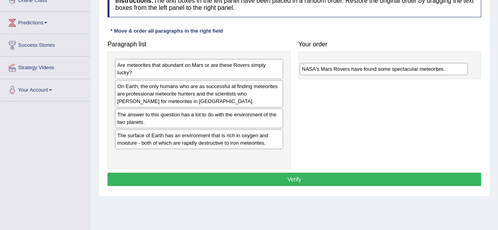
drag, startPoint x: 197, startPoint y: 111, endPoint x: 383, endPoint y: 65, distance: 191.9
click at [383, 65] on div "NASA's Mars Rovers have found some spectacular meteorites." at bounding box center [384, 69] width 168 height 12
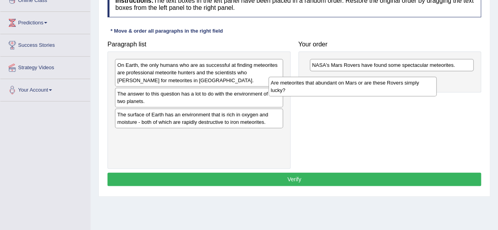
drag, startPoint x: 217, startPoint y: 72, endPoint x: 371, endPoint y: 89, distance: 154.9
click at [371, 89] on div "Are meteorites that abundant on Mars or are these Rovers simply lucky?" at bounding box center [353, 87] width 168 height 20
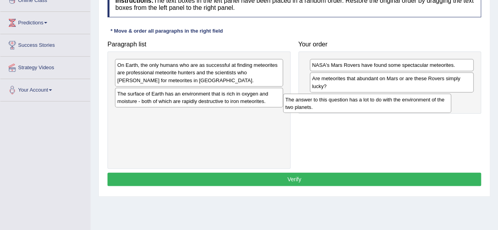
drag, startPoint x: 192, startPoint y: 98, endPoint x: 361, endPoint y: 104, distance: 169.1
click at [361, 104] on div "The answer to this question has a lot to do with the environment of the two pla…" at bounding box center [367, 104] width 168 height 20
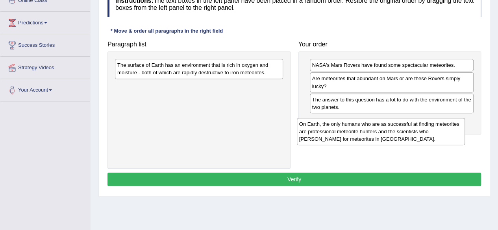
drag, startPoint x: 209, startPoint y: 76, endPoint x: 391, endPoint y: 135, distance: 191.8
click at [391, 135] on div "On Earth, the only humans who are as successful at finding meteorites are profe…" at bounding box center [381, 131] width 168 height 27
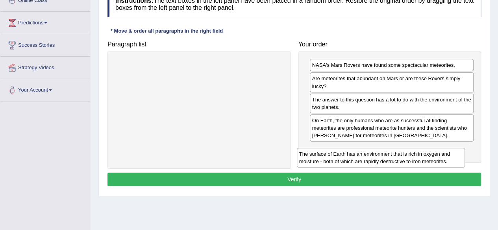
drag, startPoint x: 197, startPoint y: 74, endPoint x: 379, endPoint y: 161, distance: 201.9
click at [379, 161] on div "The surface of Earth has an environment that is rich in oxygen and moisture - b…" at bounding box center [381, 158] width 168 height 20
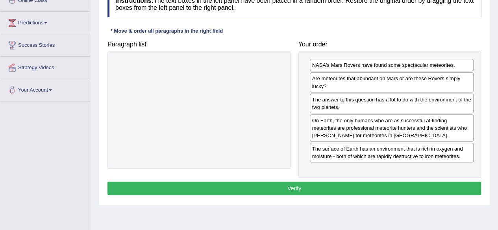
click at [323, 185] on button "Verify" at bounding box center [295, 188] width 374 height 13
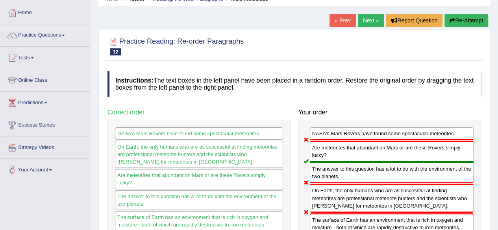
scroll to position [32, 0]
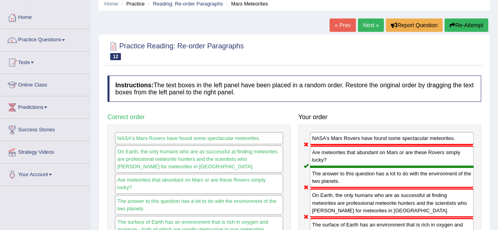
click at [460, 22] on button "Re-Attempt" at bounding box center [467, 25] width 44 height 13
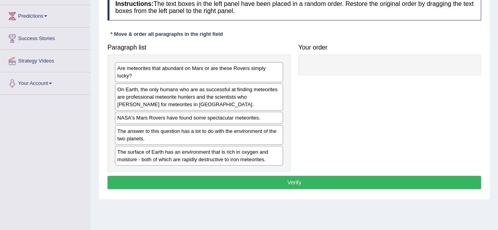
scroll to position [124, 0]
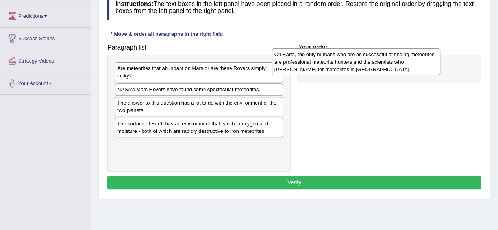
drag, startPoint x: 233, startPoint y: 100, endPoint x: 391, endPoint y: 65, distance: 161.4
click at [391, 65] on div "On Earth, the only humans who are as successful at finding meteorites are profe…" at bounding box center [356, 61] width 168 height 27
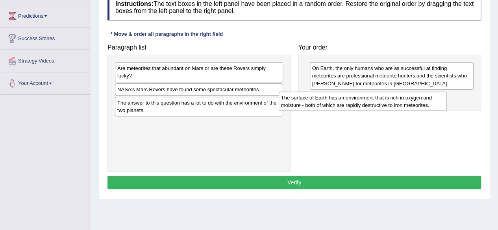
drag, startPoint x: 206, startPoint y: 128, endPoint x: 370, endPoint y: 104, distance: 166.5
click at [370, 104] on div "The surface of Earth has an environment that is rich in oxygen and moisture - b…" at bounding box center [363, 102] width 168 height 20
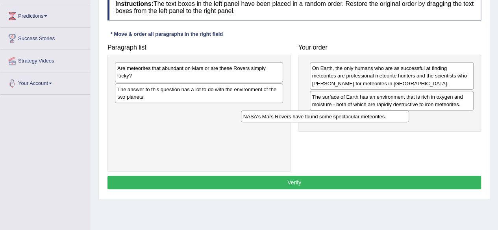
drag, startPoint x: 236, startPoint y: 90, endPoint x: 362, endPoint y: 118, distance: 129.0
click at [362, 118] on div "NASA's Mars Rovers have found some spectacular meteorites." at bounding box center [325, 117] width 168 height 12
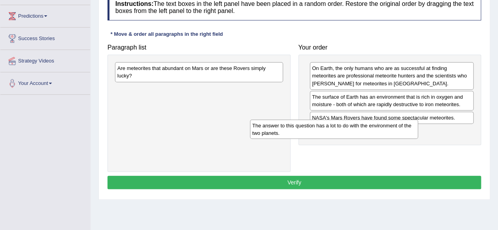
drag, startPoint x: 211, startPoint y: 91, endPoint x: 347, endPoint y: 128, distance: 141.1
click at [347, 128] on div "The answer to this question has a lot to do with the environment of the two pla…" at bounding box center [334, 130] width 168 height 20
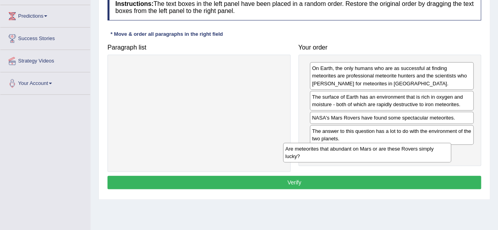
drag, startPoint x: 224, startPoint y: 73, endPoint x: 394, endPoint y: 155, distance: 188.0
click at [394, 155] on div "Are meteorites that abundant on Mars or are these Rovers simply lucky?" at bounding box center [367, 153] width 168 height 20
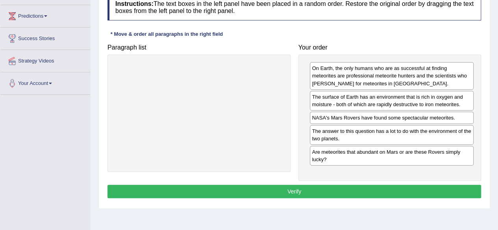
click at [314, 188] on button "Verify" at bounding box center [295, 191] width 374 height 13
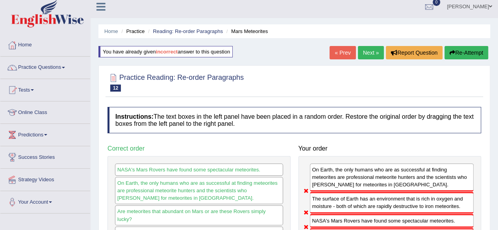
scroll to position [3, 0]
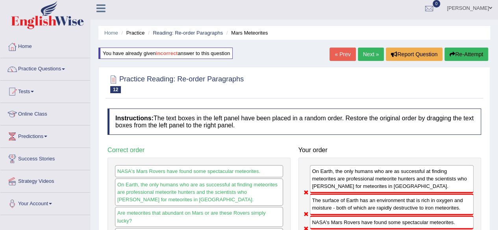
click at [366, 58] on link "Next »" at bounding box center [371, 54] width 26 height 13
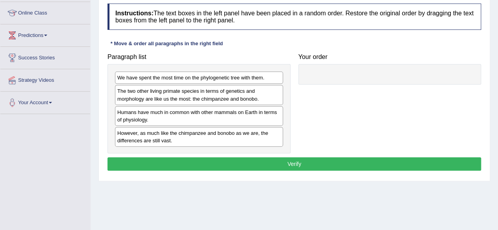
scroll to position [104, 0]
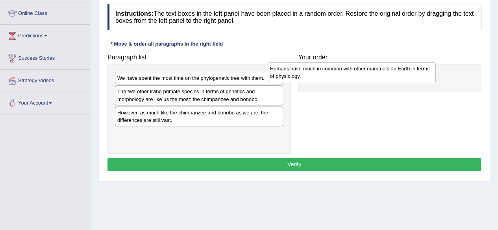
drag, startPoint x: 198, startPoint y: 121, endPoint x: 351, endPoint y: 78, distance: 158.8
click at [351, 78] on div "Humans have much in common with other mammals on Earth in terms of physiology." at bounding box center [352, 73] width 168 height 20
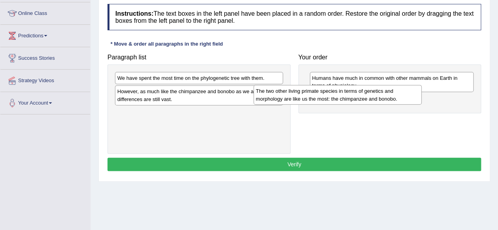
drag, startPoint x: 177, startPoint y: 99, endPoint x: 318, endPoint y: 99, distance: 141.0
click at [318, 99] on div "The two other living primate species in terms of genetics and morphology are li…" at bounding box center [338, 95] width 168 height 20
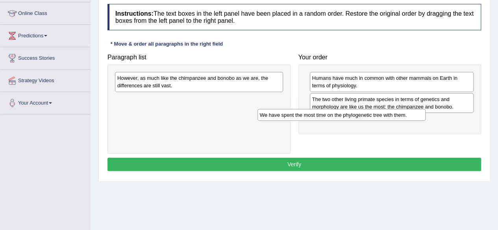
drag, startPoint x: 202, startPoint y: 78, endPoint x: 344, endPoint y: 115, distance: 147.3
click at [344, 115] on div "We have spent the most time on the phylogenetic tree with them." at bounding box center [342, 115] width 168 height 12
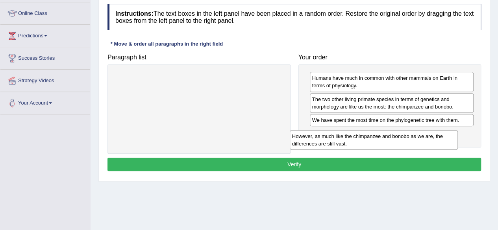
drag, startPoint x: 198, startPoint y: 82, endPoint x: 374, endPoint y: 141, distance: 184.7
click at [374, 141] on div "However, as much like the chimpanzee and bonobo as we are, the differences are …" at bounding box center [374, 140] width 168 height 20
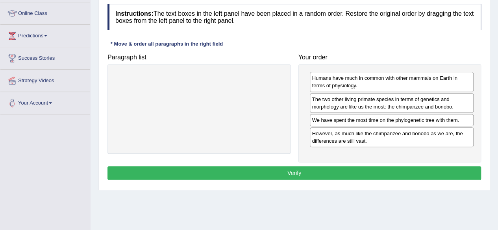
click at [299, 167] on button "Verify" at bounding box center [295, 173] width 374 height 13
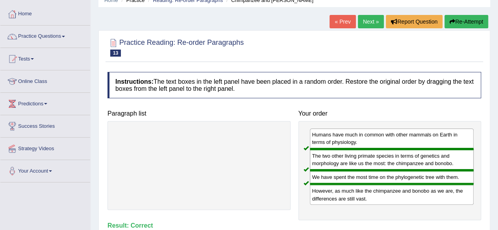
scroll to position [33, 0]
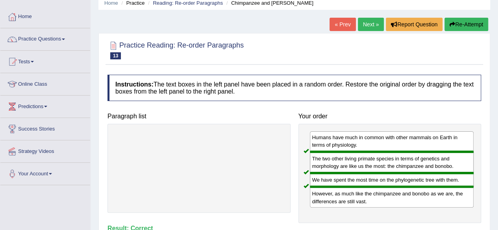
click at [371, 30] on link "Next »" at bounding box center [371, 24] width 26 height 13
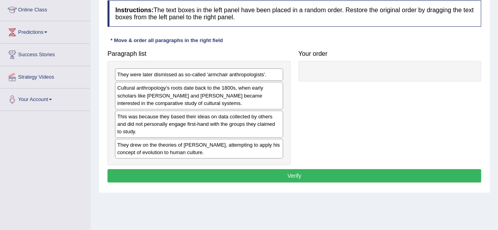
scroll to position [109, 0]
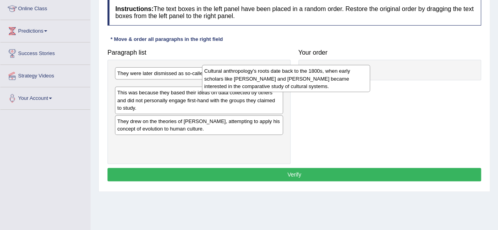
drag, startPoint x: 226, startPoint y: 103, endPoint x: 317, endPoint y: 83, distance: 93.5
click at [317, 83] on div "Cultural anthropology's roots date back to the 1800s, when early scholars like …" at bounding box center [286, 78] width 168 height 27
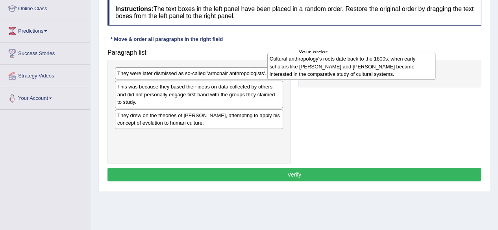
drag, startPoint x: 252, startPoint y: 91, endPoint x: 404, endPoint y: 63, distance: 154.9
click at [404, 63] on div "Cultural anthropology's roots date back to the 1800s, when early scholars like …" at bounding box center [351, 66] width 168 height 27
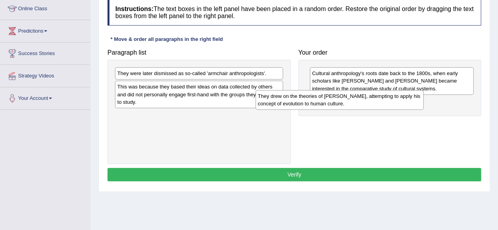
drag, startPoint x: 221, startPoint y: 122, endPoint x: 368, endPoint y: 102, distance: 148.7
click at [368, 102] on div "They drew on the theories of [PERSON_NAME], attempting to apply his concept of …" at bounding box center [340, 100] width 168 height 20
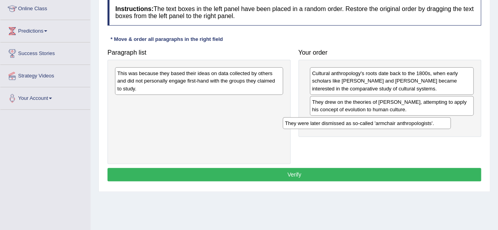
drag, startPoint x: 250, startPoint y: 72, endPoint x: 419, endPoint y: 122, distance: 175.3
click at [419, 122] on div "They were later dismissed as so-called 'armchair anthropologists'." at bounding box center [367, 123] width 168 height 12
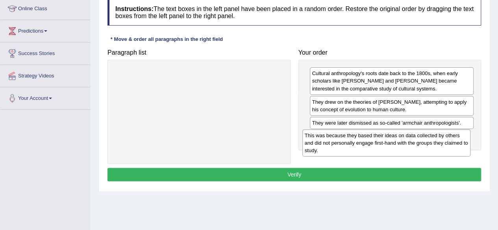
drag, startPoint x: 230, startPoint y: 82, endPoint x: 417, endPoint y: 144, distance: 197.5
click at [417, 144] on div "This was because they based their ideas on data collected by others and did not…" at bounding box center [386, 143] width 168 height 27
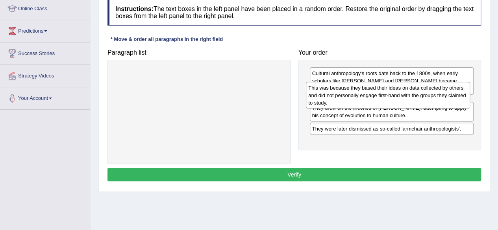
drag, startPoint x: 373, startPoint y: 143, endPoint x: 369, endPoint y: 95, distance: 47.8
click at [369, 95] on div "This was because they based their ideas on data collected by others and did not…" at bounding box center [388, 95] width 164 height 27
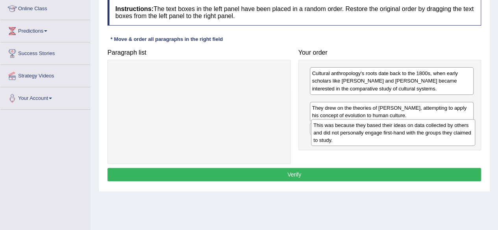
drag, startPoint x: 354, startPoint y: 108, endPoint x: 356, endPoint y: 131, distance: 23.3
click at [356, 131] on div "This was because they based their ideas on data collected by others and did not…" at bounding box center [393, 132] width 164 height 27
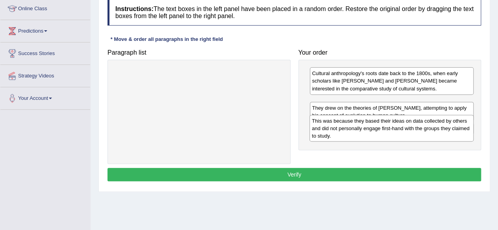
drag, startPoint x: 356, startPoint y: 110, endPoint x: 356, endPoint y: 130, distance: 19.3
click at [356, 130] on div "This was because they based their ideas on data collected by others and did not…" at bounding box center [392, 128] width 164 height 27
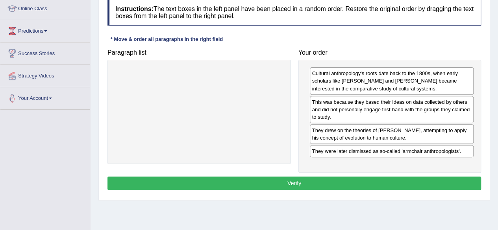
click at [356, 130] on div "Cultural anthropology's roots date back to the 1800s, when early scholars like …" at bounding box center [390, 116] width 183 height 113
click at [356, 130] on div "They drew on the theories of Charles Darwin, attempting to apply his concept of…" at bounding box center [392, 134] width 164 height 20
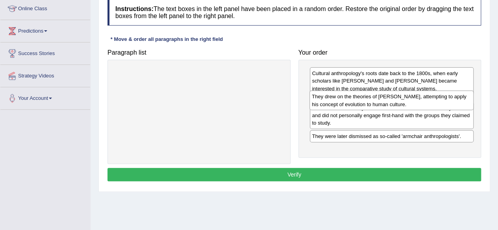
drag, startPoint x: 350, startPoint y: 134, endPoint x: 350, endPoint y: 101, distance: 33.5
click at [350, 101] on div "They drew on the theories of Charles Darwin, attempting to apply his concept of…" at bounding box center [392, 101] width 164 height 20
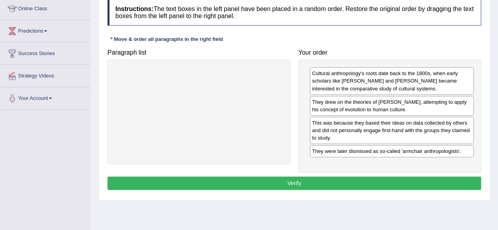
click at [300, 122] on div "Cultural anthropology's roots date back to the 1800s, when early scholars like …" at bounding box center [390, 116] width 183 height 113
click at [291, 180] on button "Verify" at bounding box center [295, 183] width 374 height 13
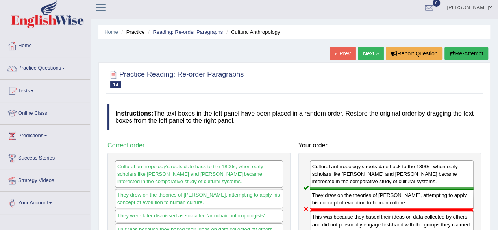
scroll to position [0, 0]
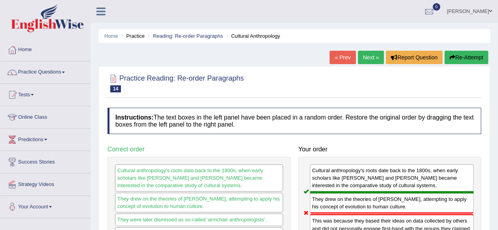
click at [454, 54] on button "Re-Attempt" at bounding box center [467, 57] width 44 height 13
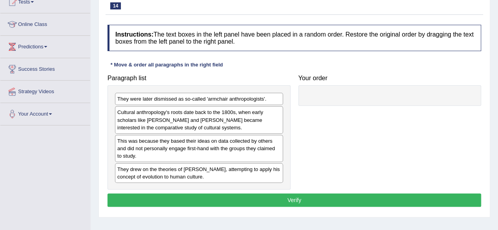
scroll to position [95, 0]
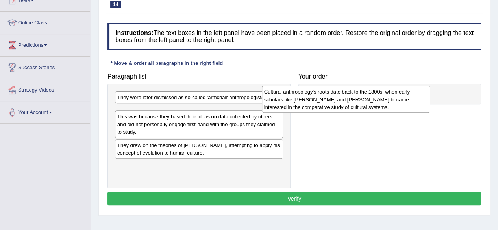
drag, startPoint x: 187, startPoint y: 122, endPoint x: 336, endPoint y: 104, distance: 150.0
click at [336, 104] on div "Cultural anthropology's roots date back to the 1800s, when early scholars like …" at bounding box center [346, 99] width 168 height 27
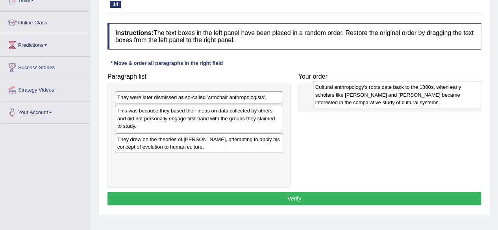
drag, startPoint x: 267, startPoint y: 120, endPoint x: 466, endPoint y: 97, distance: 199.5
click at [466, 97] on div "Cultural anthropology's roots date back to the 1800s, when early scholars like …" at bounding box center [397, 94] width 168 height 27
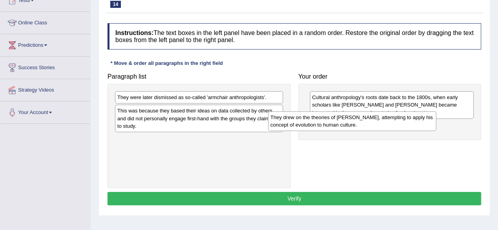
drag, startPoint x: 211, startPoint y: 144, endPoint x: 368, endPoint y: 120, distance: 158.9
click at [368, 120] on div "They drew on the theories of [PERSON_NAME], attempting to apply his concept of …" at bounding box center [352, 121] width 168 height 20
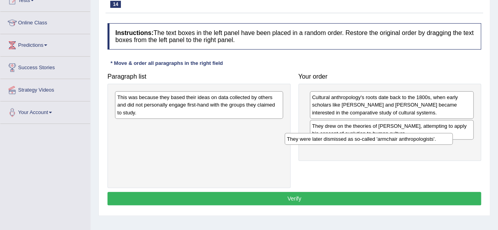
drag, startPoint x: 268, startPoint y: 102, endPoint x: 438, endPoint y: 143, distance: 174.8
click at [438, 143] on div "They were later dismissed as so-called 'armchair anthropologists'." at bounding box center [369, 139] width 168 height 12
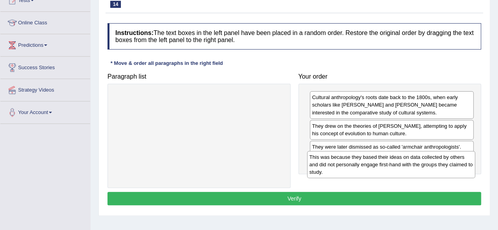
drag, startPoint x: 237, startPoint y: 101, endPoint x: 429, endPoint y: 161, distance: 201.3
click at [429, 161] on div "This was because they based their ideas on data collected by others and did not…" at bounding box center [391, 164] width 168 height 27
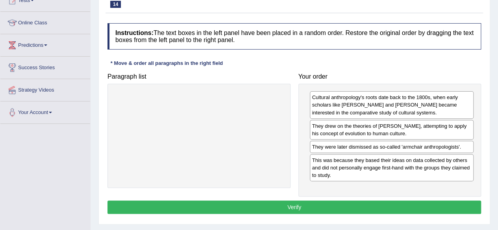
click at [377, 206] on button "Verify" at bounding box center [295, 207] width 374 height 13
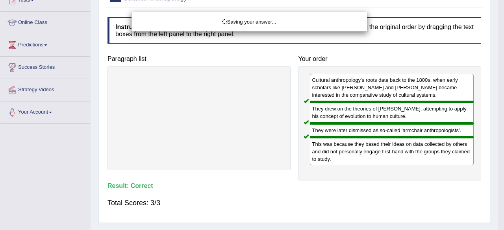
click at [377, 206] on div "Saving your answer..." at bounding box center [252, 115] width 504 height 230
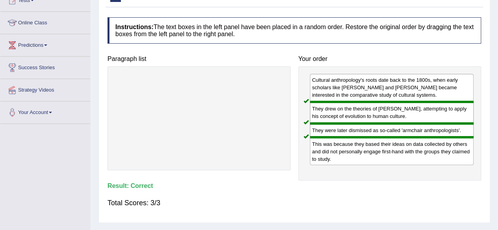
scroll to position [0, 0]
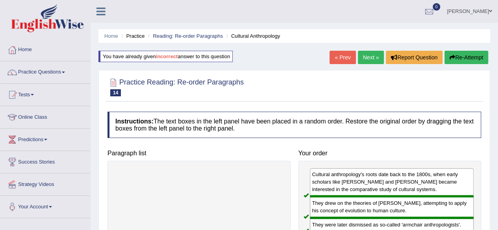
click at [369, 59] on link "Next »" at bounding box center [371, 57] width 26 height 13
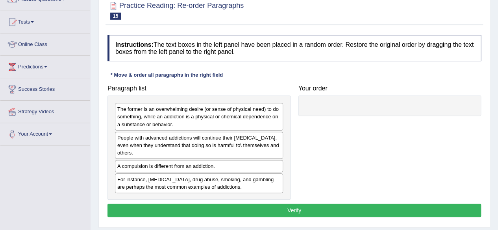
scroll to position [76, 0]
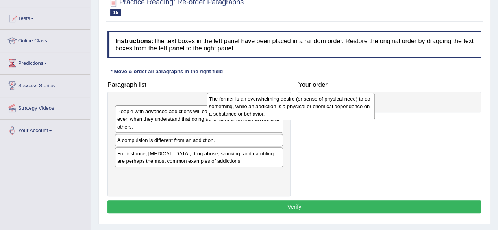
drag, startPoint x: 180, startPoint y: 111, endPoint x: 286, endPoint y: 102, distance: 106.8
click at [284, 102] on div "The former is an overwhelming desire (or sense of physical need) to do somethin…" at bounding box center [291, 106] width 168 height 27
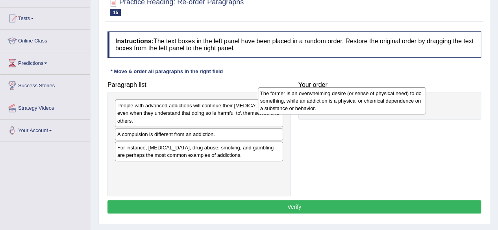
drag, startPoint x: 251, startPoint y: 115, endPoint x: 394, endPoint y: 103, distance: 143.5
click at [394, 103] on div "The former is an overwhelming desire (or sense of physical need) to do somethin…" at bounding box center [342, 100] width 168 height 27
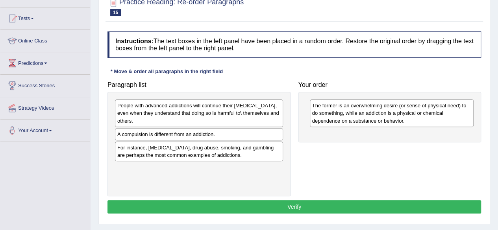
click at [204, 132] on div "A compulsion is different from an addiction." at bounding box center [199, 134] width 168 height 12
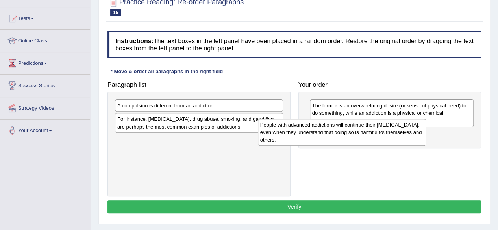
drag, startPoint x: 194, startPoint y: 112, endPoint x: 337, endPoint y: 131, distance: 144.3
click at [337, 131] on div "People with advanced addictions will continue their addictive behavior, even wh…" at bounding box center [342, 132] width 168 height 27
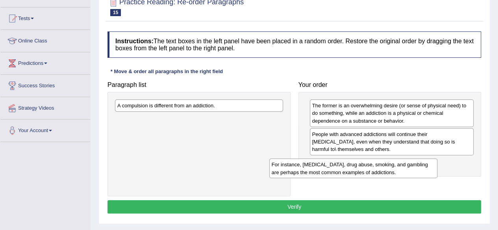
drag, startPoint x: 241, startPoint y: 127, endPoint x: 395, endPoint y: 173, distance: 161.1
click at [395, 173] on div "For instance, alcoholism, drug abuse, smoking, and gambling are perhaps the mos…" at bounding box center [353, 169] width 168 height 20
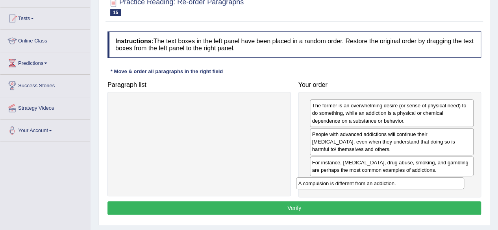
drag, startPoint x: 231, startPoint y: 106, endPoint x: 412, endPoint y: 184, distance: 197.2
click at [412, 184] on div "A compulsion is different from an addiction." at bounding box center [380, 184] width 168 height 12
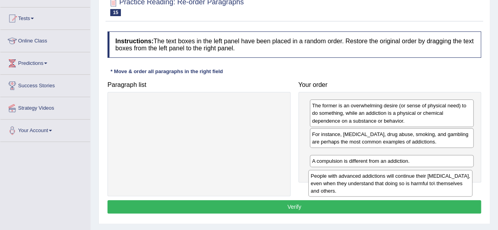
drag, startPoint x: 371, startPoint y: 142, endPoint x: 369, endPoint y: 186, distance: 44.1
click at [369, 186] on div "People with advanced addictions will continue their addictive behavior, even wh…" at bounding box center [390, 183] width 164 height 27
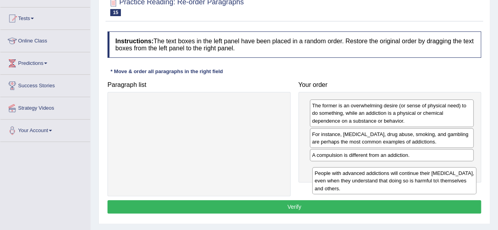
drag, startPoint x: 364, startPoint y: 165, endPoint x: 367, endPoint y: 184, distance: 19.1
click at [367, 184] on div "People with advanced addictions will continue their addictive behavior, even wh…" at bounding box center [394, 180] width 164 height 27
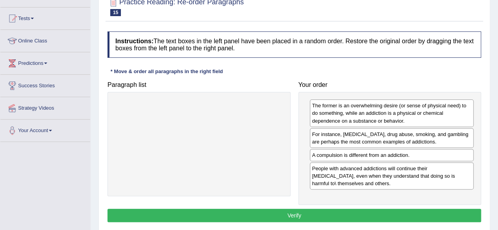
click at [340, 215] on button "Verify" at bounding box center [295, 215] width 374 height 13
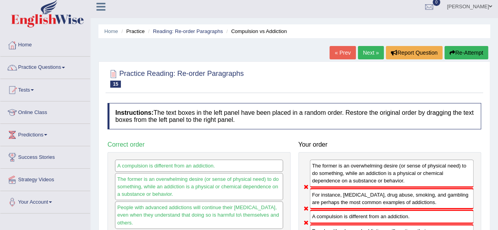
scroll to position [0, 0]
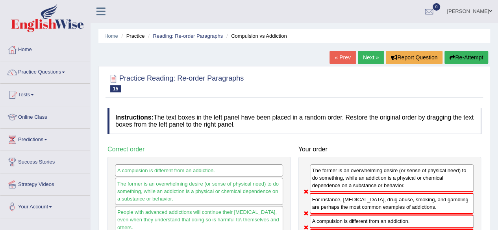
click at [457, 57] on button "Re-Attempt" at bounding box center [467, 57] width 44 height 13
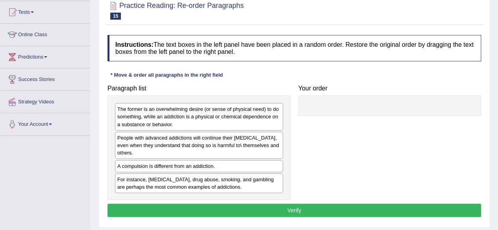
scroll to position [83, 0]
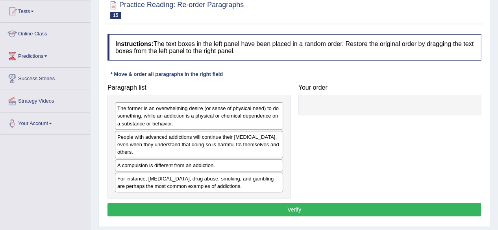
click at [199, 114] on div "The former is an overwhelming desire (or sense of physical need) to do somethin…" at bounding box center [199, 115] width 168 height 27
click at [173, 162] on div "A compulsion is different from an addiction." at bounding box center [199, 166] width 168 height 12
click at [190, 122] on div "The former is an overwhelming desire (or sense of physical need) to do somethin…" at bounding box center [199, 115] width 168 height 27
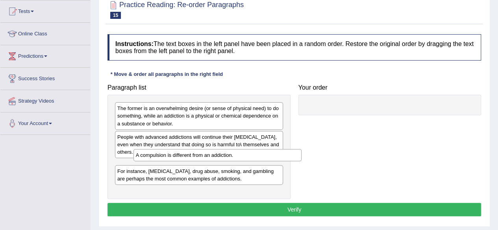
drag, startPoint x: 171, startPoint y: 166, endPoint x: 281, endPoint y: 139, distance: 113.1
click at [281, 149] on div "A compulsion is different from an addiction." at bounding box center [218, 155] width 168 height 12
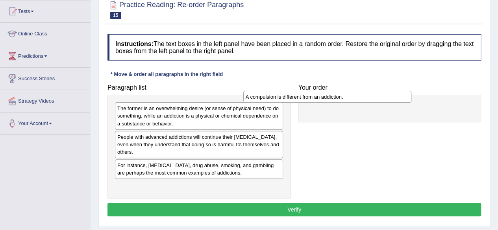
drag, startPoint x: 254, startPoint y: 139, endPoint x: 383, endPoint y: 99, distance: 134.4
click at [383, 99] on div "A compulsion is different from an addiction." at bounding box center [327, 97] width 168 height 12
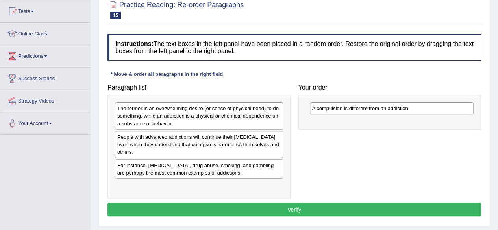
click at [326, 158] on div "Paragraph list The former is an overwhelming desire (or sense of physical need)…" at bounding box center [295, 139] width 382 height 119
click at [196, 151] on div "People with advanced addictions will continue their addictive behavior, even wh…" at bounding box center [199, 144] width 168 height 27
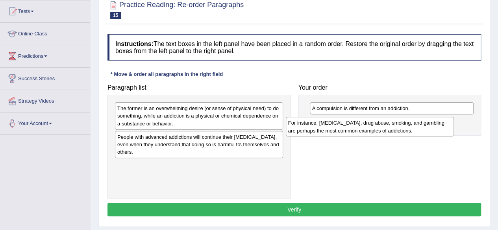
drag, startPoint x: 174, startPoint y: 173, endPoint x: 345, endPoint y: 131, distance: 175.9
click at [345, 131] on div "For instance, alcoholism, drug abuse, smoking, and gambling are perhaps the mos…" at bounding box center [370, 127] width 168 height 20
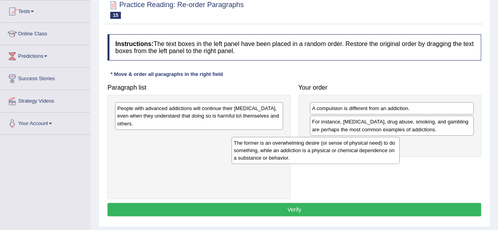
drag, startPoint x: 222, startPoint y: 111, endPoint x: 339, endPoint y: 145, distance: 122.4
click at [339, 145] on div "The former is an overwhelming desire (or sense of physical need) to do somethin…" at bounding box center [316, 150] width 168 height 27
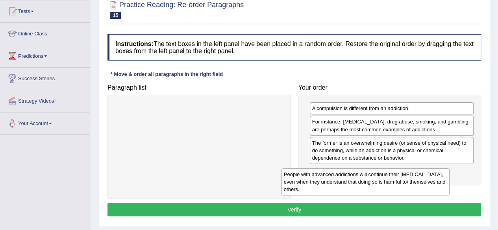
drag, startPoint x: 227, startPoint y: 115, endPoint x: 402, endPoint y: 178, distance: 185.5
click at [402, 178] on div "People with advanced addictions will continue their addictive behavior, even wh…" at bounding box center [366, 182] width 168 height 27
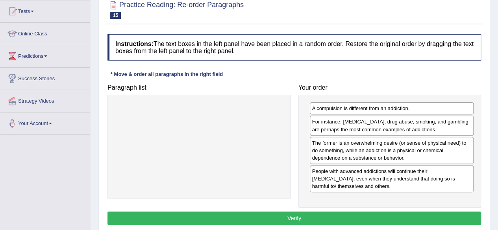
click at [344, 215] on button "Verify" at bounding box center [295, 218] width 374 height 13
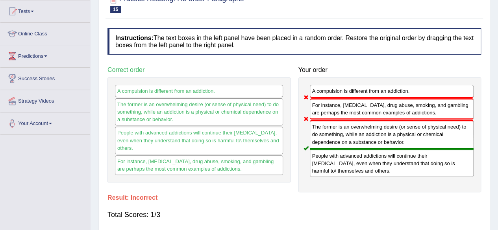
click at [344, 215] on div "Total Scores: 1/3" at bounding box center [295, 215] width 374 height 19
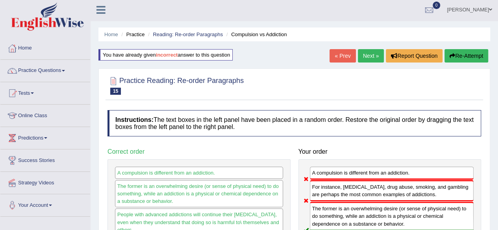
scroll to position [0, 0]
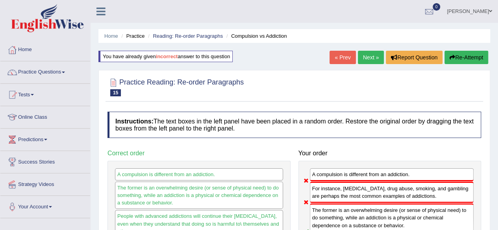
click at [375, 56] on link "Next »" at bounding box center [371, 57] width 26 height 13
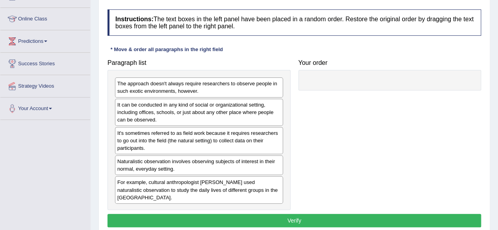
scroll to position [99, 0]
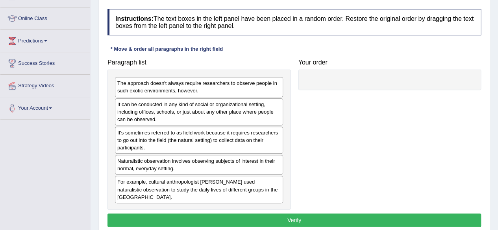
click at [202, 169] on div "Naturalistic observation involves observing subjects of interest in their norma…" at bounding box center [199, 165] width 168 height 20
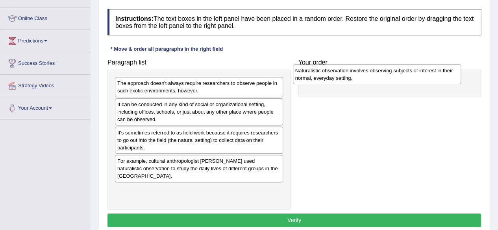
drag, startPoint x: 178, startPoint y: 167, endPoint x: 356, endPoint y: 77, distance: 199.4
click at [356, 77] on div "Naturalistic observation involves observing subjects of interest in their norma…" at bounding box center [377, 75] width 168 height 20
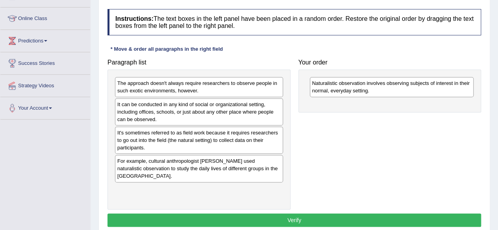
scroll to position [183, 0]
